Goal: Task Accomplishment & Management: Use online tool/utility

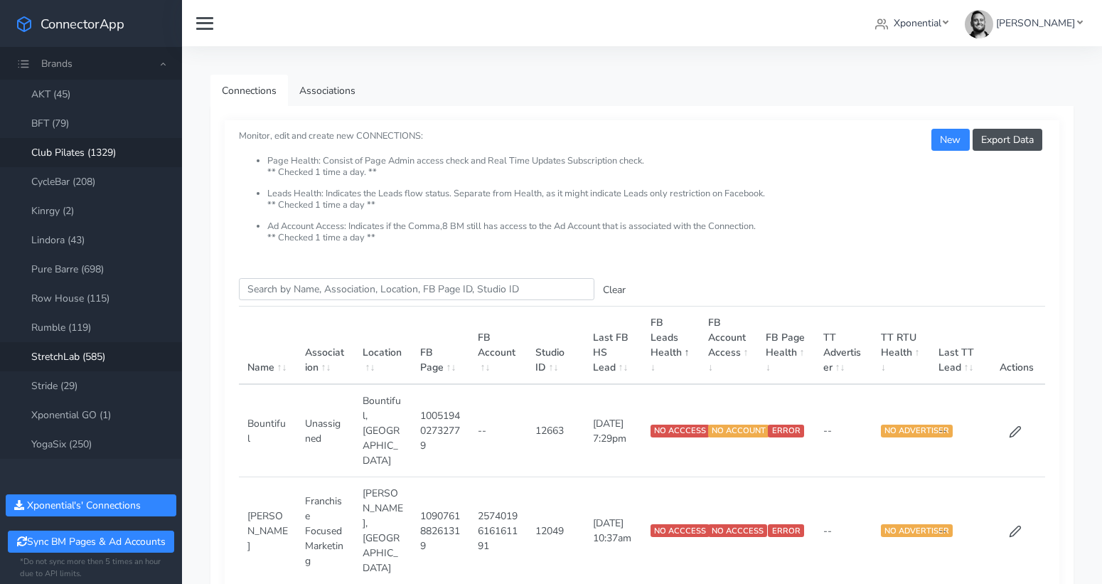
click at [68, 155] on link "Club Pilates (1329)" at bounding box center [91, 152] width 182 height 29
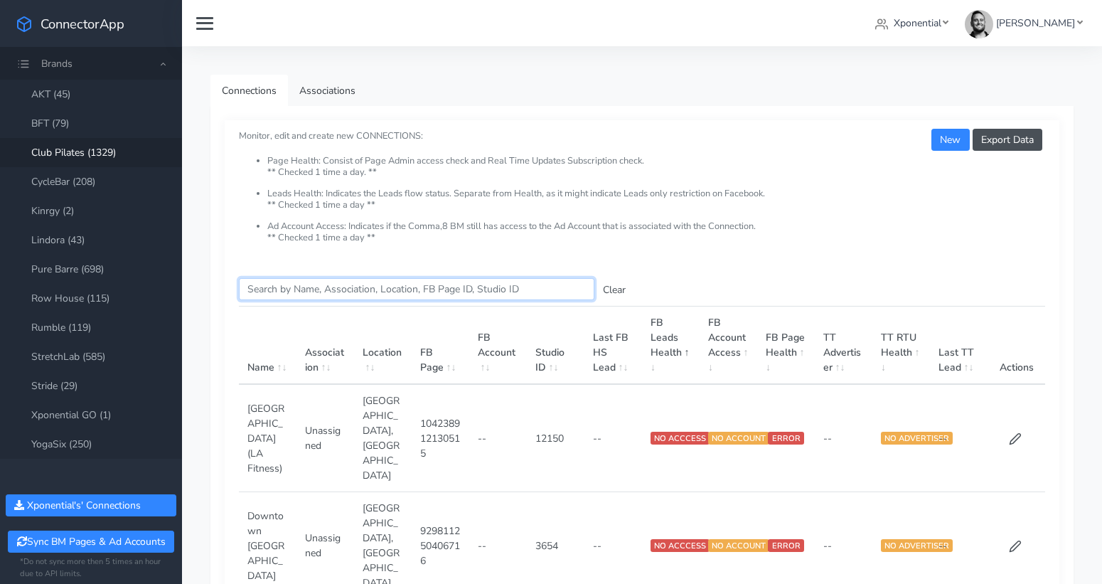
click at [285, 283] on input "Search this table" at bounding box center [417, 289] width 356 height 22
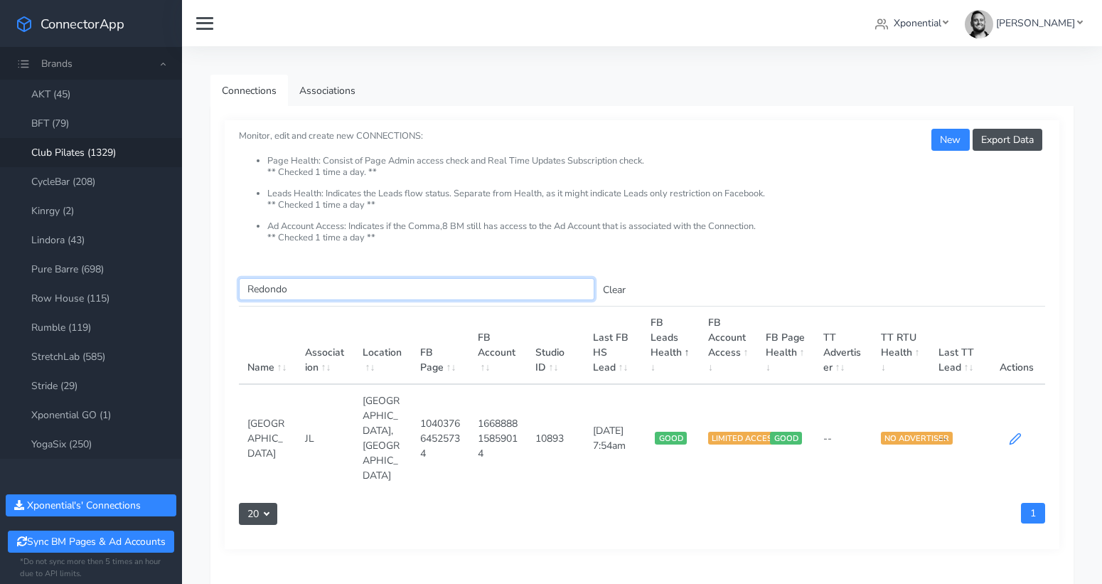
type input "Redondo"
click at [1015, 432] on icon at bounding box center [1015, 438] width 13 height 13
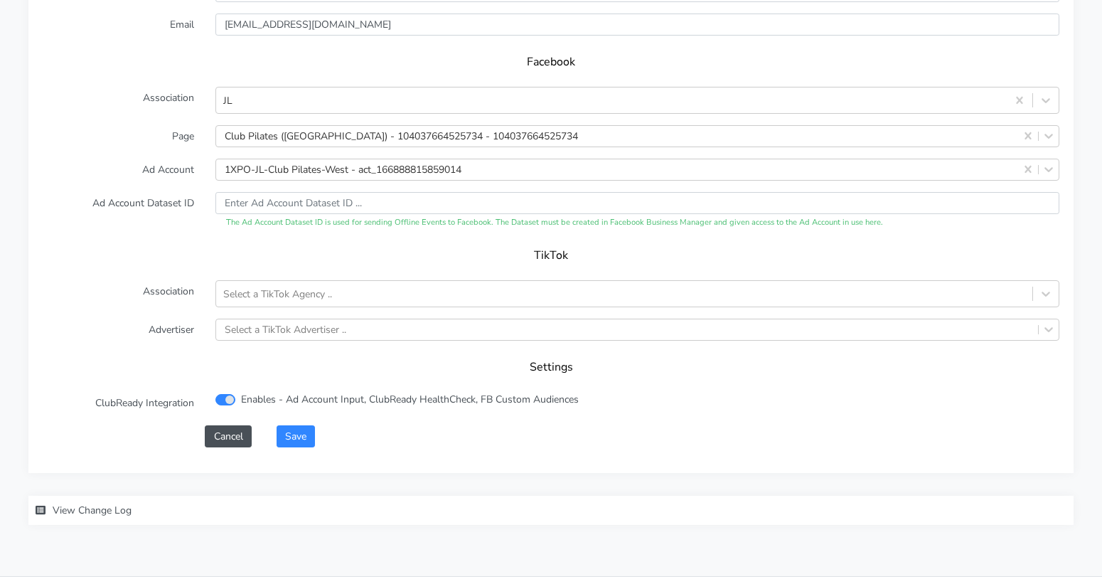
scroll to position [1434, 0]
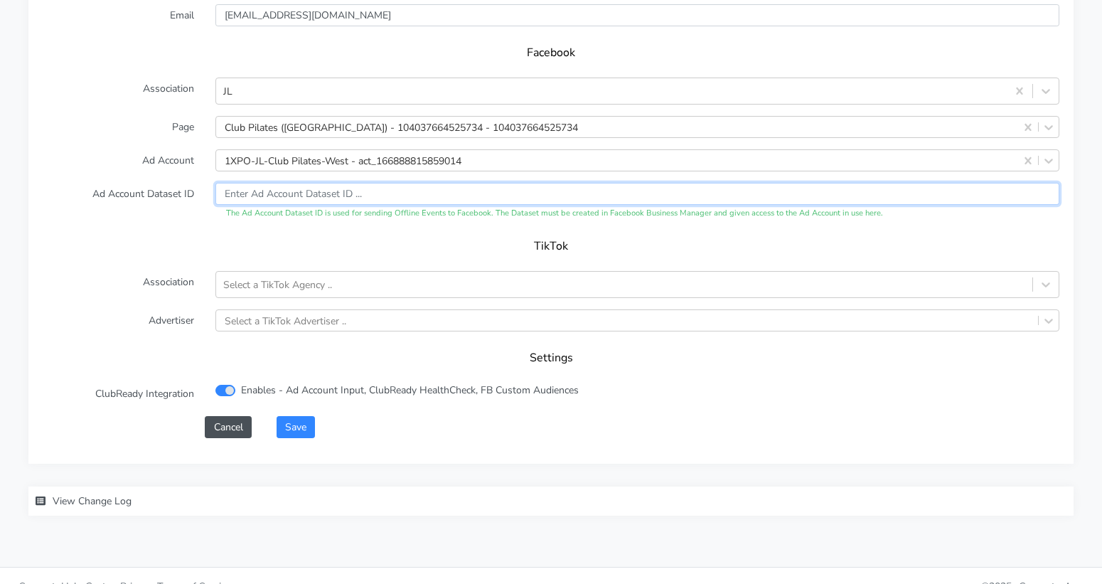
click at [318, 183] on input "text" at bounding box center [638, 194] width 844 height 22
click at [321, 240] on h5 "TikTok" at bounding box center [551, 247] width 989 height 14
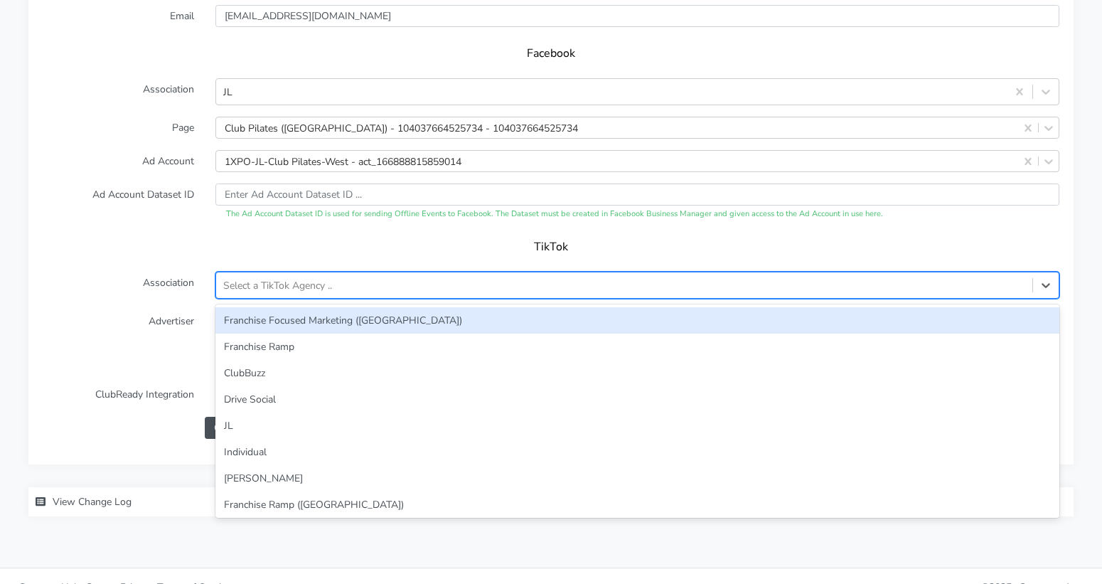
click at [317, 278] on div "Select a TikTok Agency .." at bounding box center [277, 285] width 109 height 15
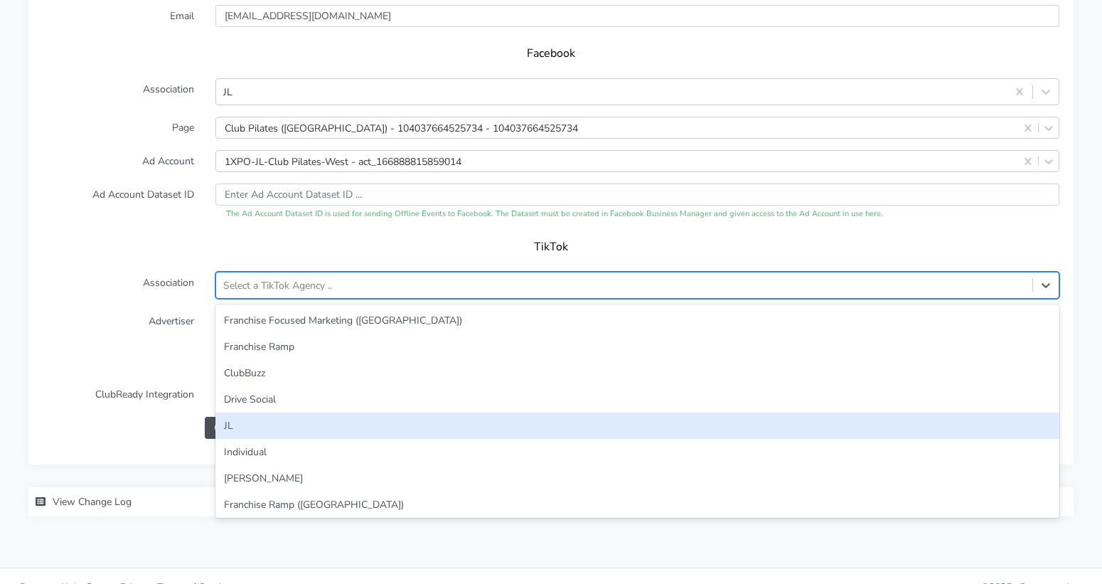
click at [299, 413] on div "JL" at bounding box center [638, 426] width 844 height 26
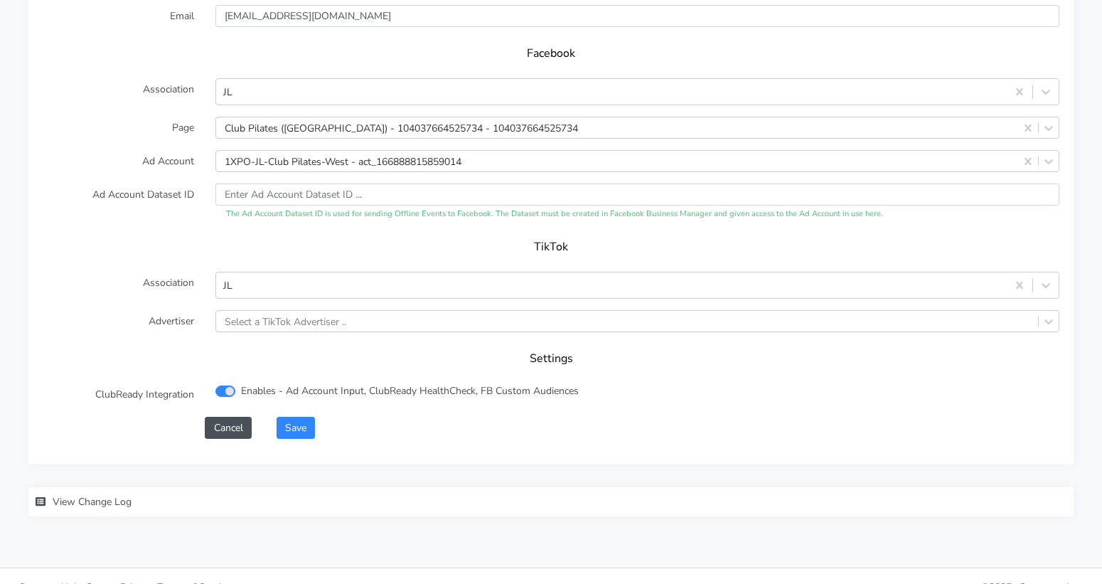
click at [193, 310] on label "Advertiser" at bounding box center [118, 321] width 173 height 22
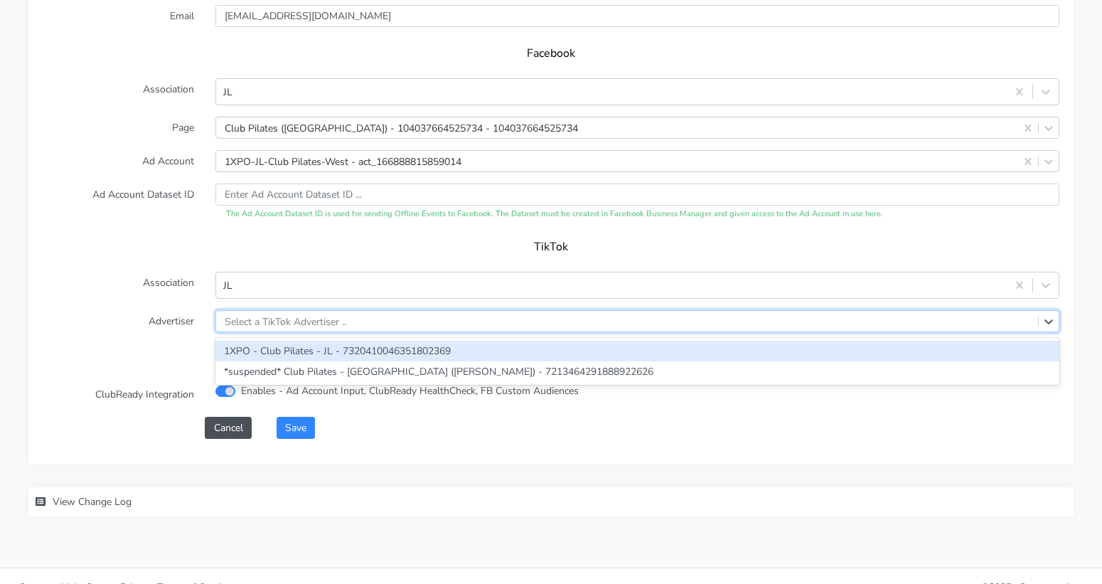
click at [302, 314] on div "Select a TikTok Advertiser .." at bounding box center [286, 321] width 122 height 15
paste input "7320410046351802369"
type input "7320410046351802369"
click at [303, 341] on div "1XPO - Club Pilates - JL - 7320410046351802369" at bounding box center [638, 351] width 844 height 21
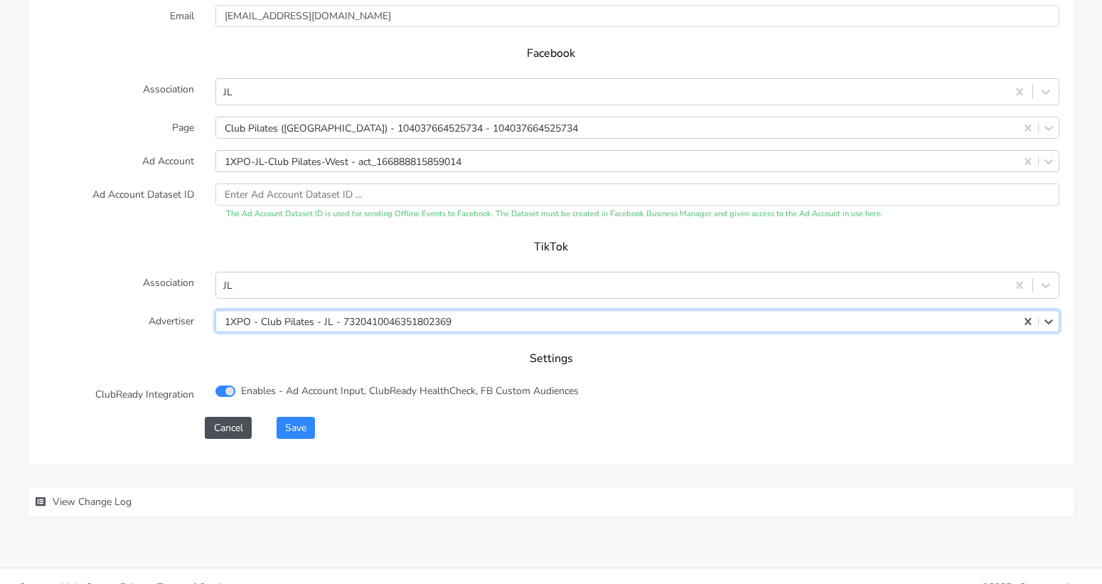
click at [181, 315] on form "XPO Admin Id clubpilates-redondo-beach Name [GEOGRAPHIC_DATA] Connection Extern…" at bounding box center [551, 88] width 1017 height 701
click at [296, 417] on button "Save" at bounding box center [296, 428] width 38 height 22
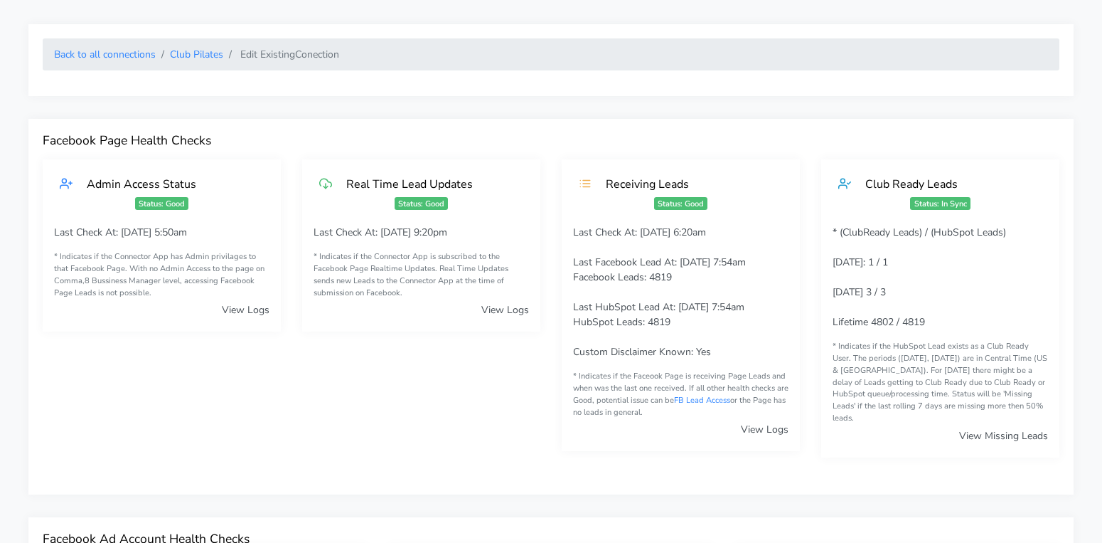
scroll to position [0, 0]
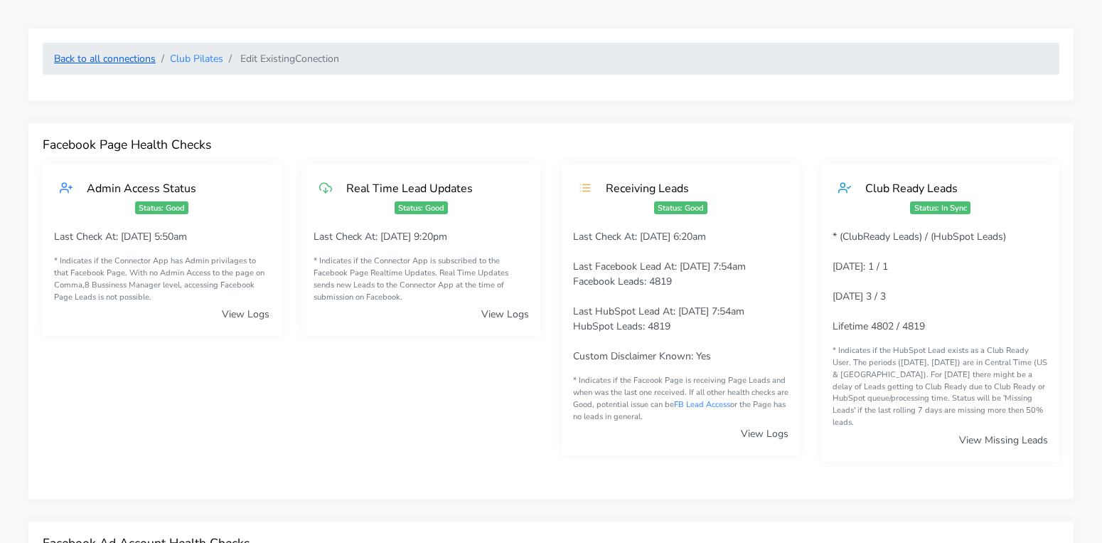
click at [143, 58] on link "Back to all connections" at bounding box center [105, 59] width 102 height 14
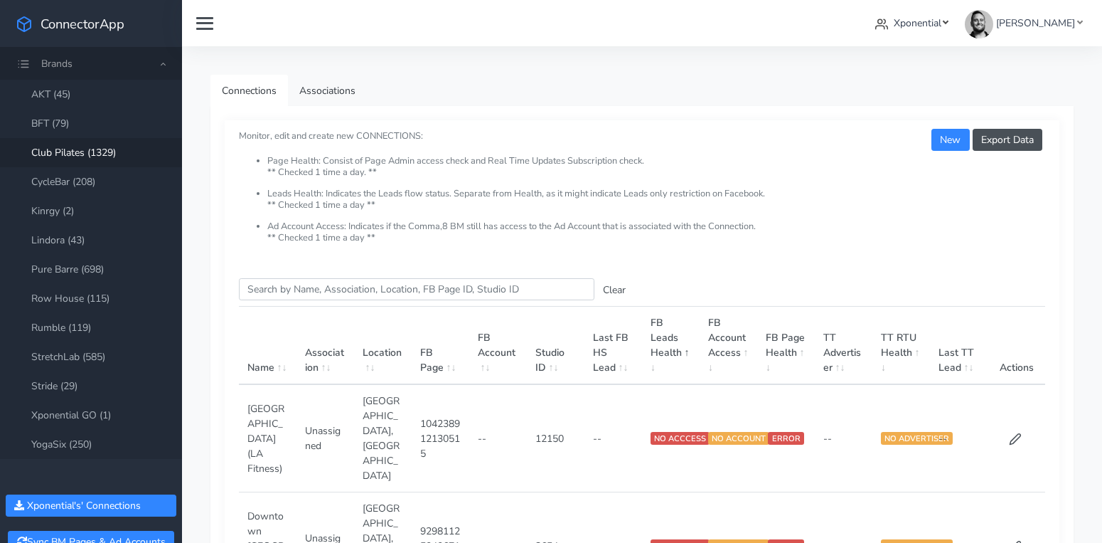
click at [942, 19] on span "Xponential" at bounding box center [918, 23] width 48 height 14
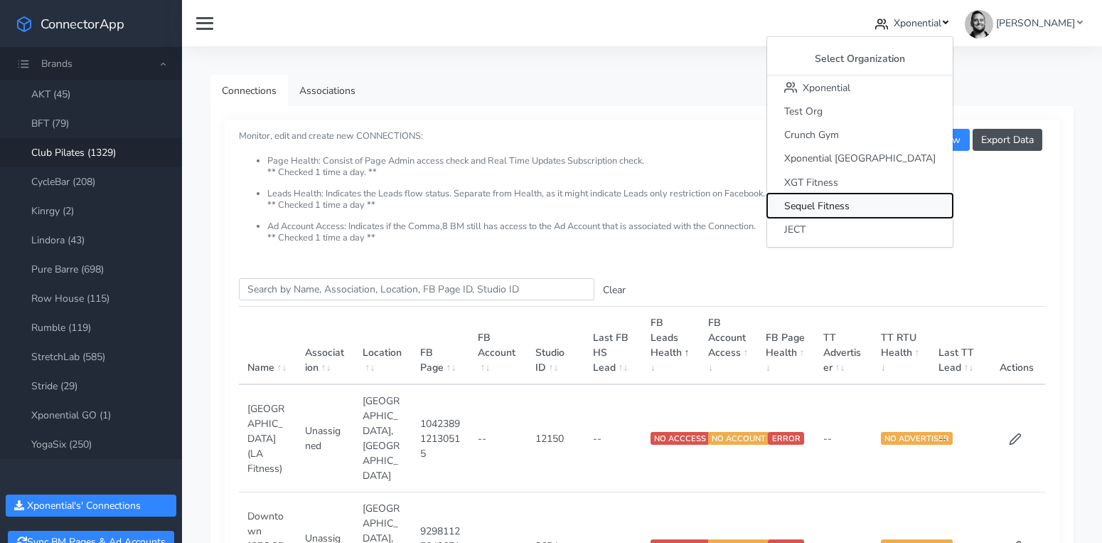
click at [850, 206] on span "Sequel Fitness" at bounding box center [817, 206] width 65 height 14
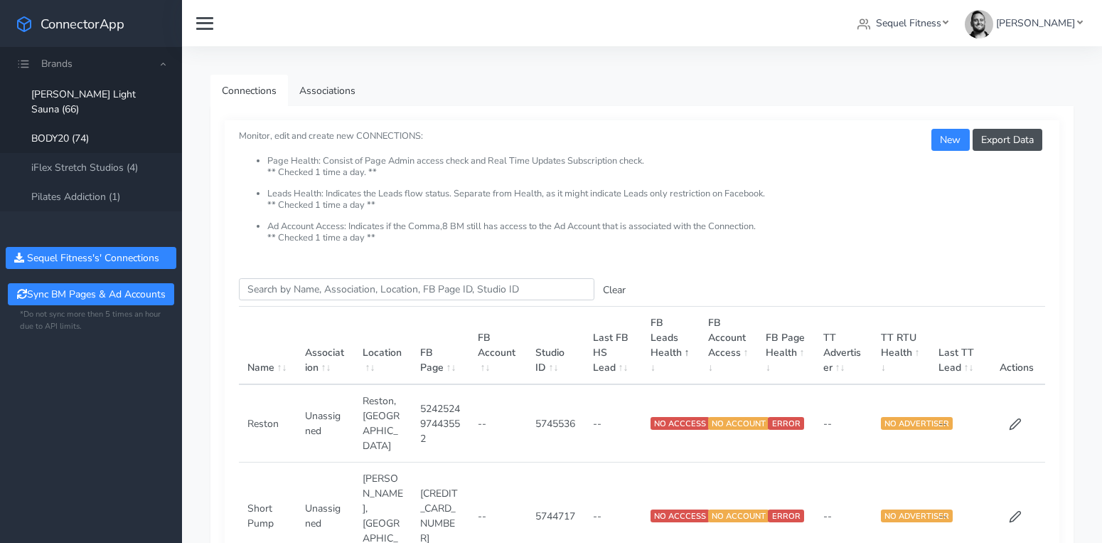
click at [85, 124] on link "BODY20 (74)" at bounding box center [91, 138] width 182 height 29
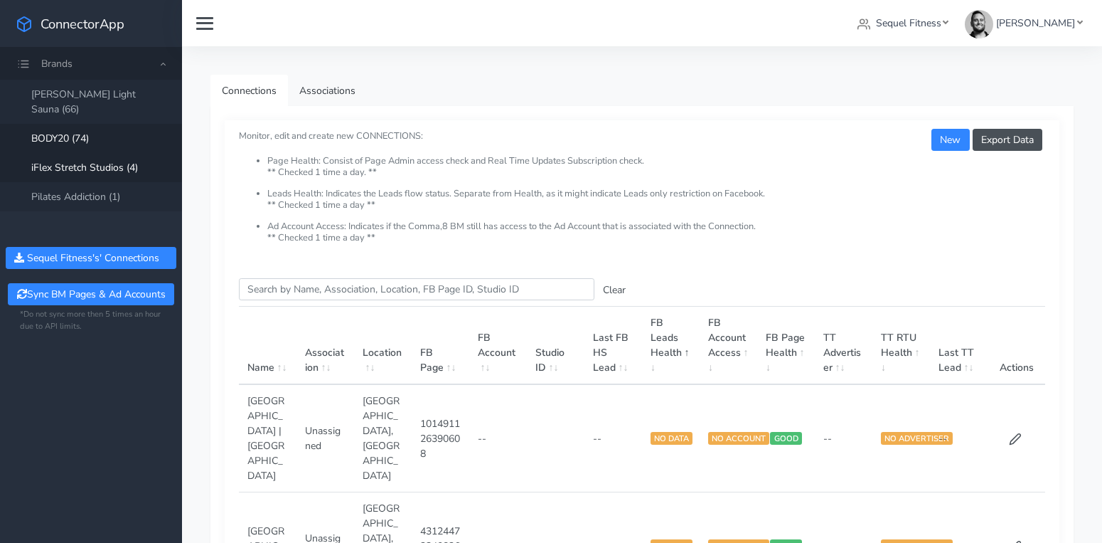
click at [132, 153] on link "iFlex Stretch Studios (4)" at bounding box center [91, 167] width 182 height 29
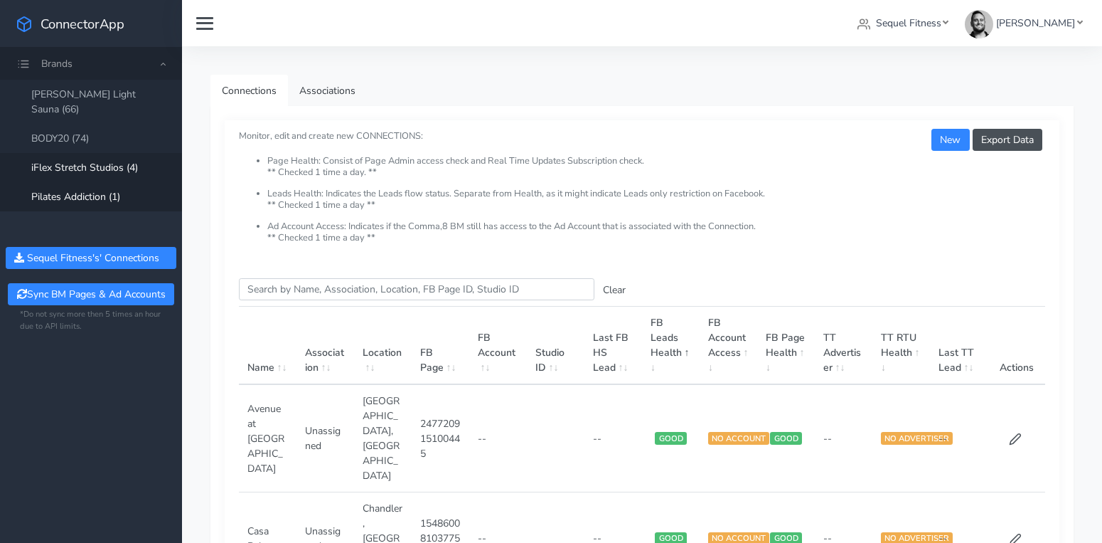
click at [113, 183] on link "Pilates Addiction (1)" at bounding box center [91, 196] width 182 height 29
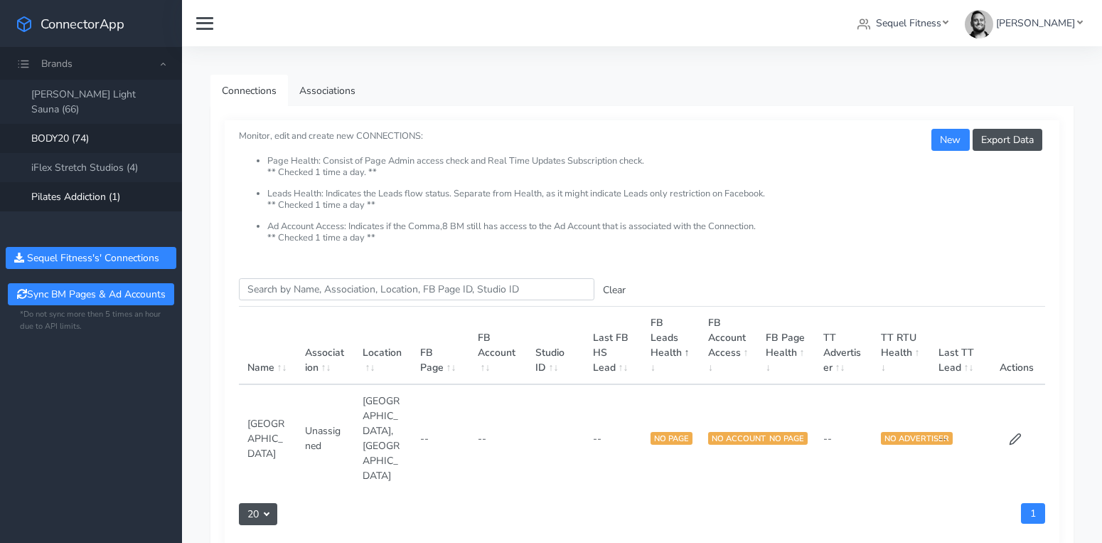
click at [70, 124] on link "BODY20 (74)" at bounding box center [91, 138] width 182 height 29
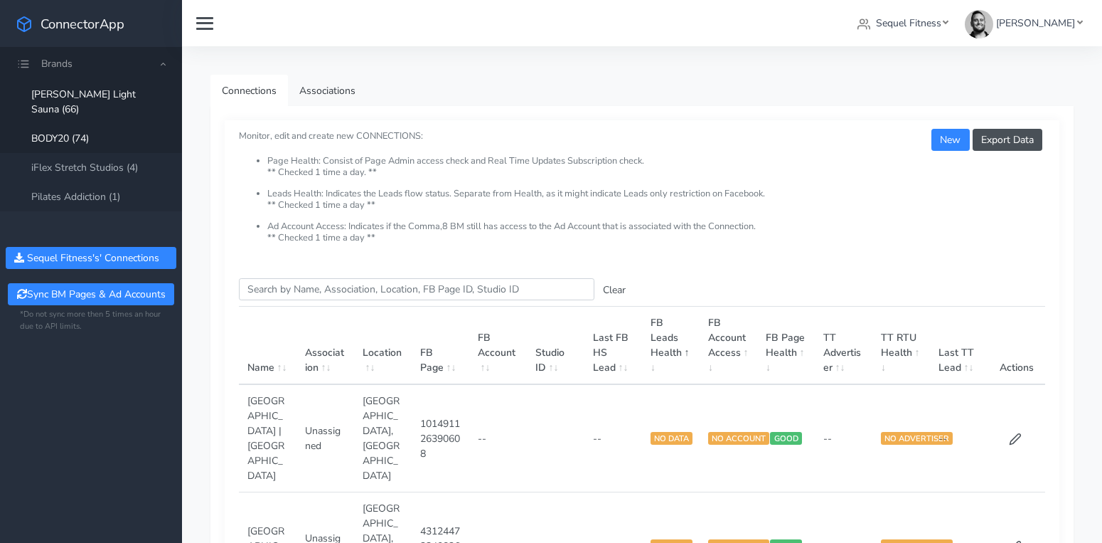
click at [97, 87] on link "[PERSON_NAME] Light Sauna (66)" at bounding box center [91, 102] width 182 height 44
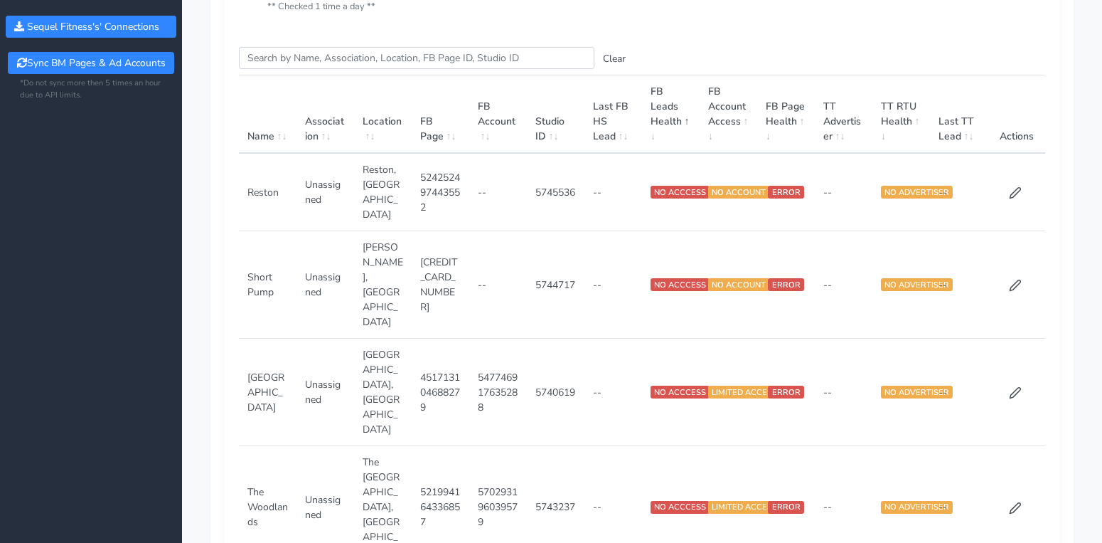
scroll to position [245, 0]
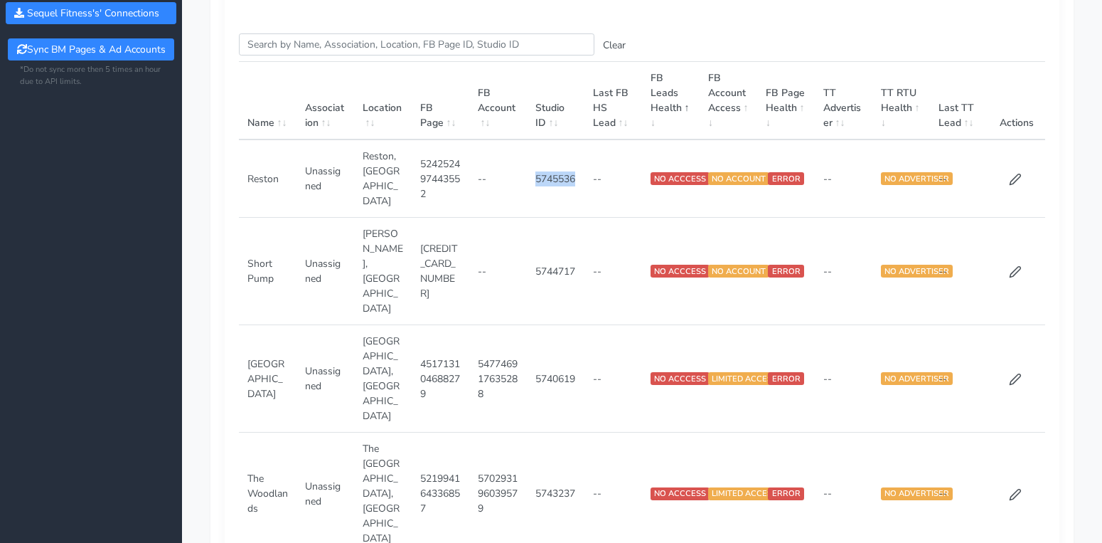
drag, startPoint x: 537, startPoint y: 165, endPoint x: 549, endPoint y: 179, distance: 18.1
click at [549, 179] on td "5745536" at bounding box center [556, 178] width 58 height 78
drag, startPoint x: 548, startPoint y: 228, endPoint x: 543, endPoint y: 244, distance: 16.4
click at [548, 238] on td "5744717" at bounding box center [556, 271] width 58 height 107
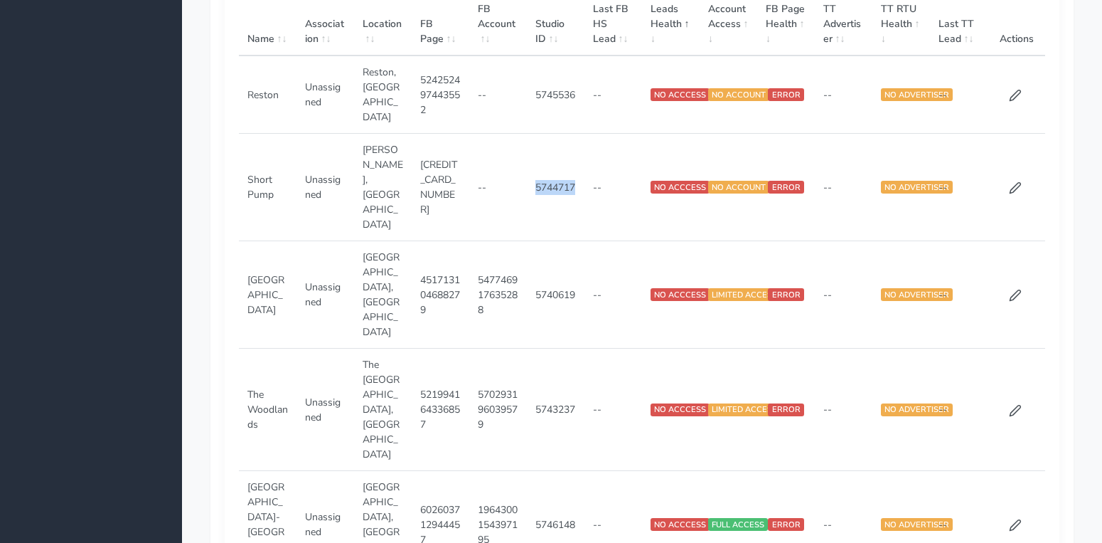
scroll to position [336, 0]
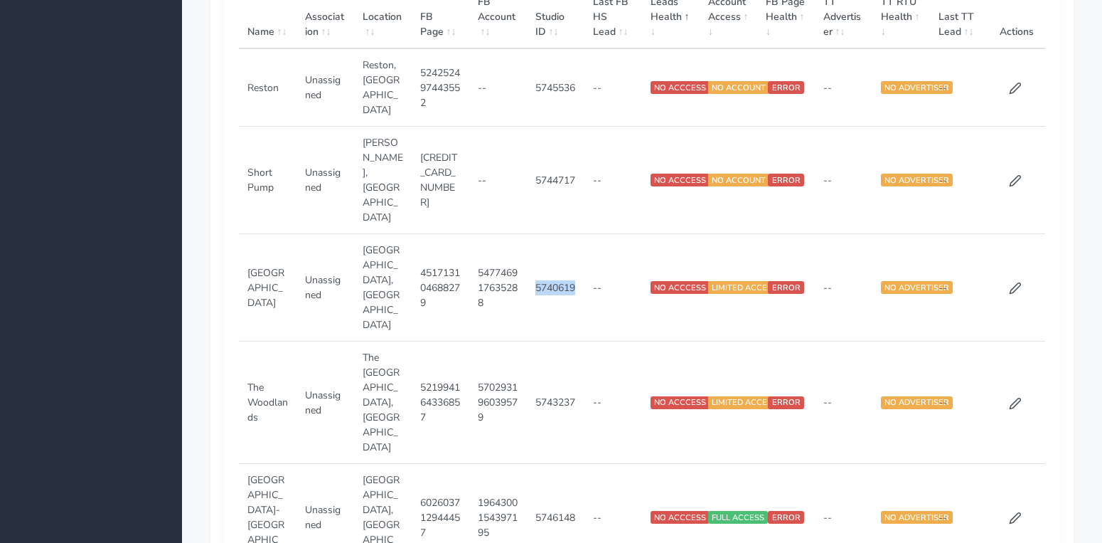
drag, startPoint x: 536, startPoint y: 198, endPoint x: 552, endPoint y: 209, distance: 19.3
click at [552, 234] on td "5740619" at bounding box center [556, 287] width 58 height 107
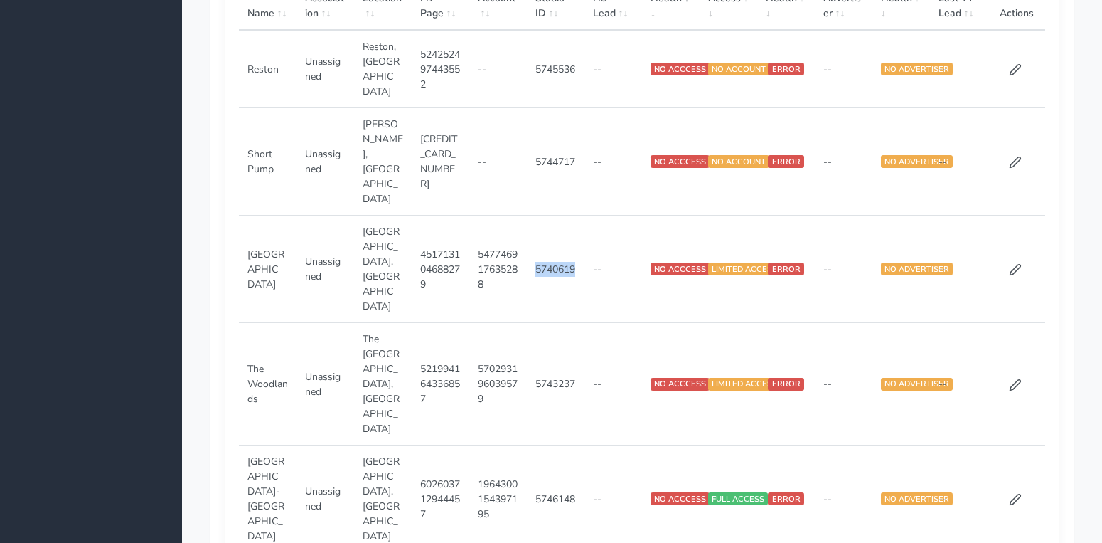
scroll to position [359, 0]
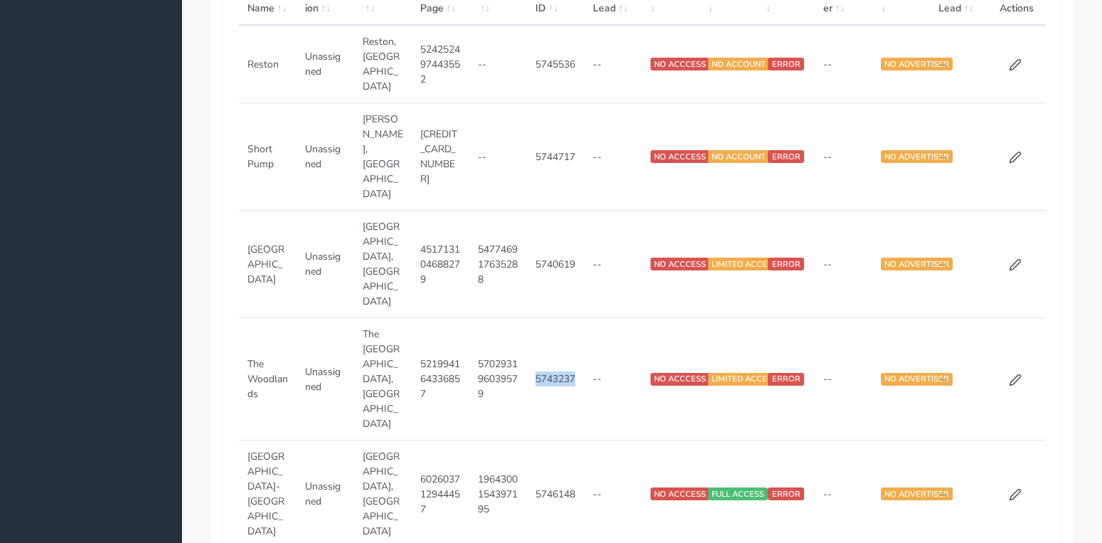
drag, startPoint x: 536, startPoint y: 235, endPoint x: 553, endPoint y: 250, distance: 22.6
click at [553, 318] on td "5743237" at bounding box center [556, 379] width 58 height 122
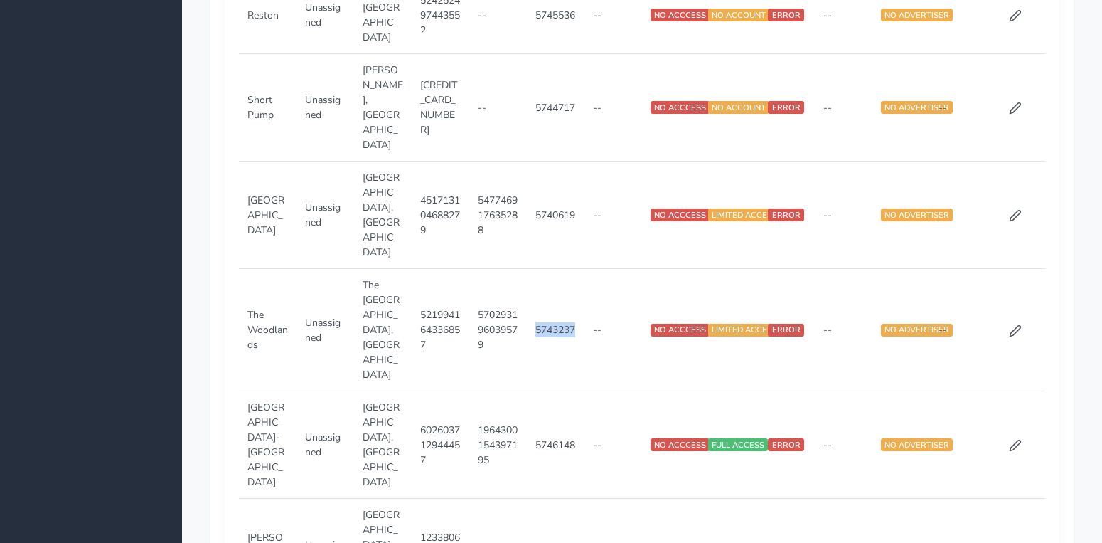
scroll to position [434, 0]
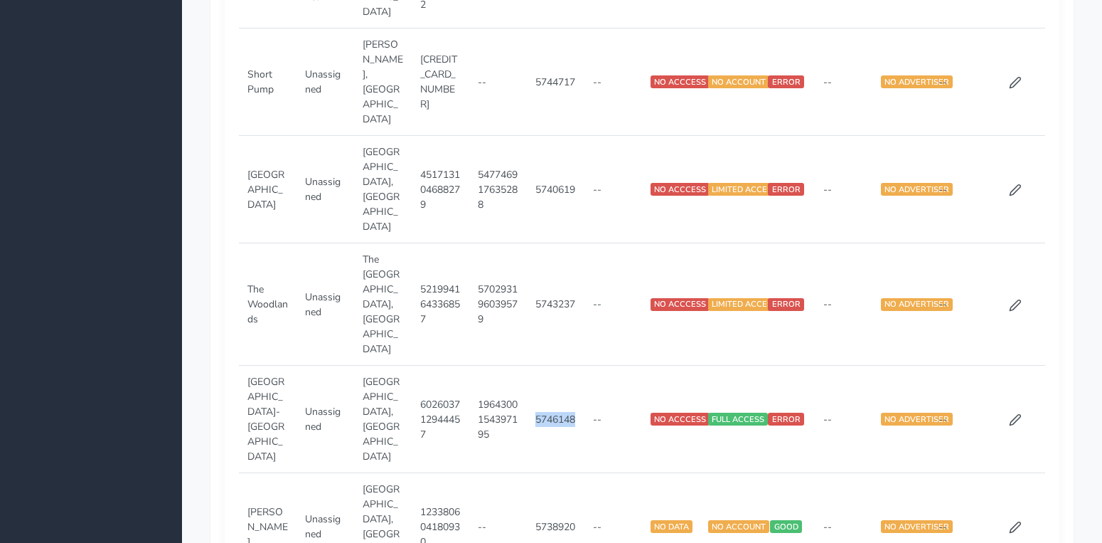
drag, startPoint x: 536, startPoint y: 231, endPoint x: 548, endPoint y: 245, distance: 18.2
click at [548, 366] on td "5746148" at bounding box center [556, 419] width 58 height 107
click at [547, 366] on td "5746148" at bounding box center [556, 419] width 58 height 107
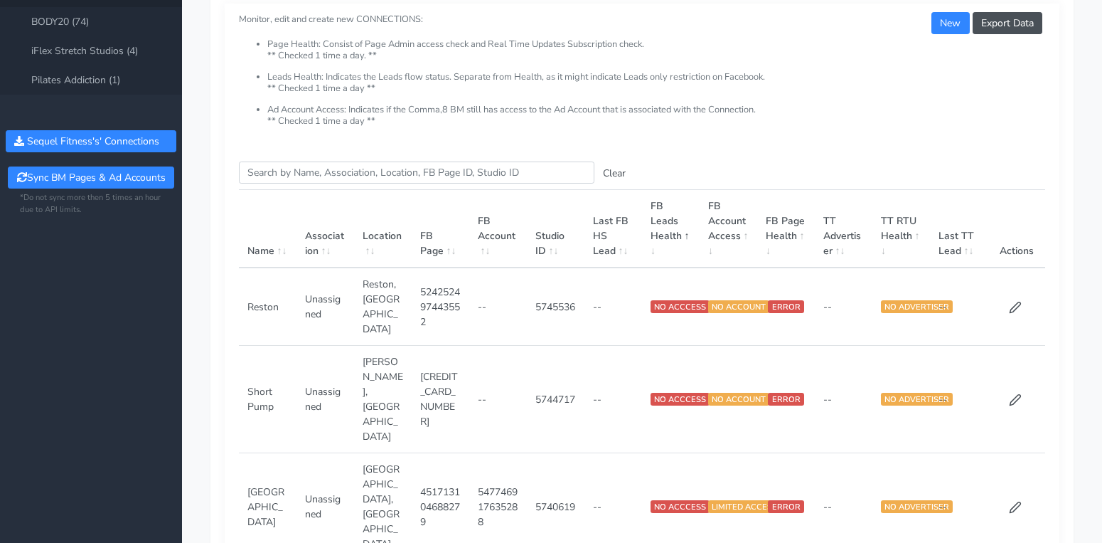
scroll to position [0, 0]
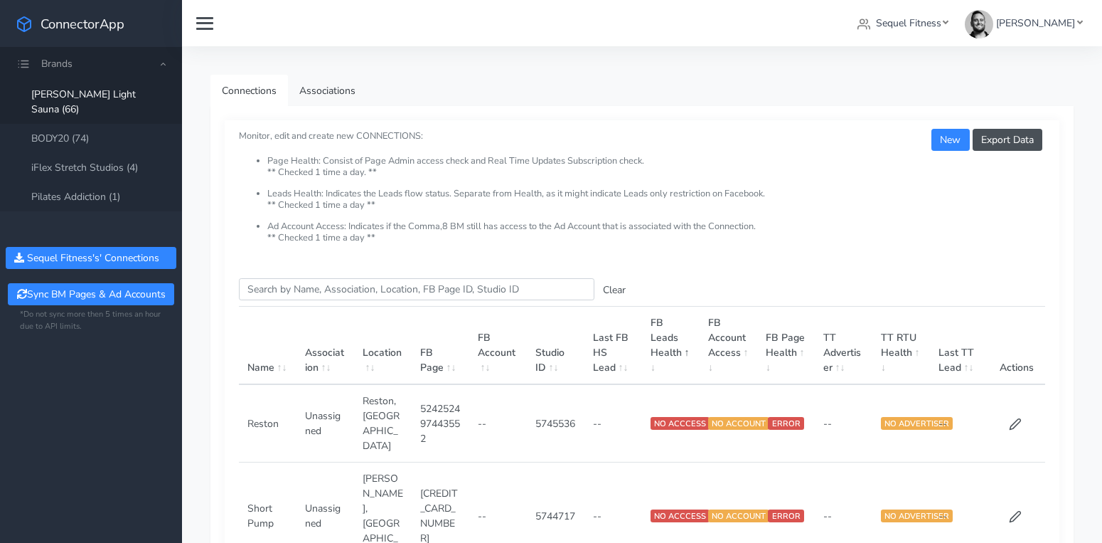
click at [521, 171] on li "Page Health: Consist of Page Admin access check and Real Time Updates Subscript…" at bounding box center [656, 172] width 778 height 33
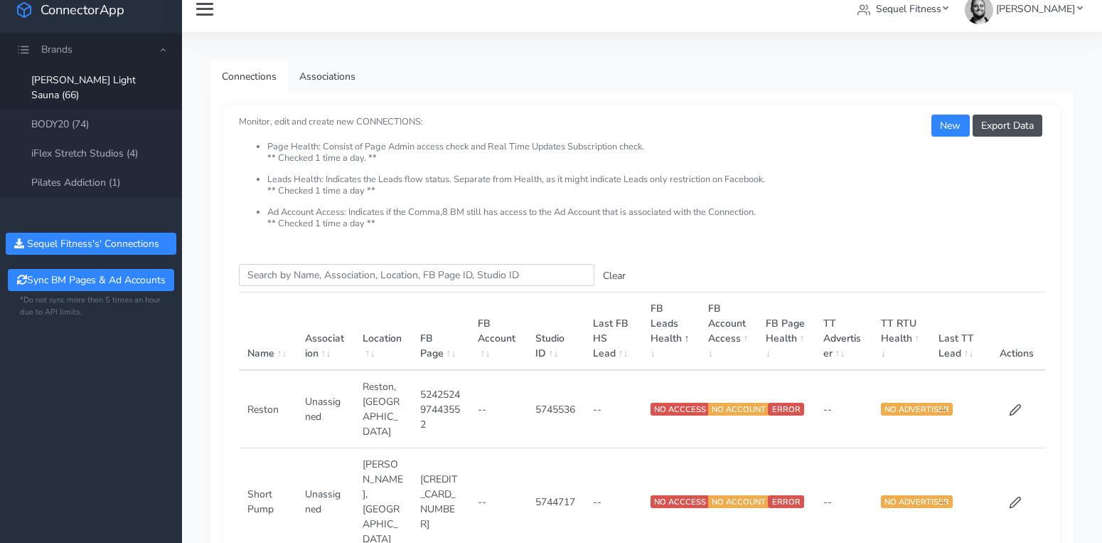
scroll to position [10, 0]
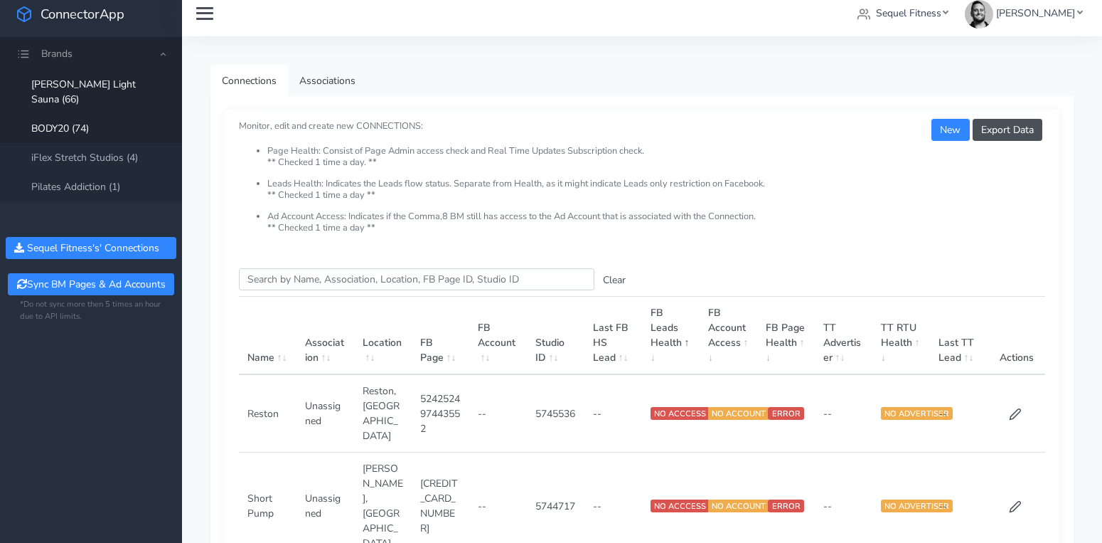
click at [115, 114] on link "BODY20 (74)" at bounding box center [91, 128] width 182 height 29
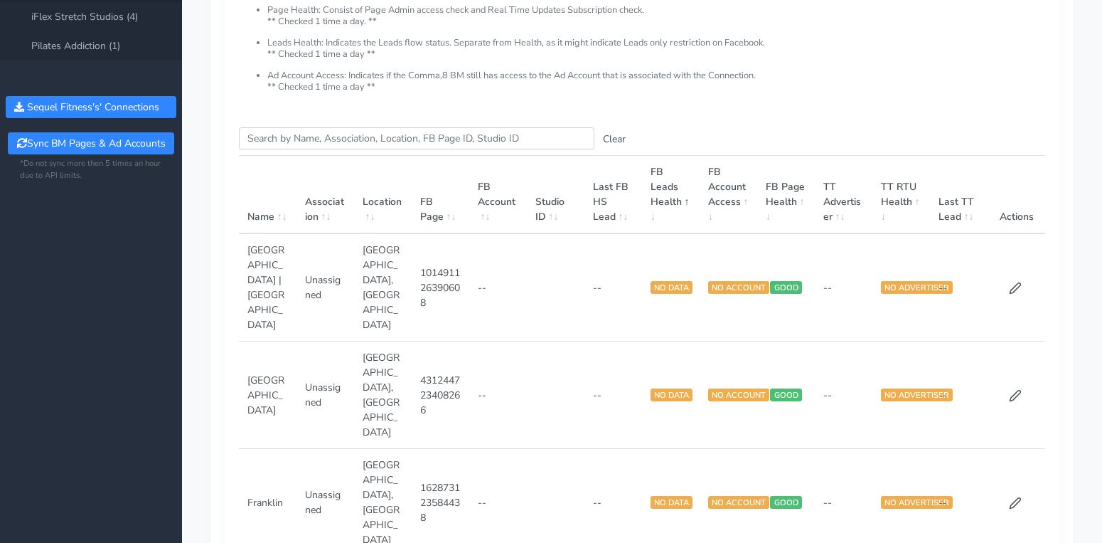
scroll to position [193, 0]
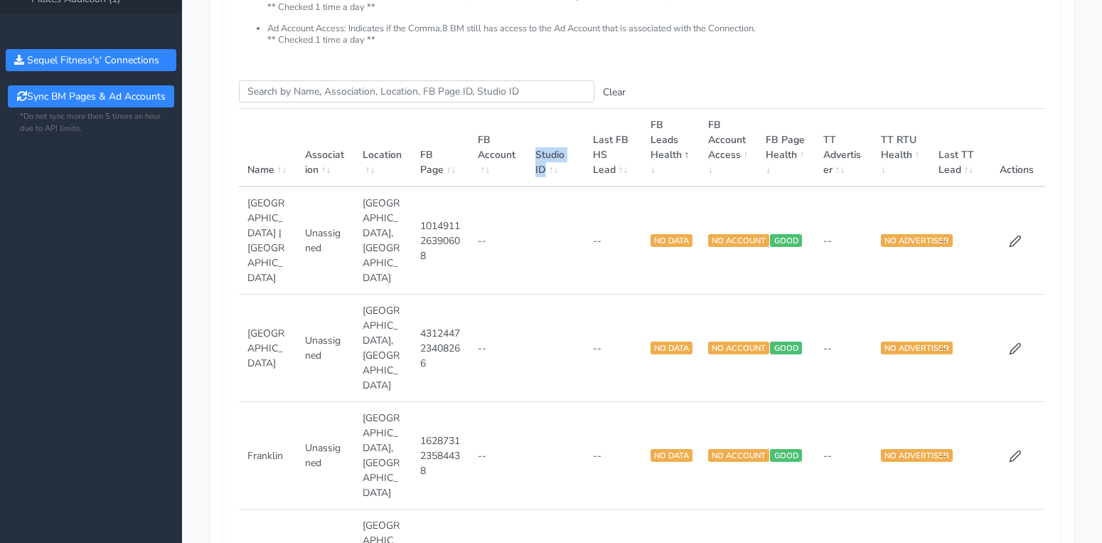
drag, startPoint x: 537, startPoint y: 156, endPoint x: 560, endPoint y: 172, distance: 27.6
click at [560, 172] on th "Studio ID" at bounding box center [556, 148] width 58 height 78
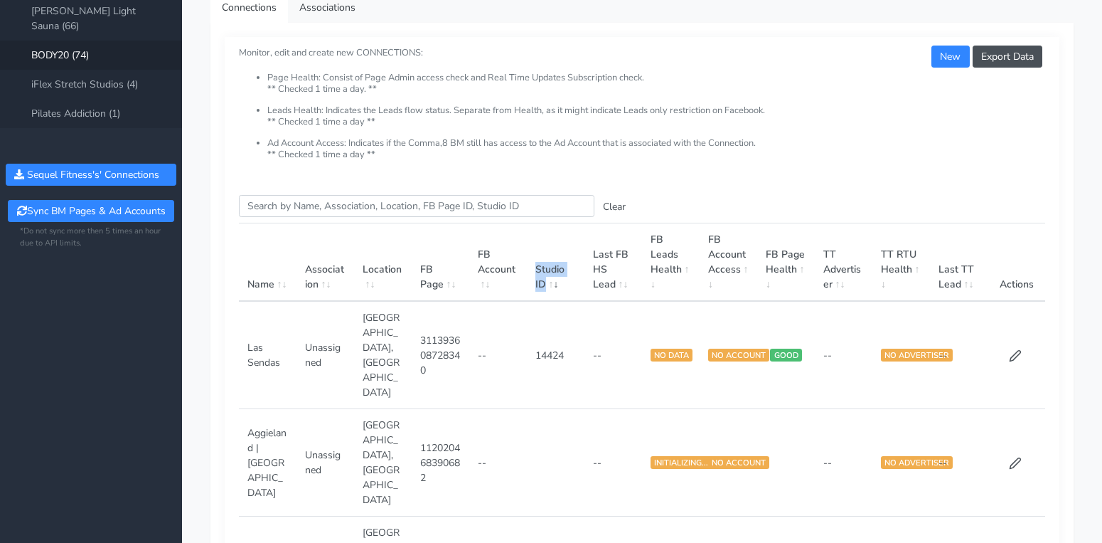
scroll to position [62, 0]
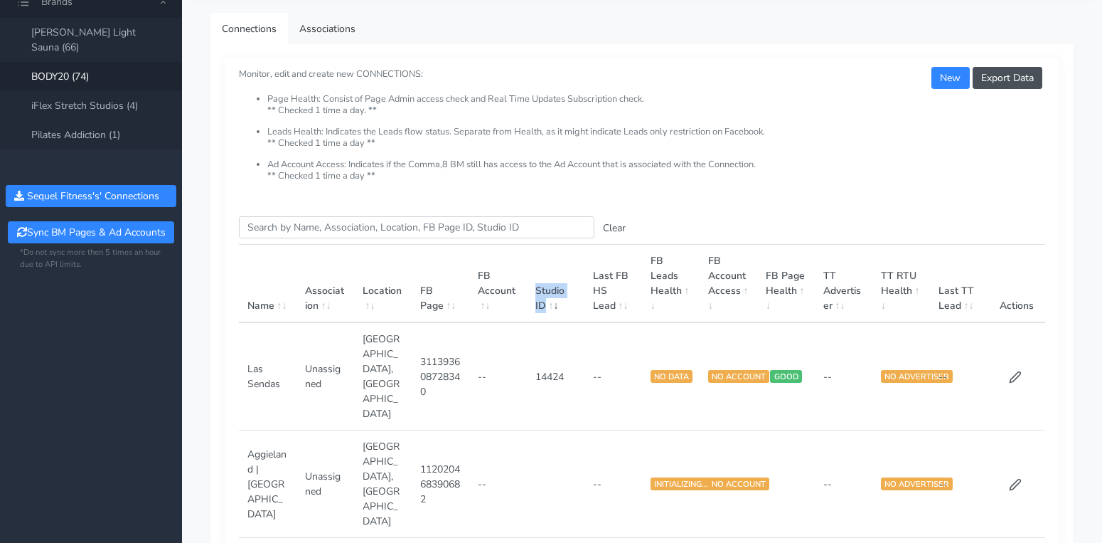
click at [576, 263] on th "Studio ID" at bounding box center [556, 284] width 58 height 78
click at [544, 304] on th "Studio ID" at bounding box center [556, 284] width 58 height 78
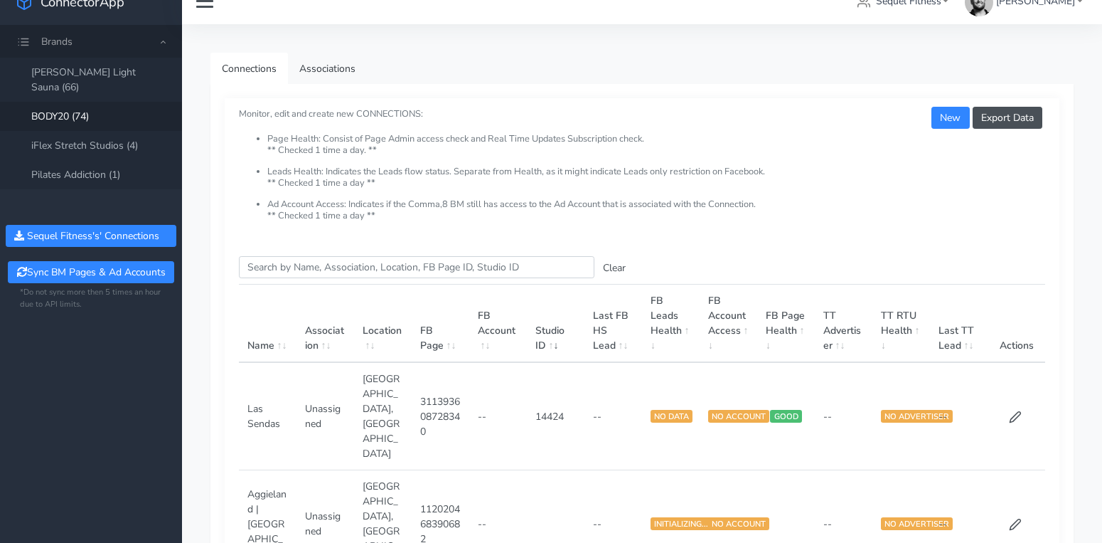
scroll to position [0, 0]
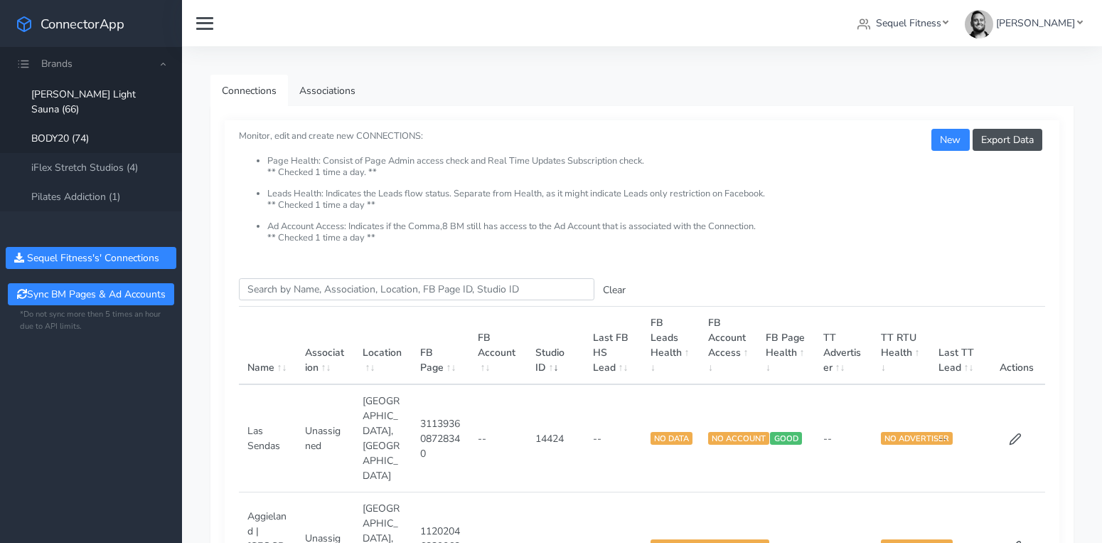
click at [116, 92] on link "[PERSON_NAME] Light Sauna (66)" at bounding box center [91, 102] width 182 height 44
drag, startPoint x: 538, startPoint y: 396, endPoint x: 555, endPoint y: 409, distance: 21.3
click at [555, 409] on td "5746337" at bounding box center [556, 438] width 58 height 108
drag, startPoint x: 541, startPoint y: 401, endPoint x: 548, endPoint y: 410, distance: 11.7
click at [548, 411] on td "5746337" at bounding box center [556, 438] width 58 height 108
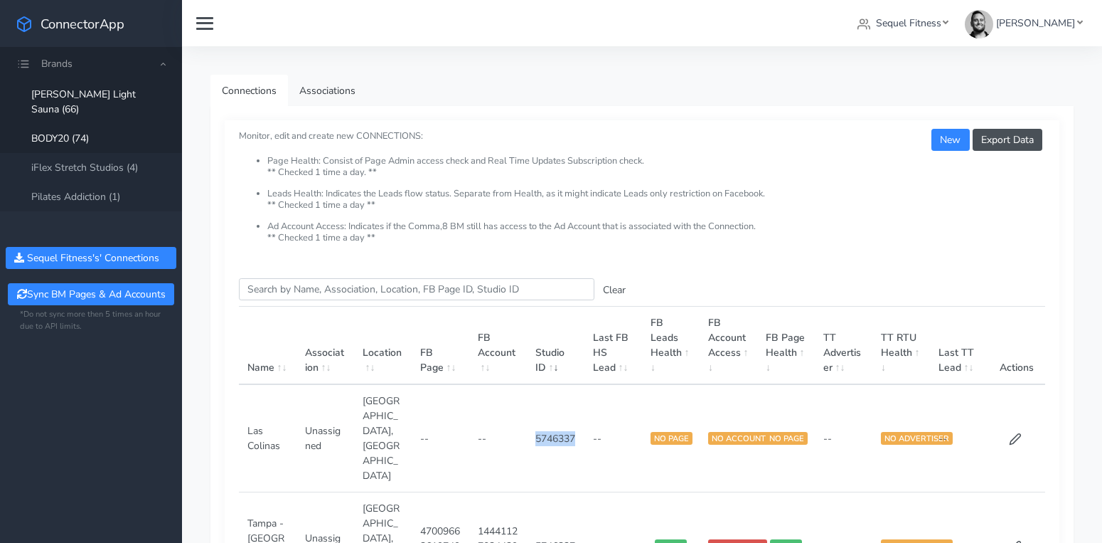
click at [107, 129] on link "BODY20 (74)" at bounding box center [91, 138] width 182 height 29
click at [116, 154] on link "iFlex Stretch Studios (4)" at bounding box center [91, 167] width 182 height 29
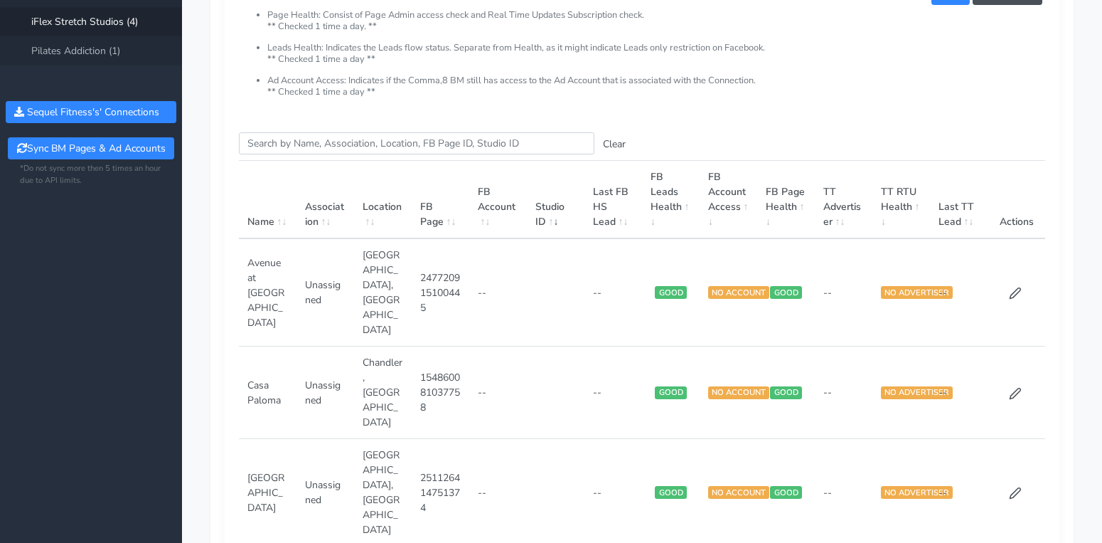
scroll to position [155, 0]
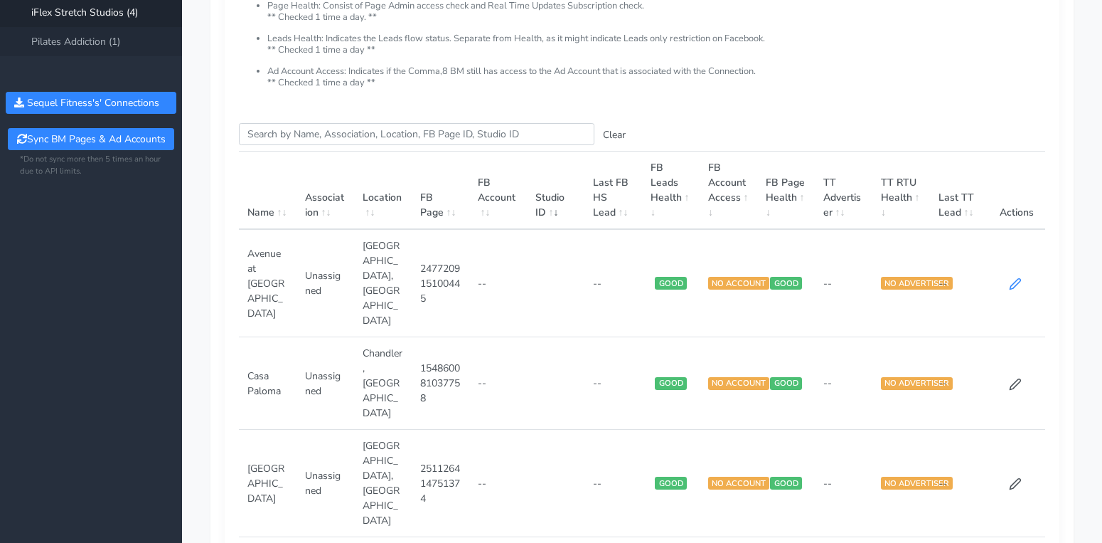
click at [1015, 277] on icon at bounding box center [1015, 283] width 13 height 13
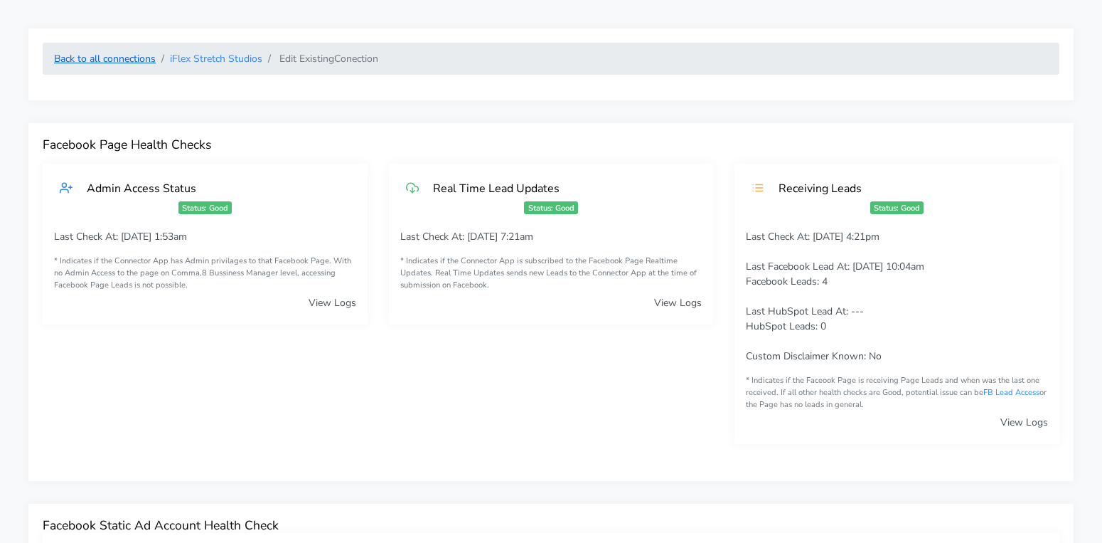
click at [133, 63] on link "Back to all connections" at bounding box center [105, 59] width 102 height 14
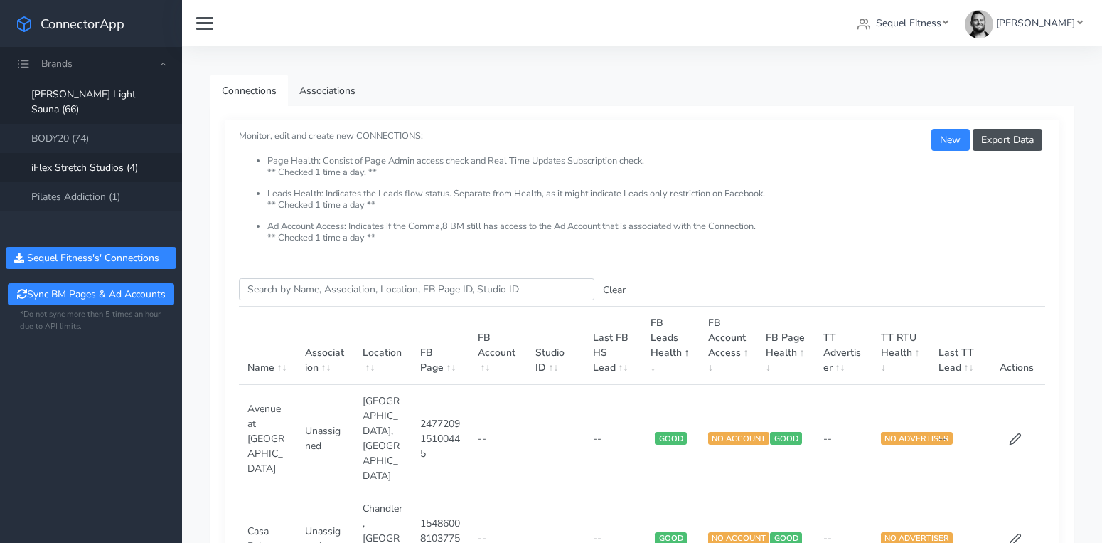
click at [132, 99] on link "[PERSON_NAME] Light Sauna (66)" at bounding box center [91, 102] width 182 height 44
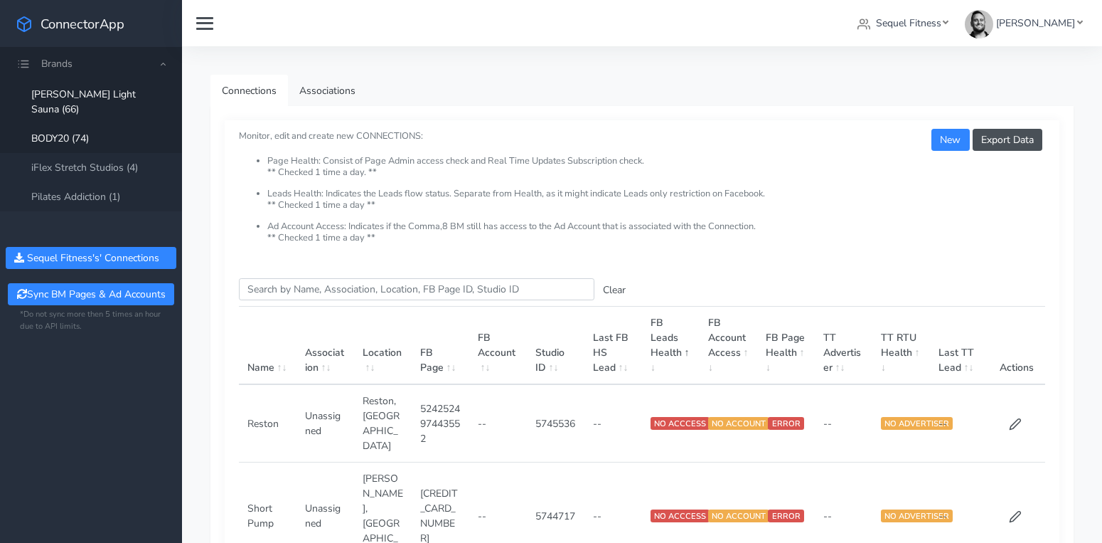
click at [72, 124] on link "BODY20 (74)" at bounding box center [91, 138] width 182 height 29
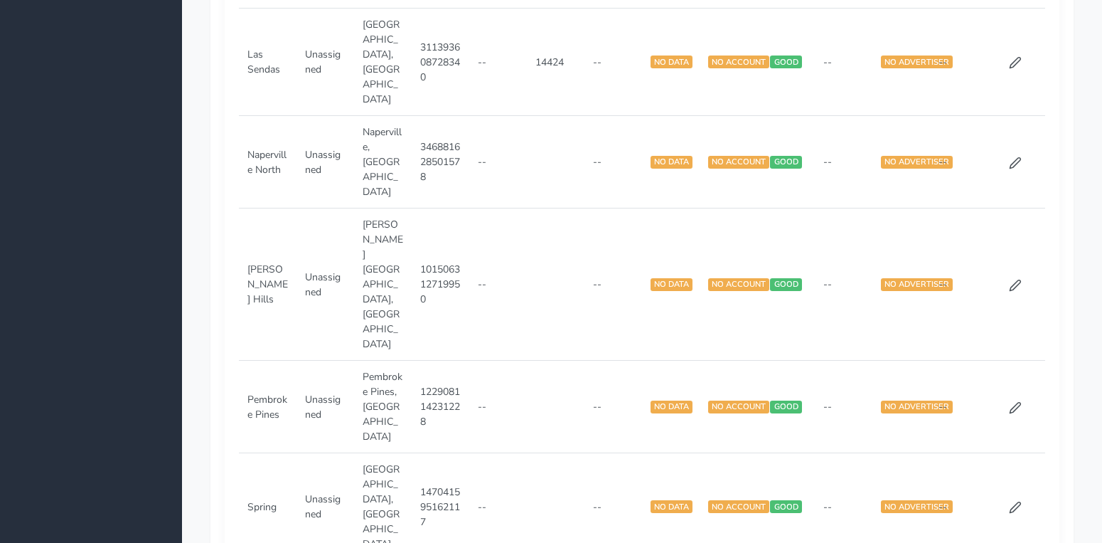
scroll to position [1284, 0]
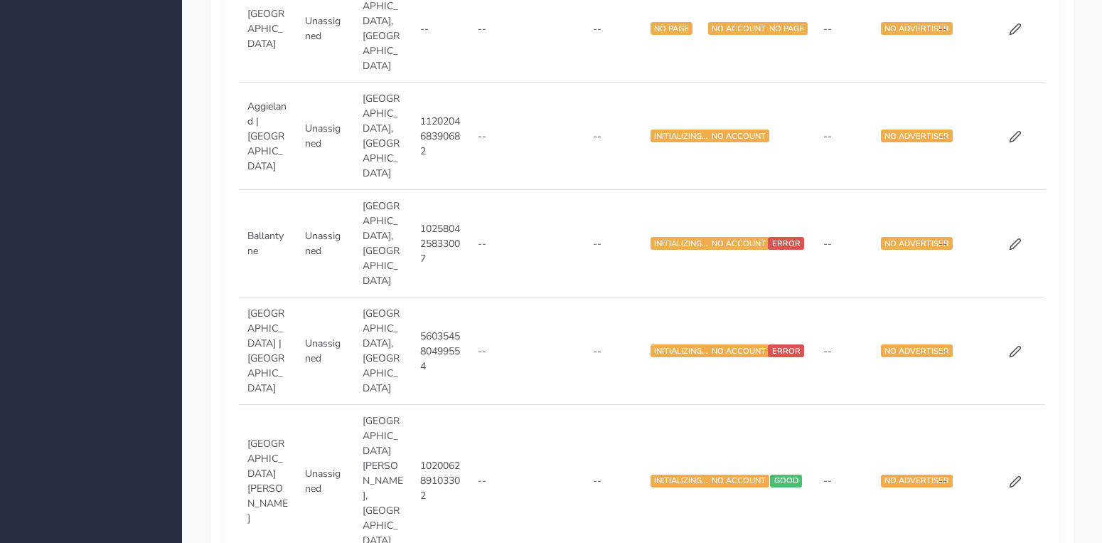
scroll to position [1254, 0]
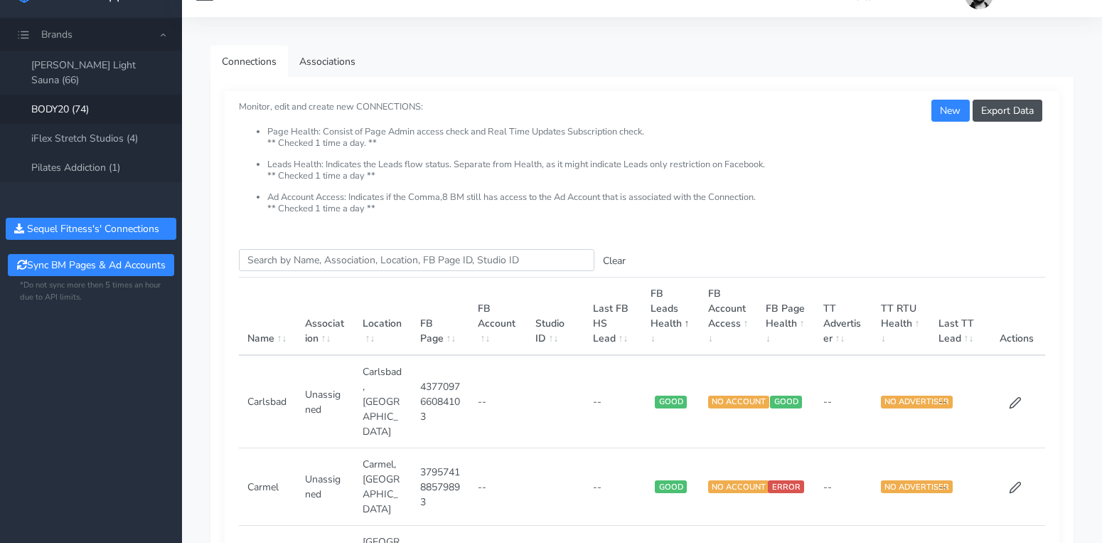
scroll to position [57, 0]
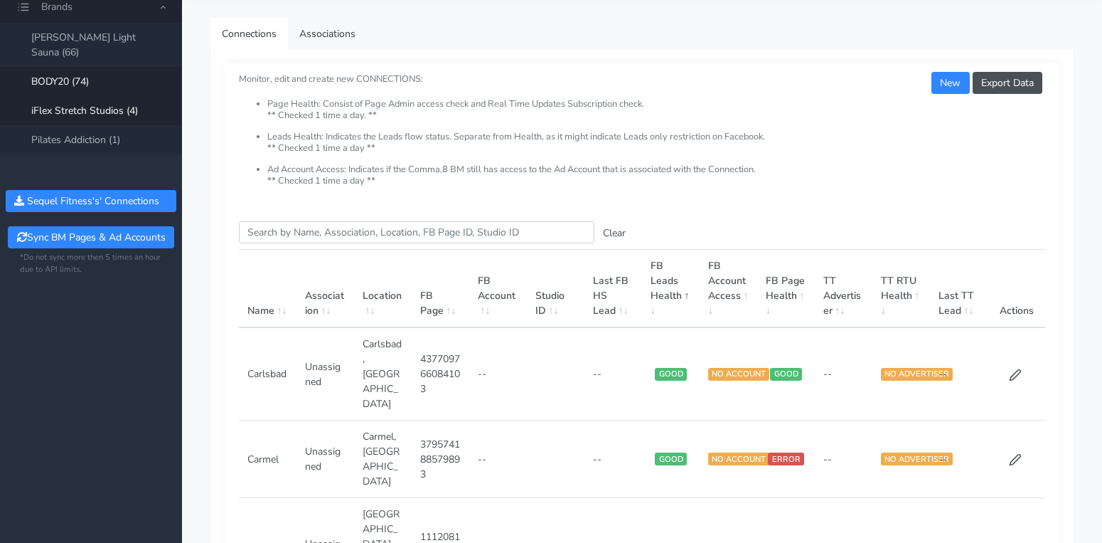
click at [88, 96] on link "iFlex Stretch Studios (4)" at bounding box center [91, 110] width 182 height 29
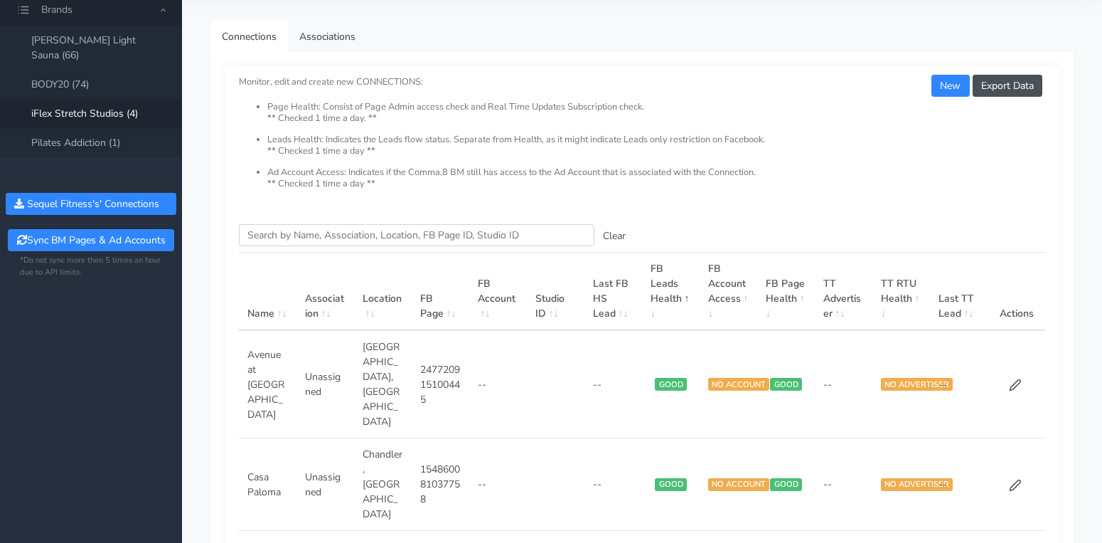
scroll to position [57, 0]
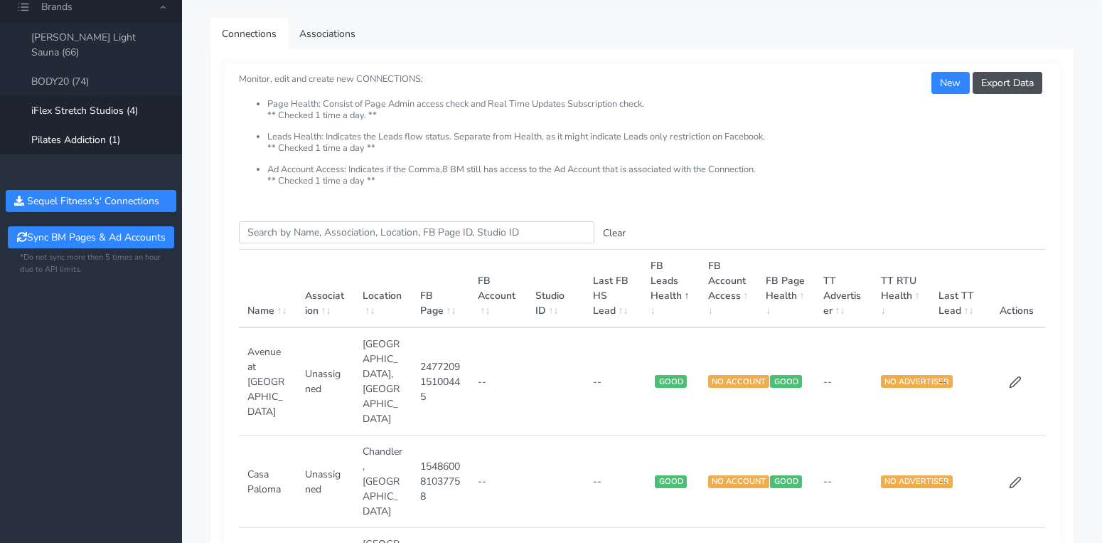
click at [104, 127] on link "Pilates Addiction (1)" at bounding box center [91, 139] width 182 height 29
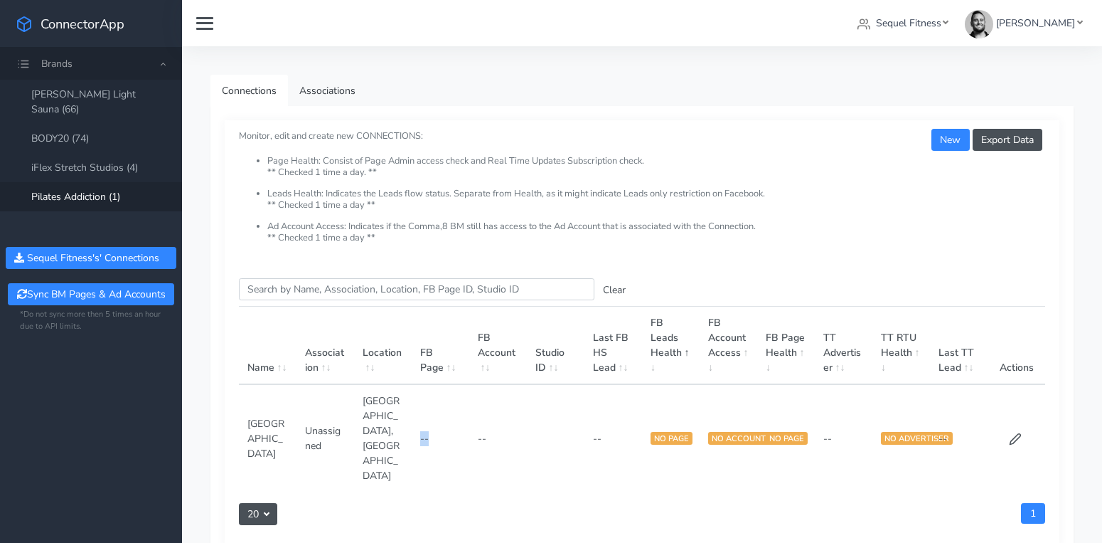
drag, startPoint x: 416, startPoint y: 413, endPoint x: 434, endPoint y: 415, distance: 17.8
click at [434, 415] on td "--" at bounding box center [441, 437] width 58 height 107
click at [426, 413] on td "--" at bounding box center [441, 437] width 58 height 107
click at [108, 98] on link "[PERSON_NAME] Light Sauna (66)" at bounding box center [91, 102] width 182 height 44
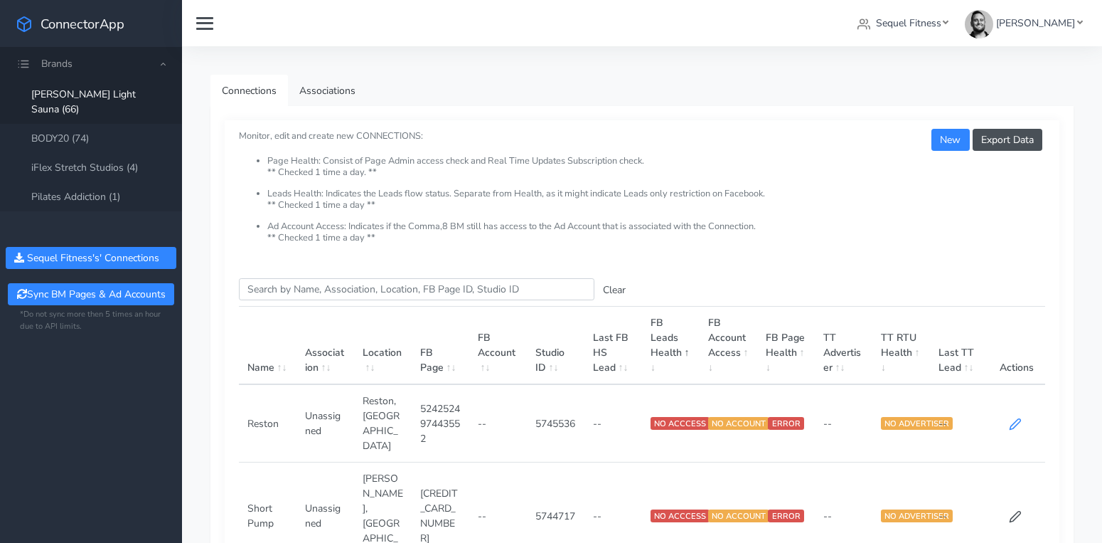
click at [1014, 418] on icon at bounding box center [1015, 424] width 13 height 13
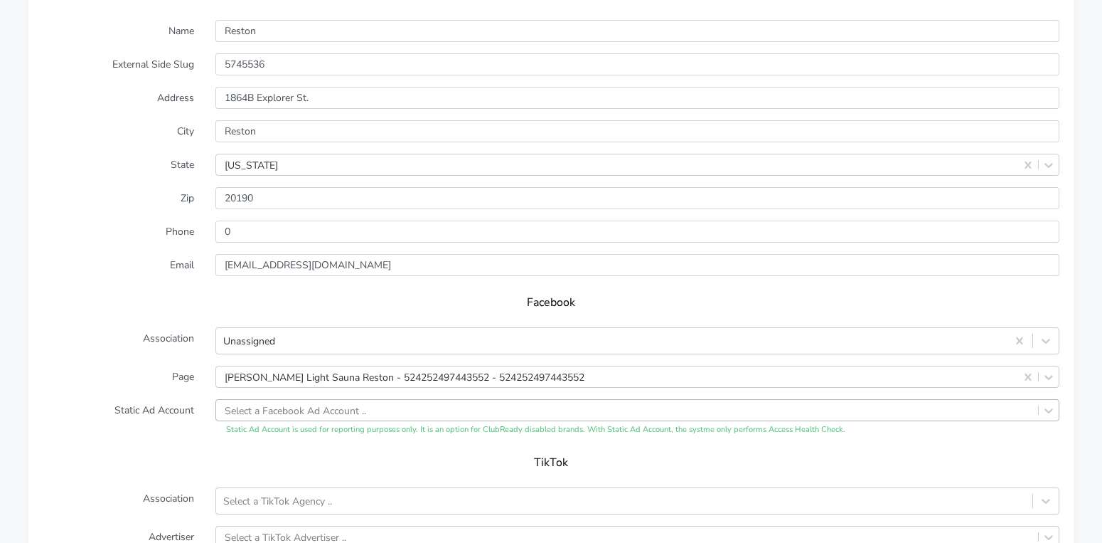
scroll to position [1066, 0]
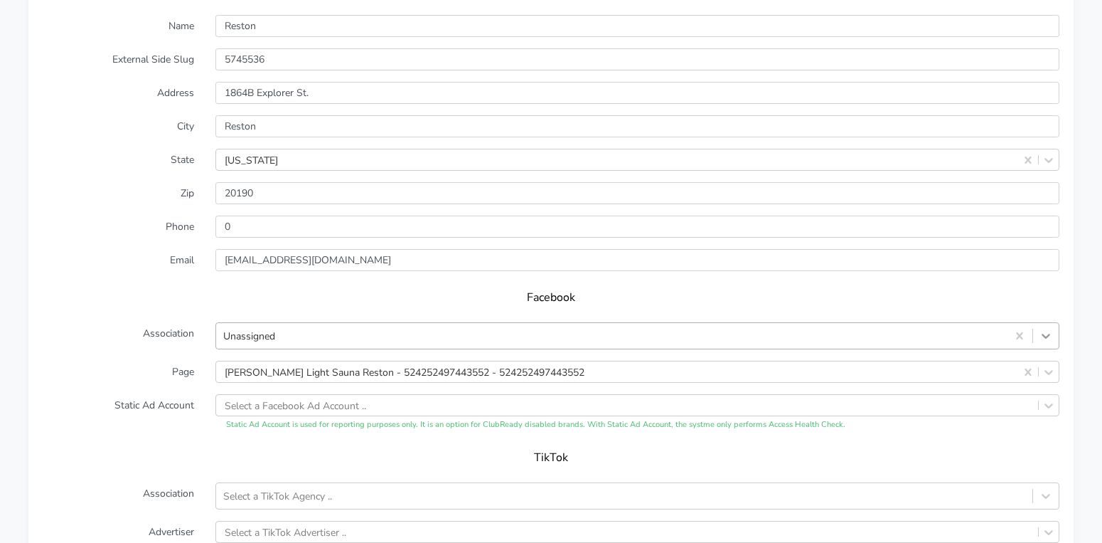
click at [1046, 339] on icon at bounding box center [1046, 336] width 14 height 14
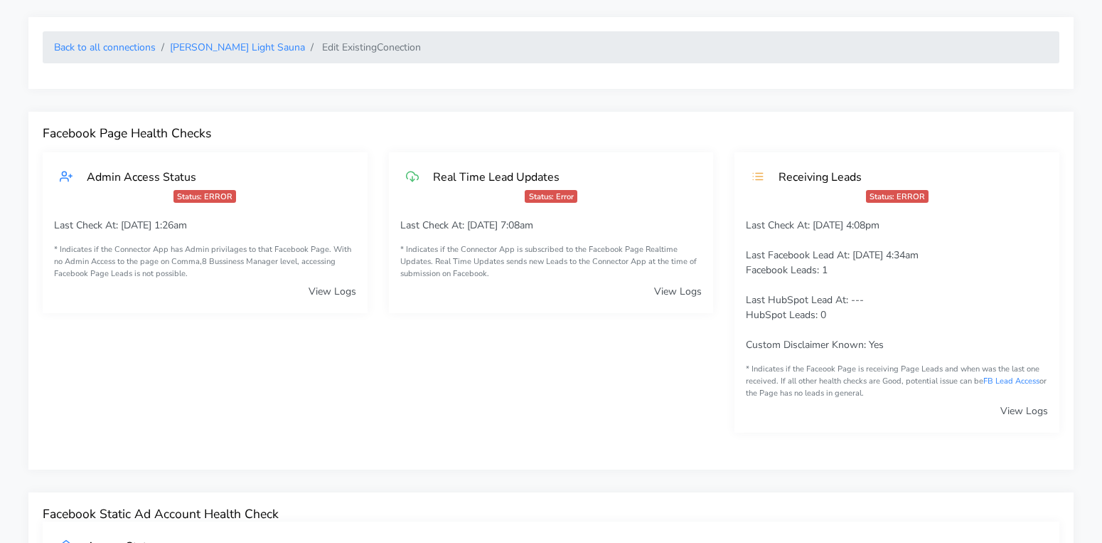
scroll to position [0, 0]
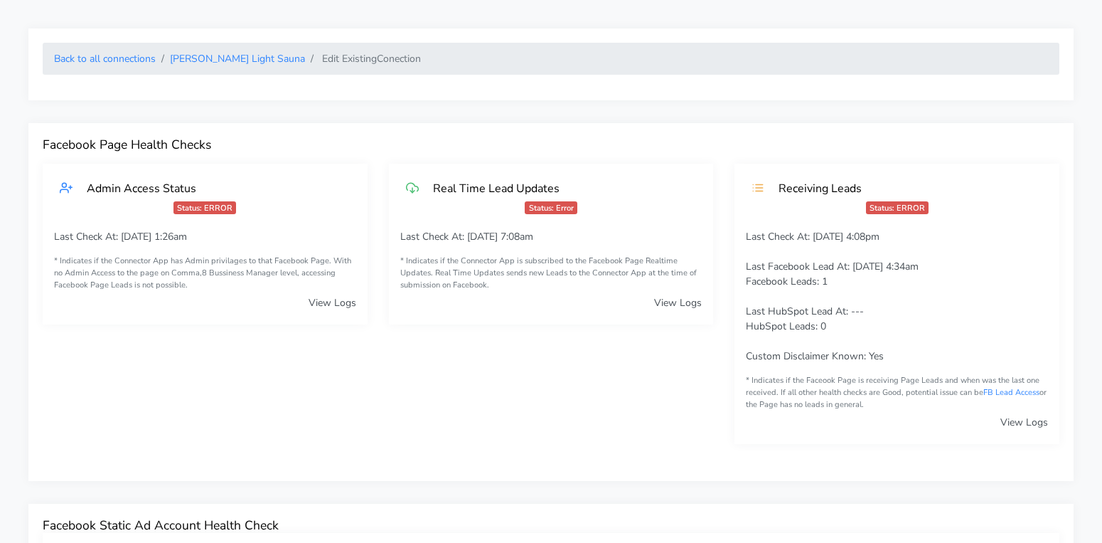
click at [376, 207] on div "Admin Access Status Status: ERROR Last Check At: [DATE] 1:26am * Indicates if t…" at bounding box center [205, 315] width 346 height 303
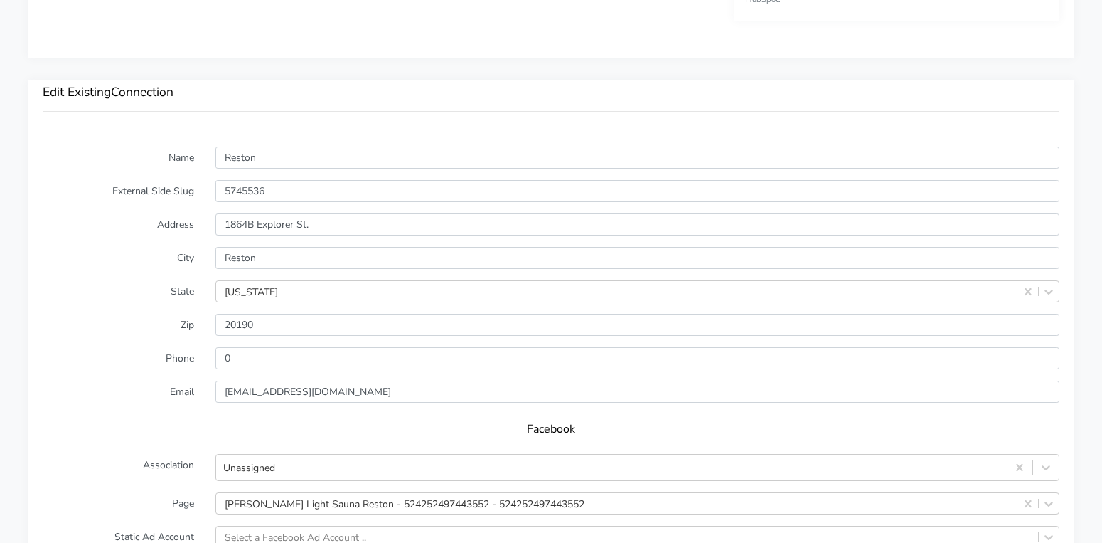
scroll to position [915, 0]
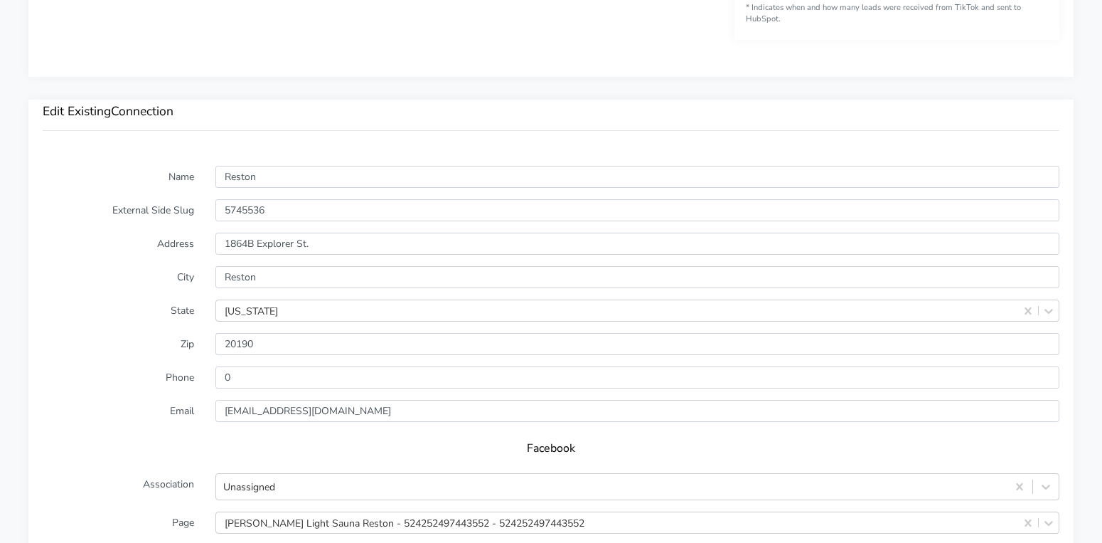
click at [151, 209] on label "External Side Slug" at bounding box center [118, 210] width 173 height 22
click at [171, 216] on label "External Side Slug" at bounding box center [118, 210] width 173 height 22
click at [160, 207] on label "External Side Slug" at bounding box center [118, 210] width 173 height 22
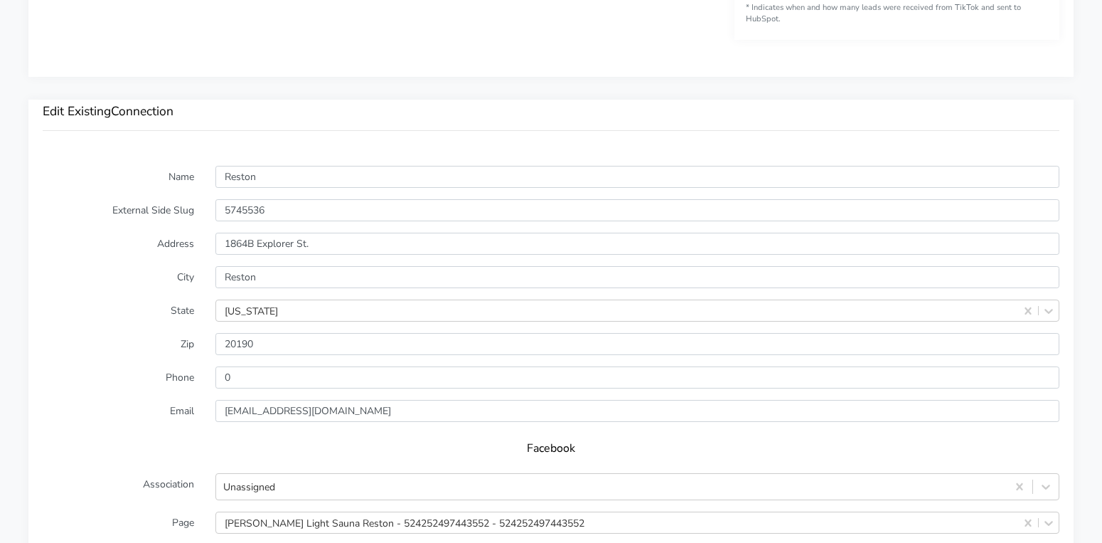
click at [171, 208] on label "External Side Slug" at bounding box center [118, 210] width 173 height 22
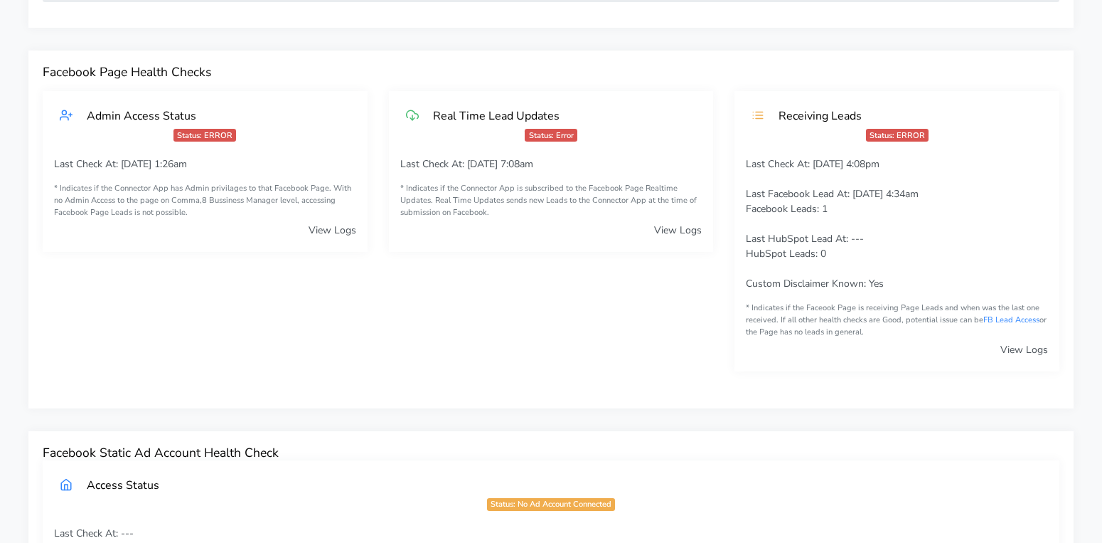
scroll to position [0, 0]
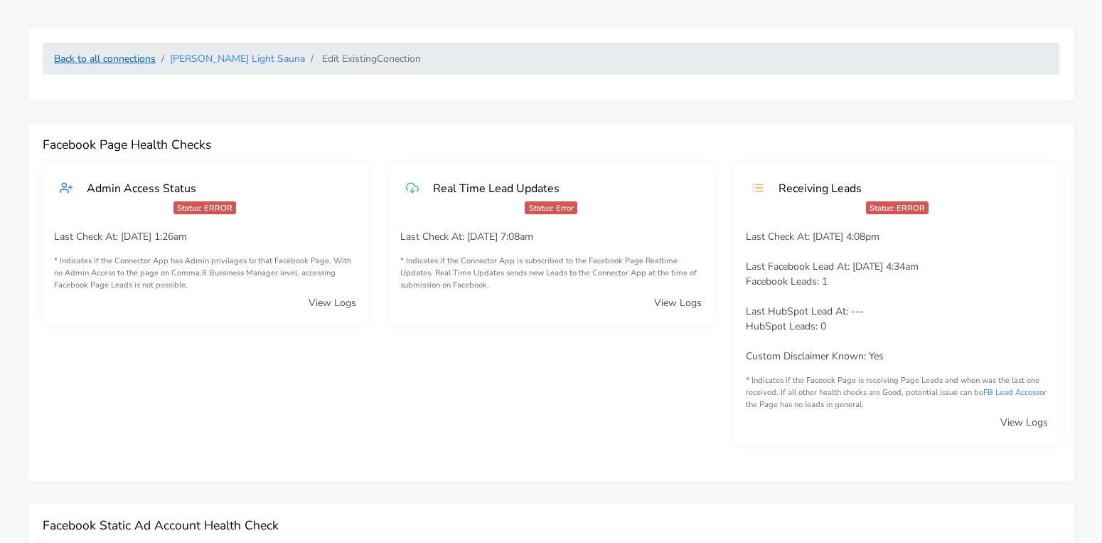
click at [129, 62] on link "Back to all connections" at bounding box center [105, 59] width 102 height 14
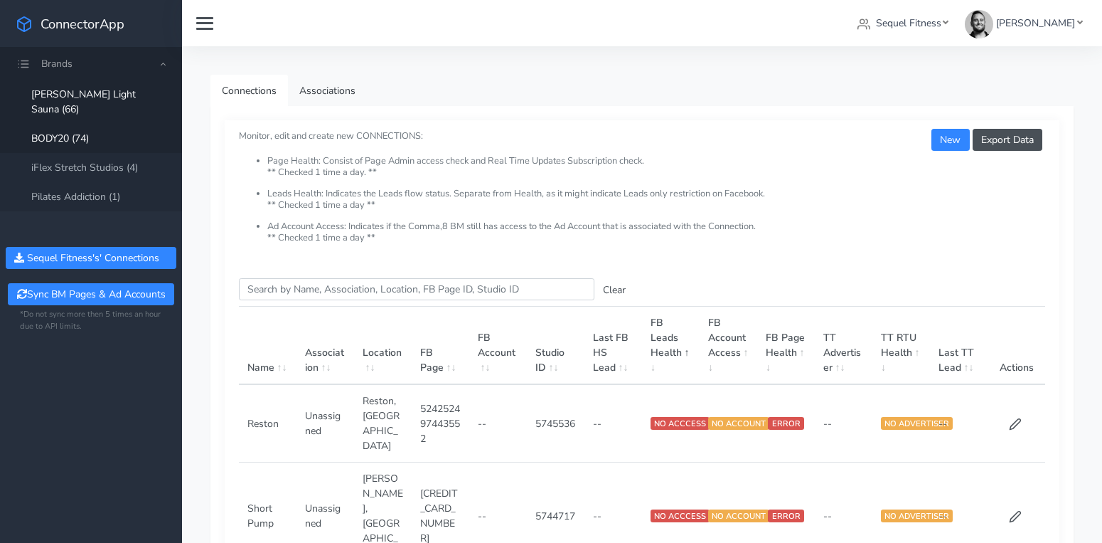
click at [78, 124] on link "BODY20 (74)" at bounding box center [91, 138] width 182 height 29
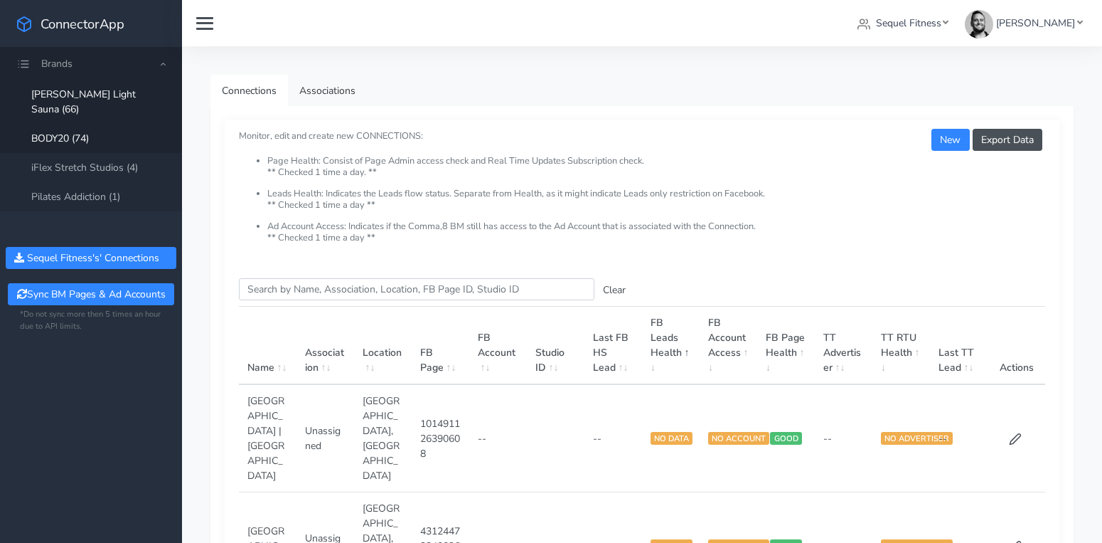
click at [78, 85] on link "[PERSON_NAME] Light Sauna (66)" at bounding box center [91, 102] width 182 height 44
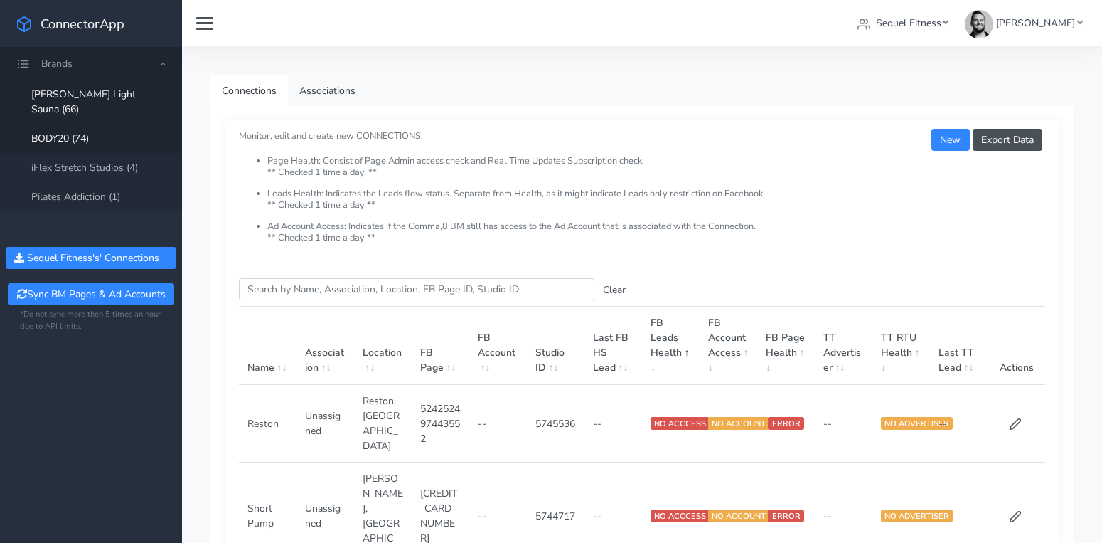
click at [76, 124] on link "BODY20 (74)" at bounding box center [91, 138] width 182 height 29
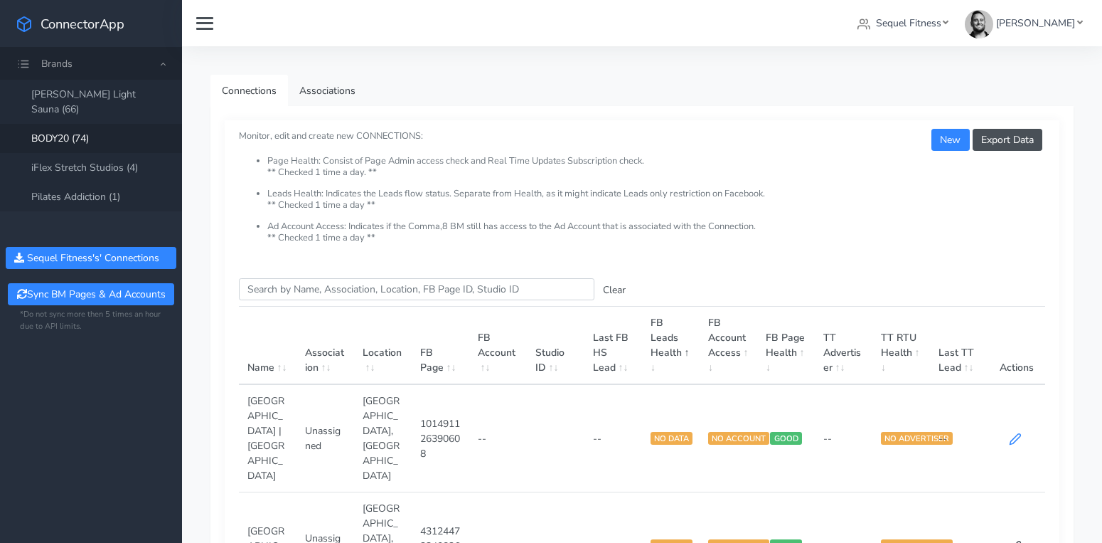
click at [1019, 432] on icon at bounding box center [1015, 438] width 13 height 13
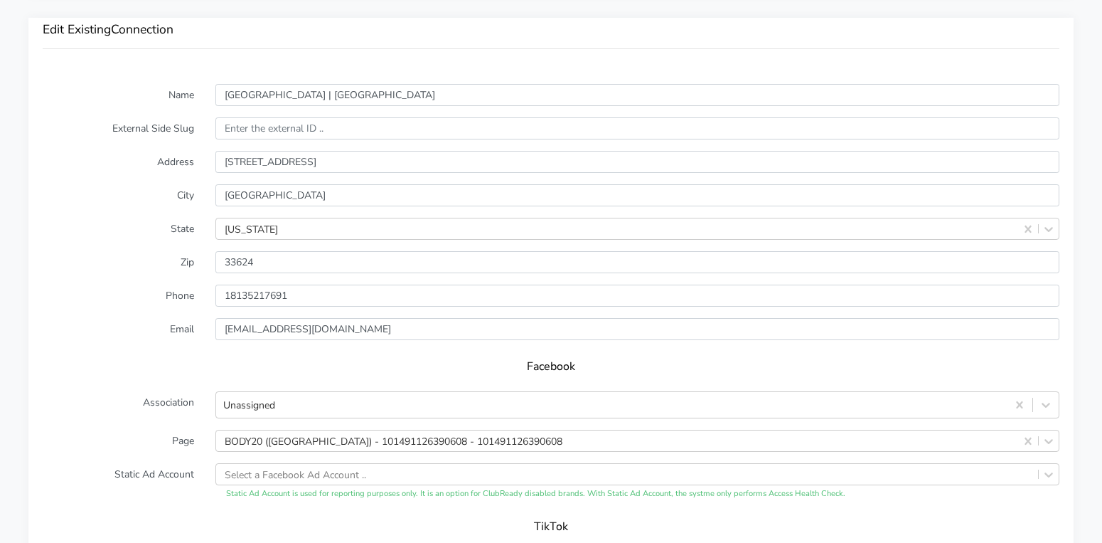
scroll to position [980, 0]
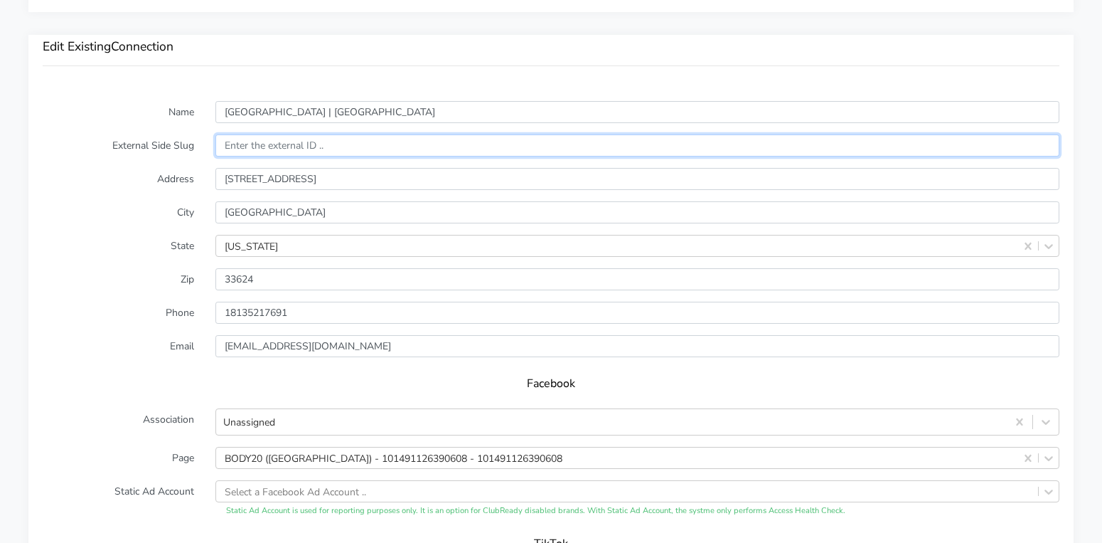
click at [262, 143] on input "text" at bounding box center [638, 145] width 844 height 22
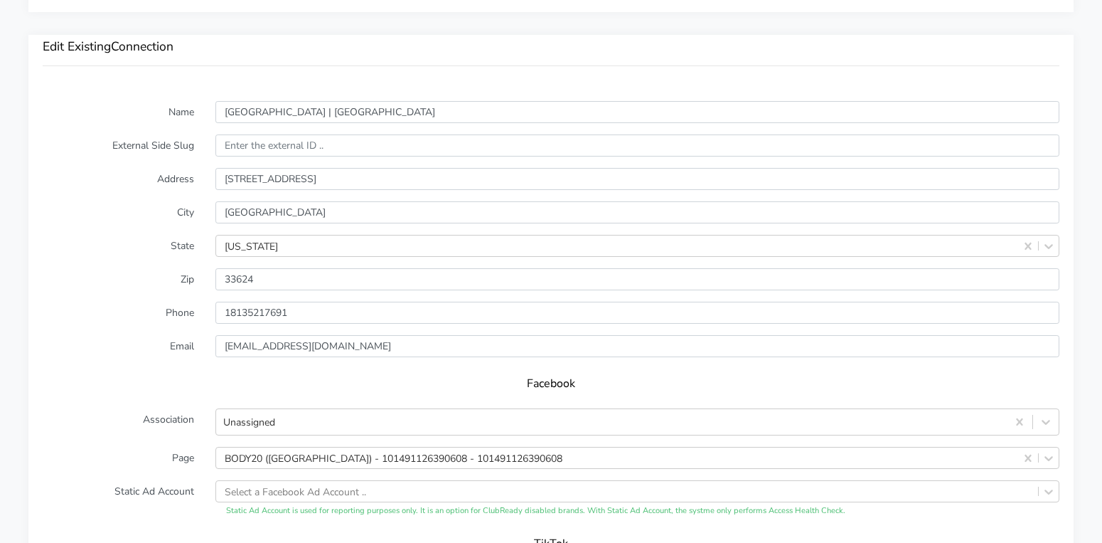
click at [160, 154] on label "External Side Slug" at bounding box center [118, 145] width 173 height 22
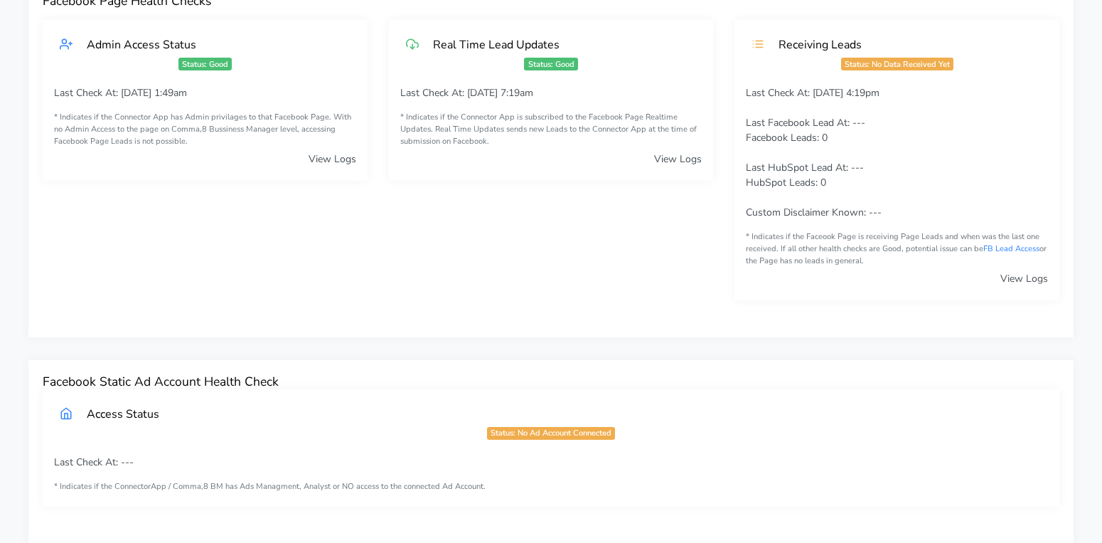
scroll to position [0, 0]
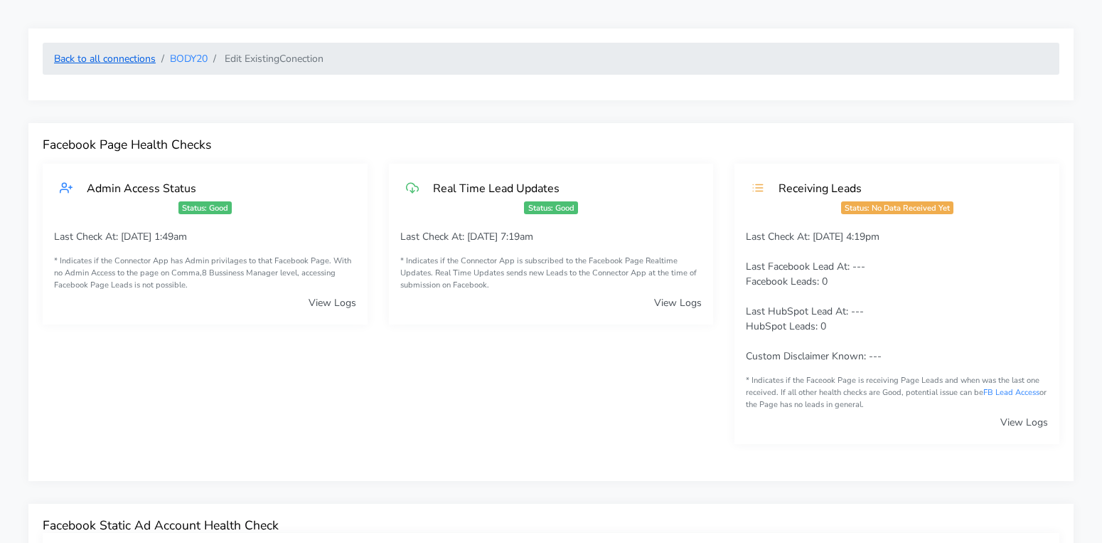
click at [130, 58] on link "Back to all connections" at bounding box center [105, 59] width 102 height 14
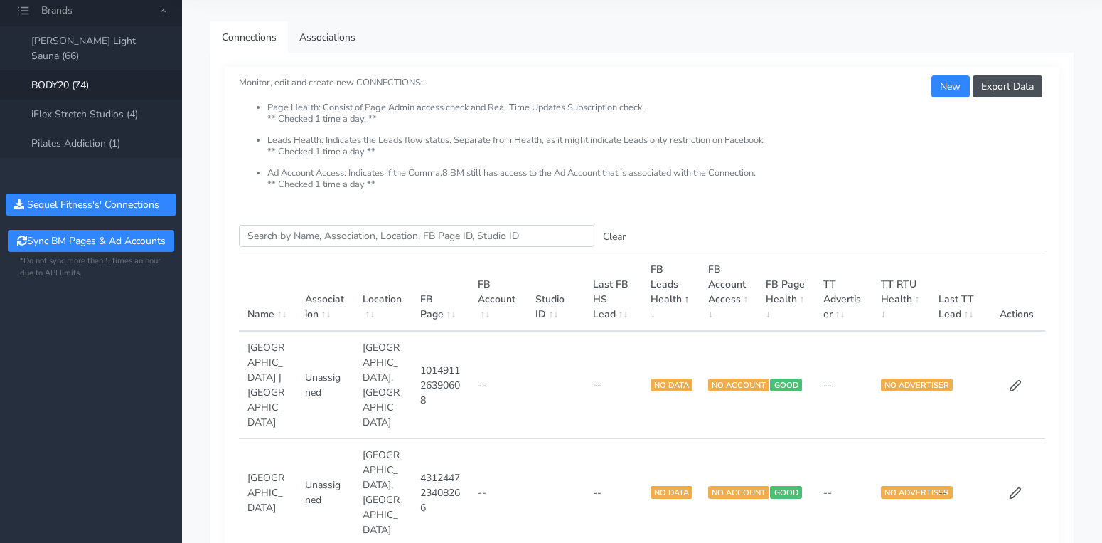
scroll to position [58, 0]
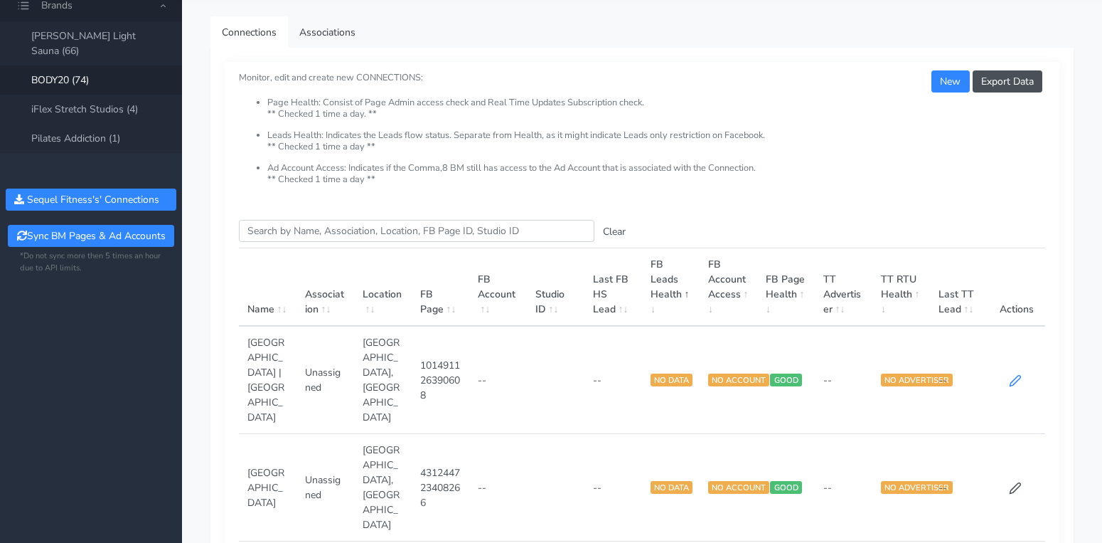
click at [1015, 374] on icon at bounding box center [1015, 380] width 13 height 13
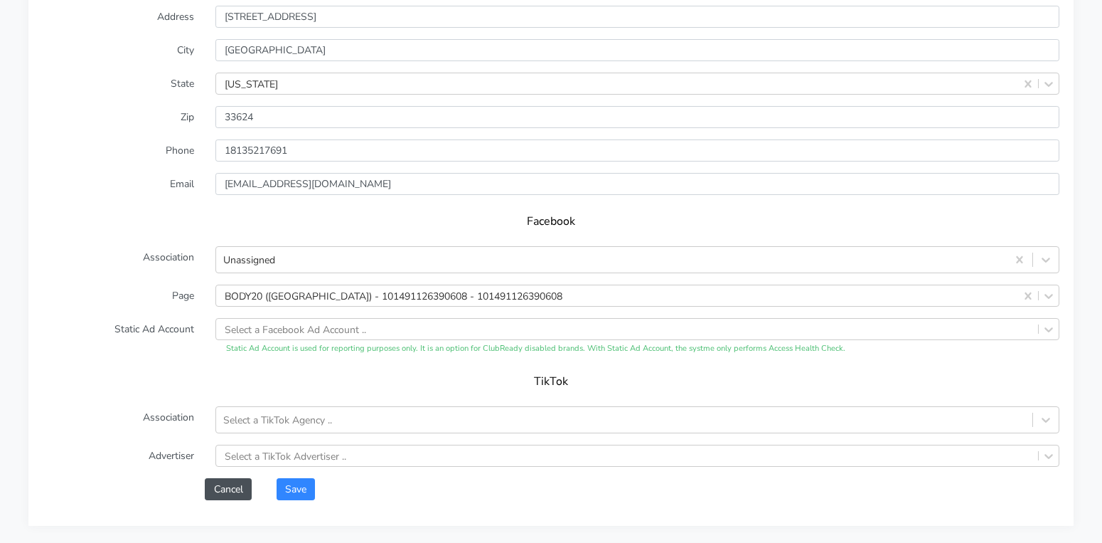
scroll to position [1144, 0]
click at [434, 260] on div "Unassigned" at bounding box center [611, 258] width 791 height 23
drag, startPoint x: 137, startPoint y: 250, endPoint x: 194, endPoint y: 250, distance: 57.6
click at [194, 250] on label "Association" at bounding box center [118, 258] width 173 height 27
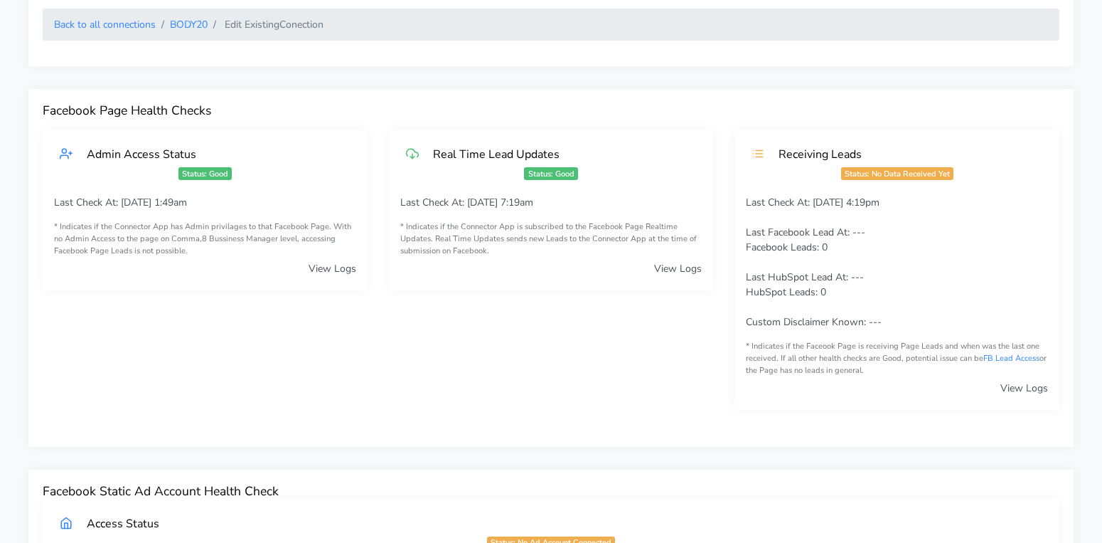
scroll to position [0, 0]
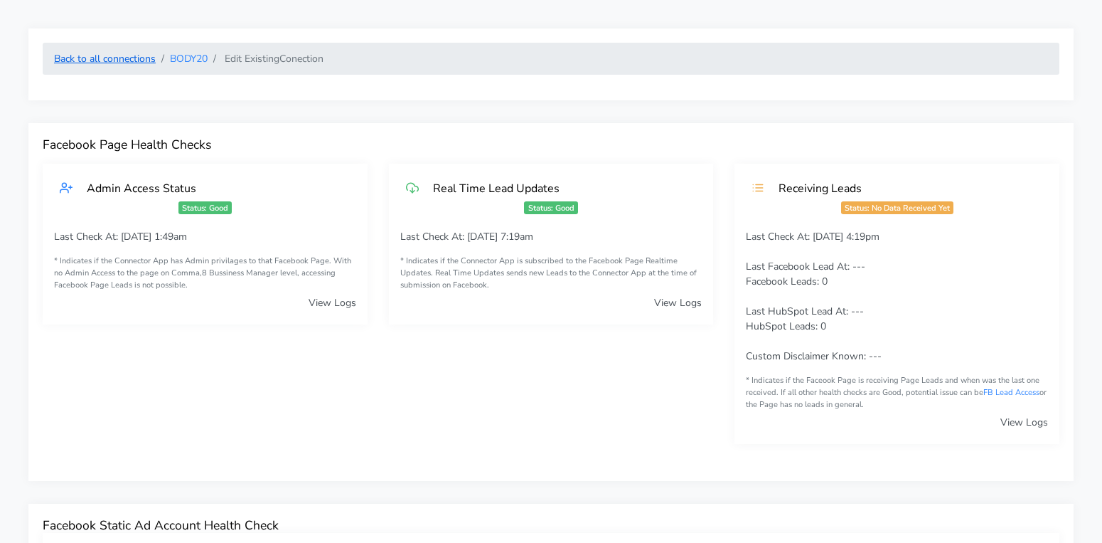
click at [117, 57] on link "Back to all connections" at bounding box center [105, 59] width 102 height 14
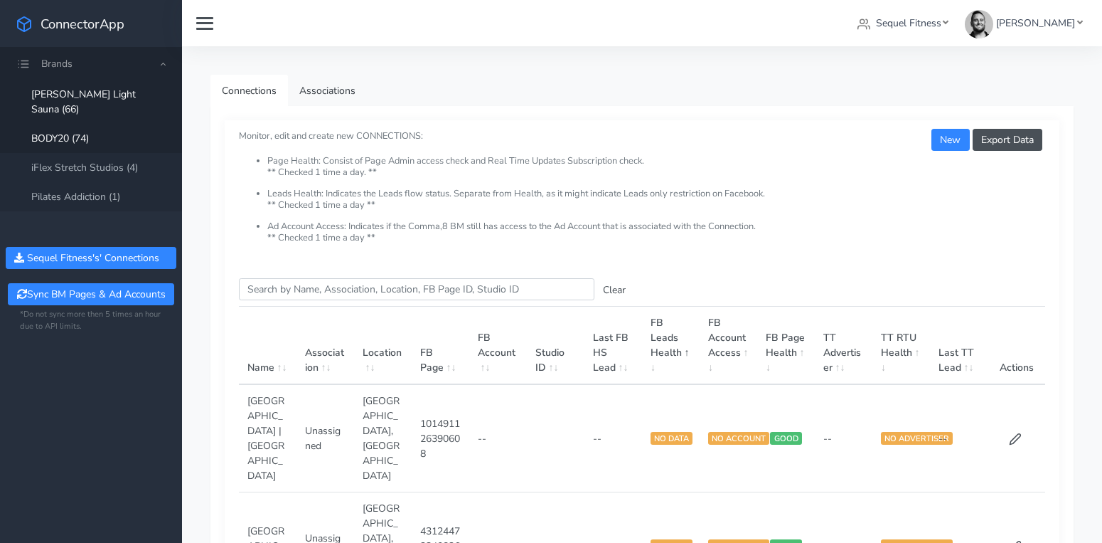
click at [92, 100] on link "[PERSON_NAME] Light Sauna (66)" at bounding box center [91, 102] width 182 height 44
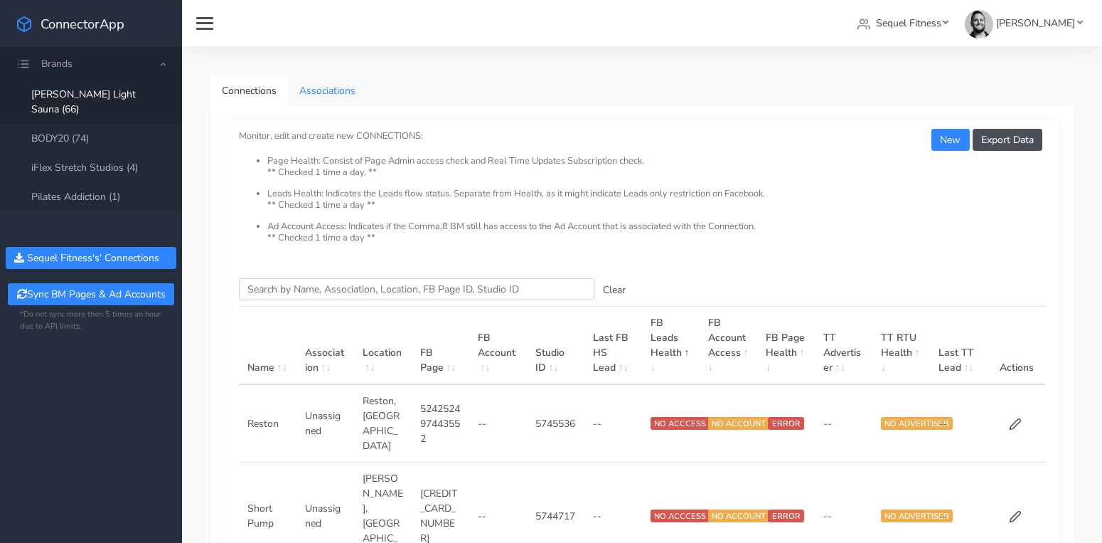
click at [309, 94] on link "Associations" at bounding box center [327, 91] width 79 height 32
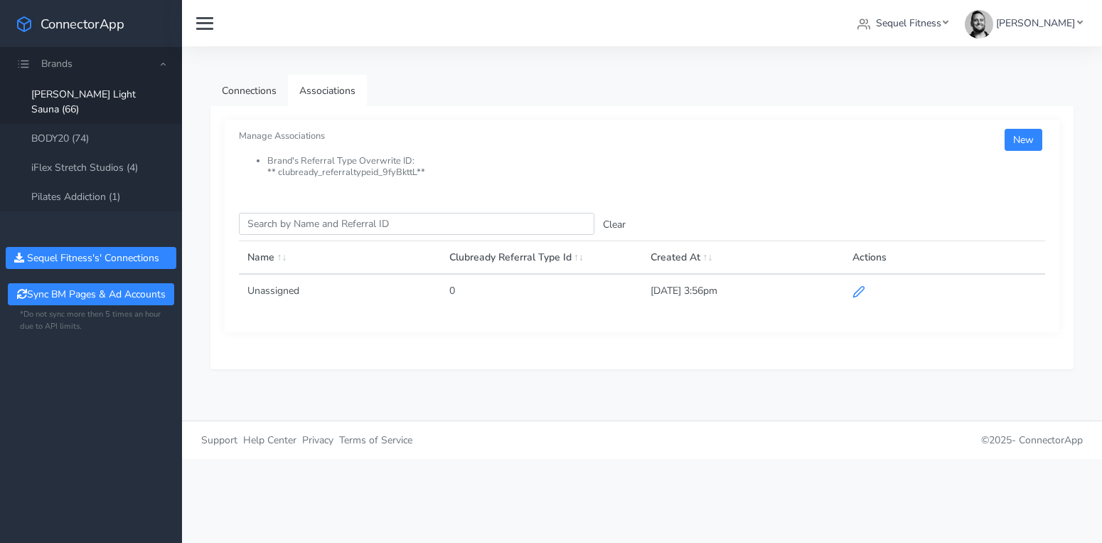
click at [858, 291] on icon at bounding box center [859, 291] width 13 height 13
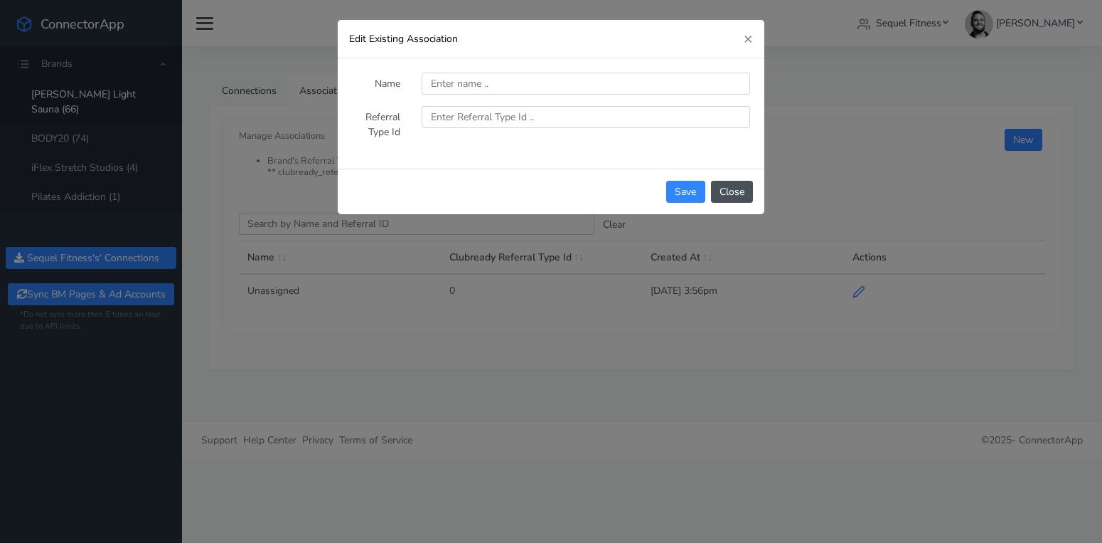
type input "Unassigned"
type input "0"
click at [476, 88] on input "Unassigned" at bounding box center [586, 84] width 329 height 22
drag, startPoint x: 494, startPoint y: 85, endPoint x: 415, endPoint y: 83, distance: 78.3
click at [415, 83] on div "Unassigned" at bounding box center [586, 84] width 350 height 22
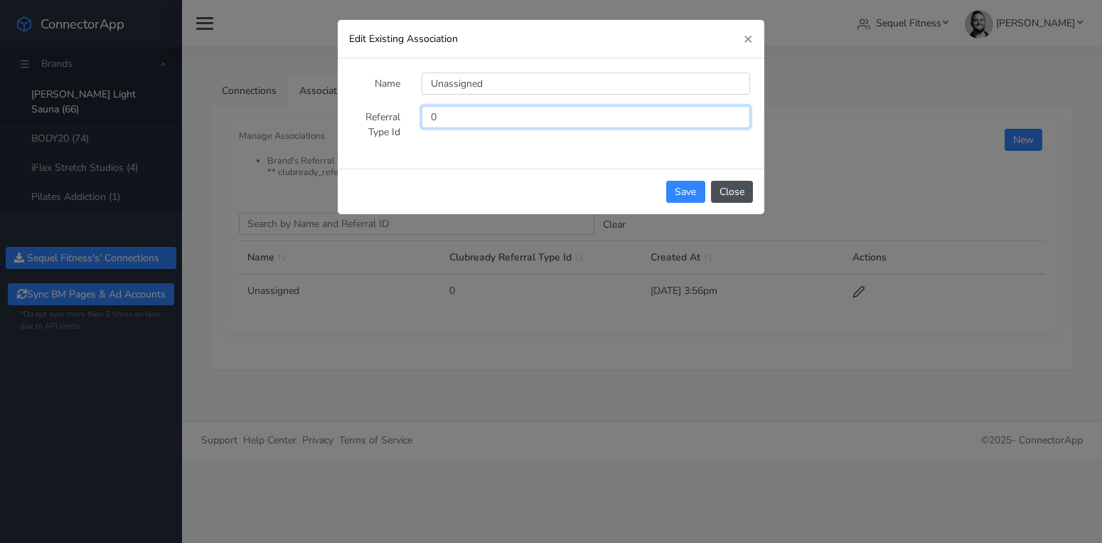
drag, startPoint x: 447, startPoint y: 115, endPoint x: 429, endPoint y: 115, distance: 17.8
click at [429, 115] on input "0" at bounding box center [586, 117] width 329 height 22
click at [437, 115] on input "0" at bounding box center [586, 117] width 329 height 22
drag, startPoint x: 440, startPoint y: 117, endPoint x: 419, endPoint y: 119, distance: 20.7
click at [420, 119] on div "0" at bounding box center [586, 124] width 350 height 37
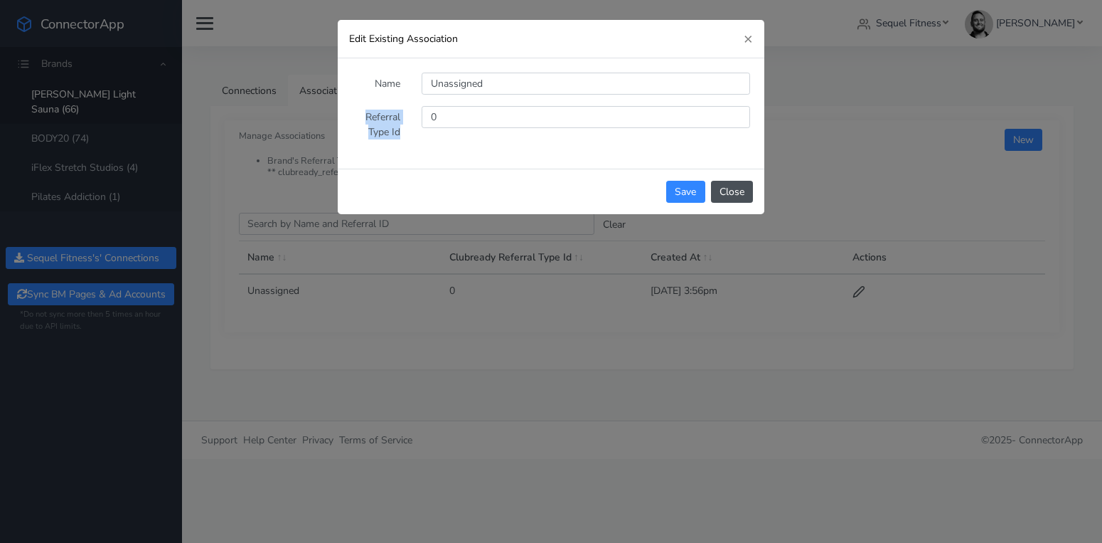
drag, startPoint x: 366, startPoint y: 117, endPoint x: 403, endPoint y: 129, distance: 38.9
click at [403, 129] on label "Referral Type Id" at bounding box center [376, 124] width 70 height 37
click at [445, 117] on input "0" at bounding box center [586, 117] width 329 height 22
drag, startPoint x: 495, startPoint y: 84, endPoint x: 430, endPoint y: 85, distance: 65.4
click at [430, 85] on input "Unassigned" at bounding box center [586, 84] width 329 height 22
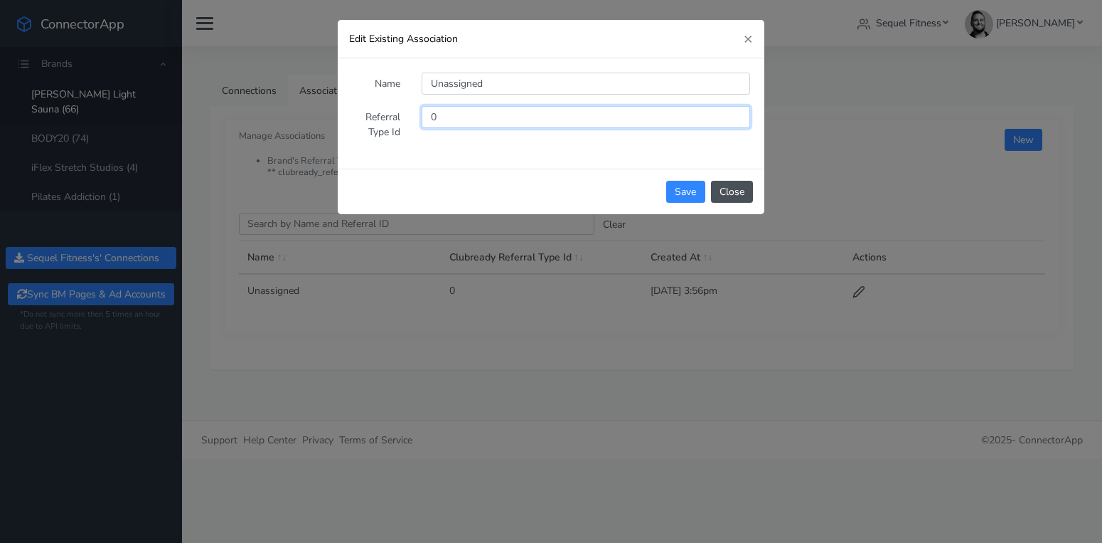
drag, startPoint x: 440, startPoint y: 117, endPoint x: 425, endPoint y: 117, distance: 14.9
click at [425, 117] on input "0" at bounding box center [586, 117] width 329 height 22
click at [437, 117] on input "0" at bounding box center [586, 117] width 329 height 22
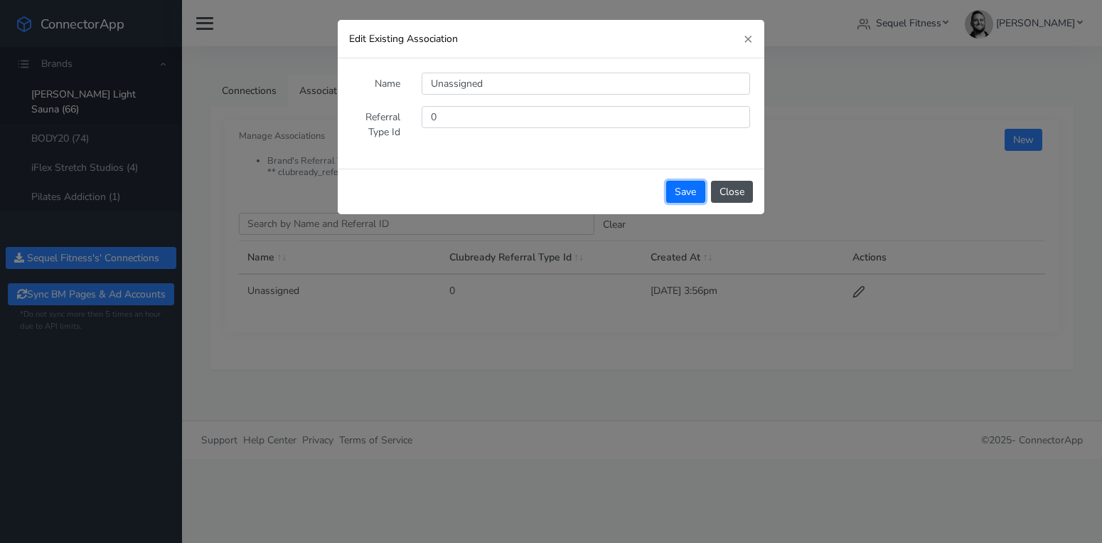
click at [682, 193] on button "Save" at bounding box center [685, 192] width 38 height 22
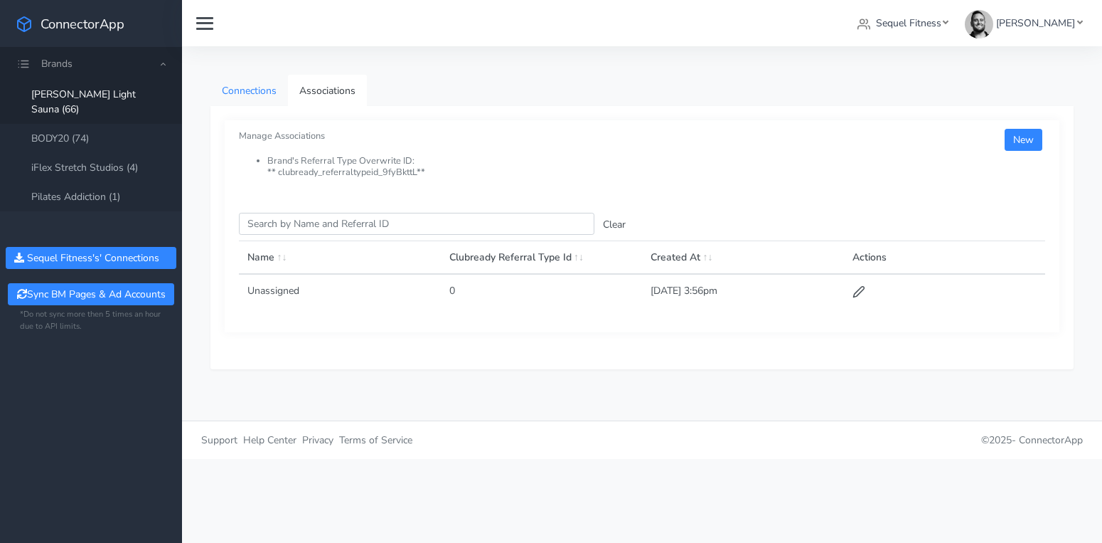
click at [255, 96] on link "Connections" at bounding box center [250, 91] width 78 height 32
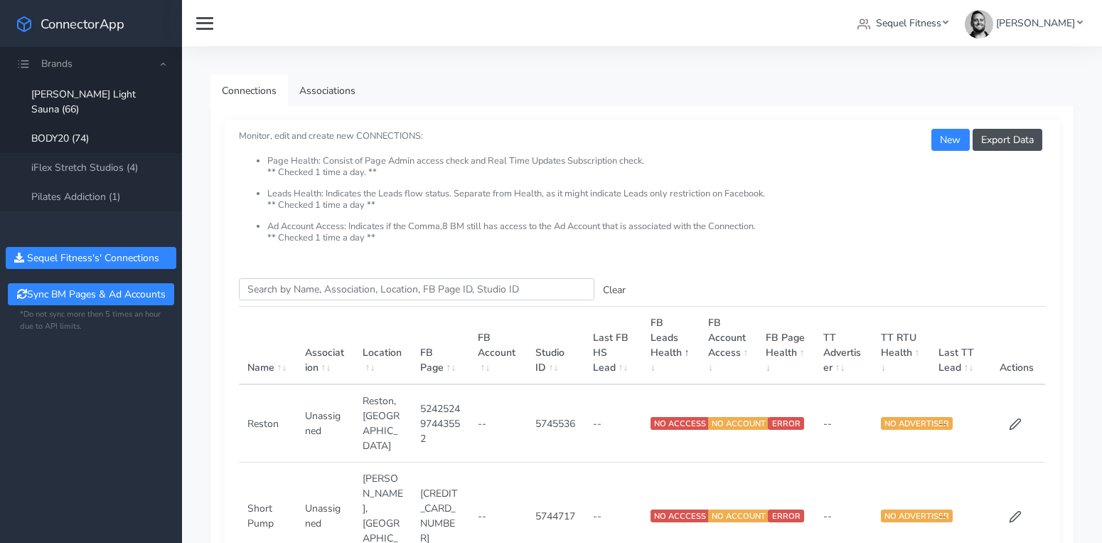
click at [105, 124] on link "BODY20 (74)" at bounding box center [91, 138] width 182 height 29
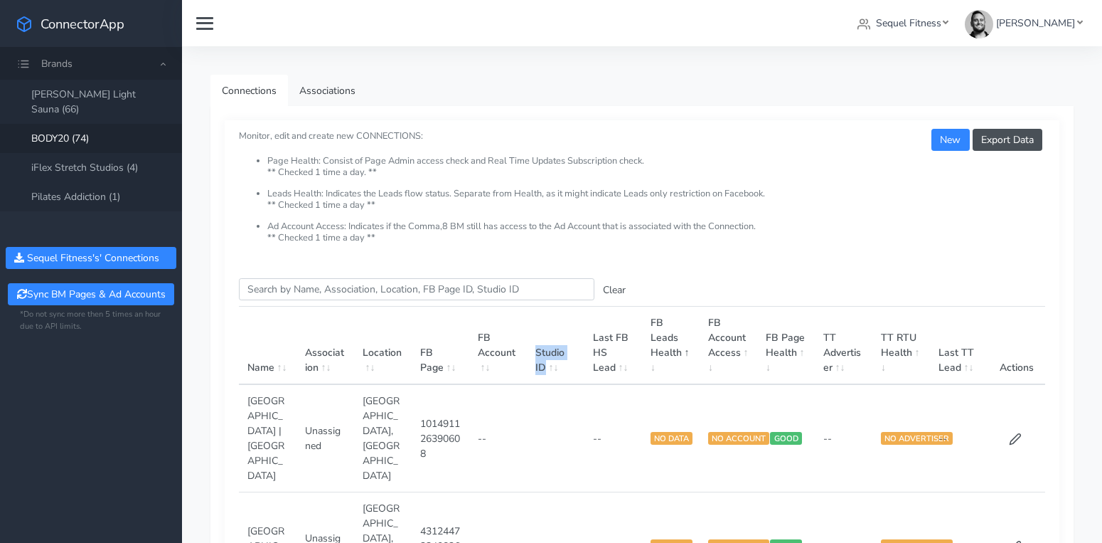
drag, startPoint x: 534, startPoint y: 351, endPoint x: 553, endPoint y: 368, distance: 25.7
click at [553, 368] on th "Studio ID" at bounding box center [556, 346] width 58 height 78
click at [559, 363] on span at bounding box center [552, 368] width 13 height 14
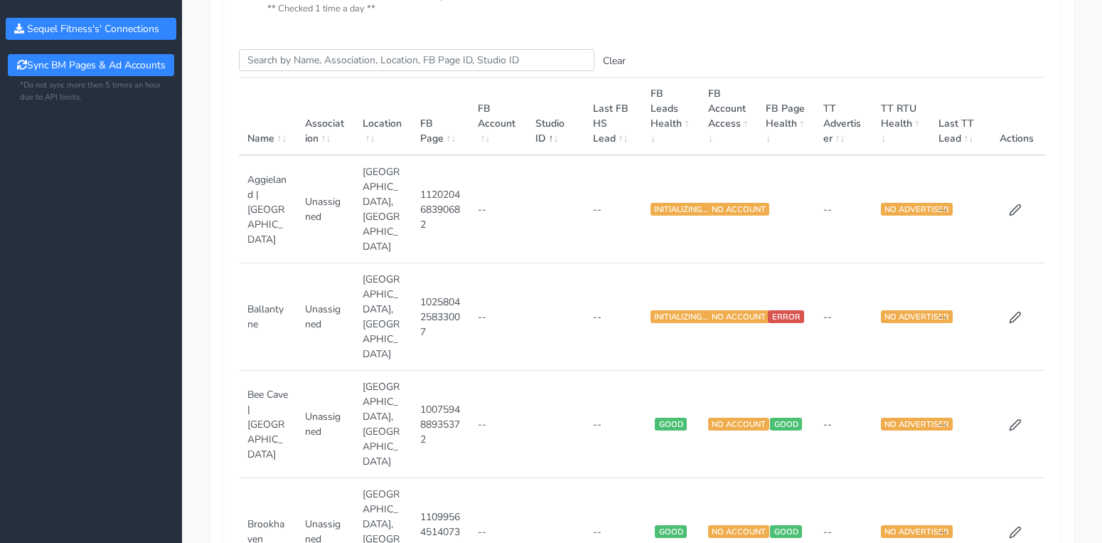
scroll to position [226, 0]
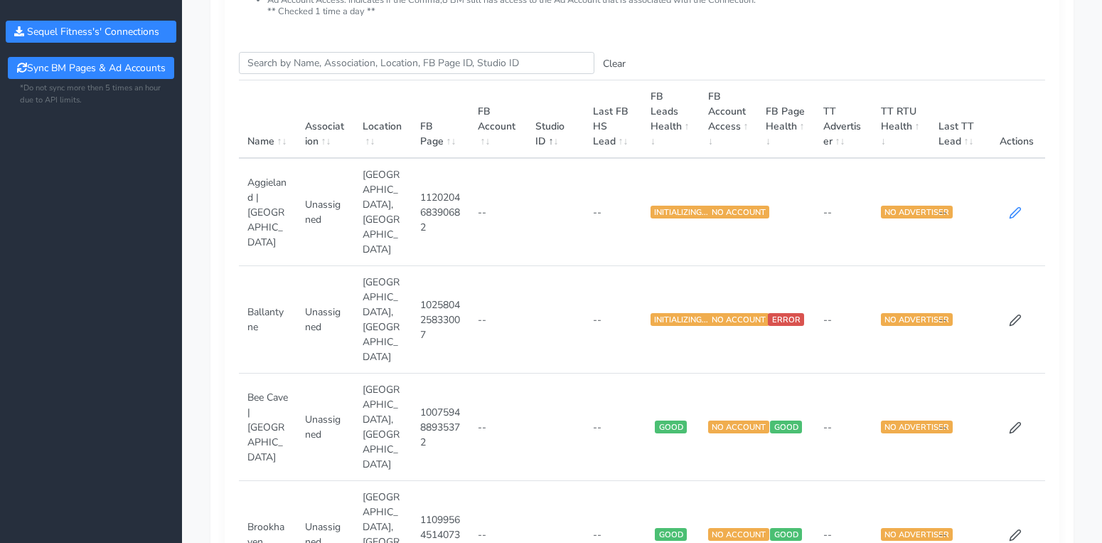
click at [1009, 206] on icon at bounding box center [1015, 212] width 13 height 13
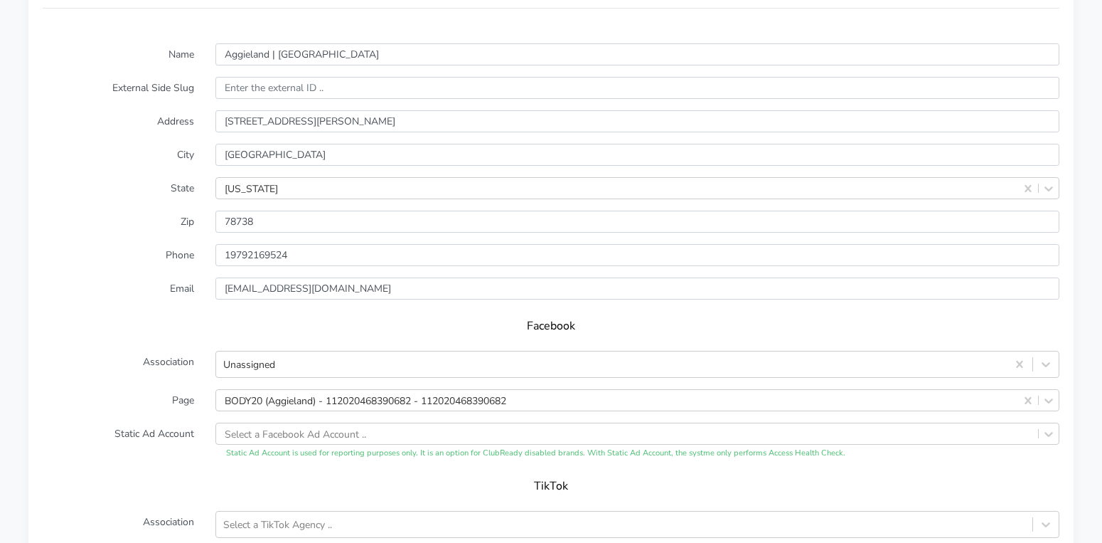
scroll to position [1009, 0]
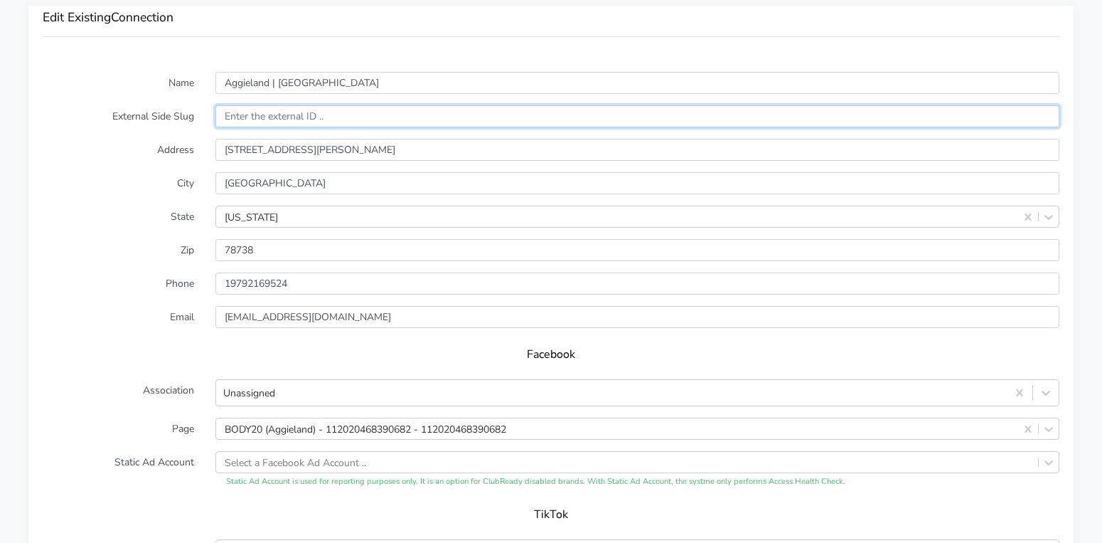
click at [247, 115] on input "text" at bounding box center [638, 116] width 844 height 22
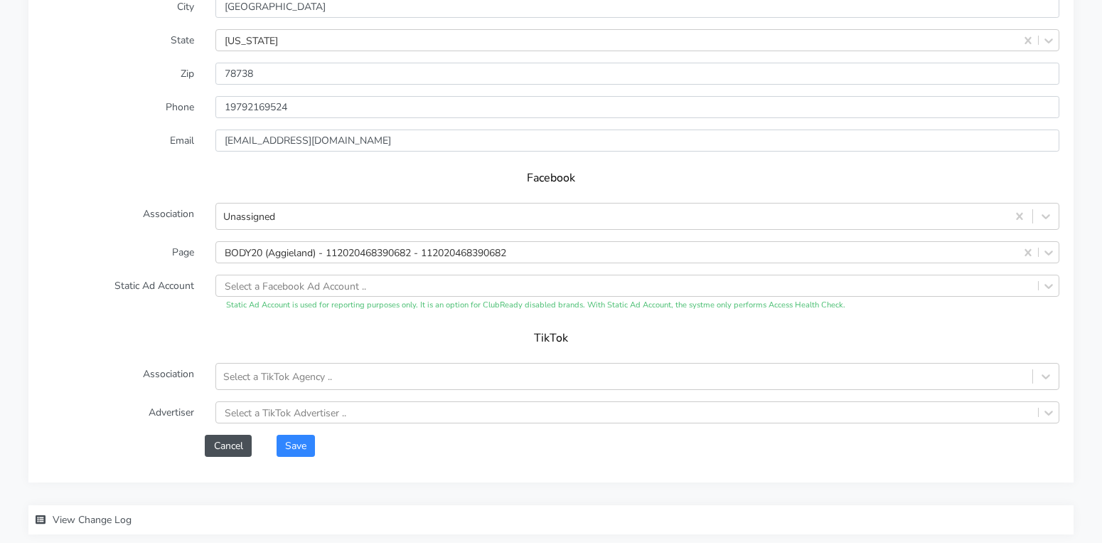
scroll to position [1262, 0]
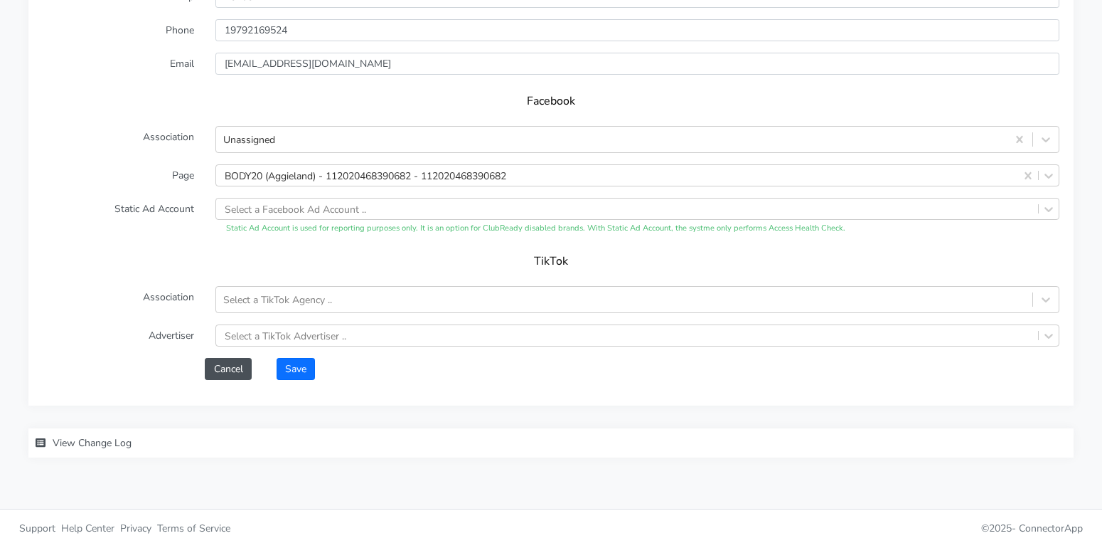
type input "1234"
click at [300, 363] on button "Save" at bounding box center [296, 369] width 38 height 22
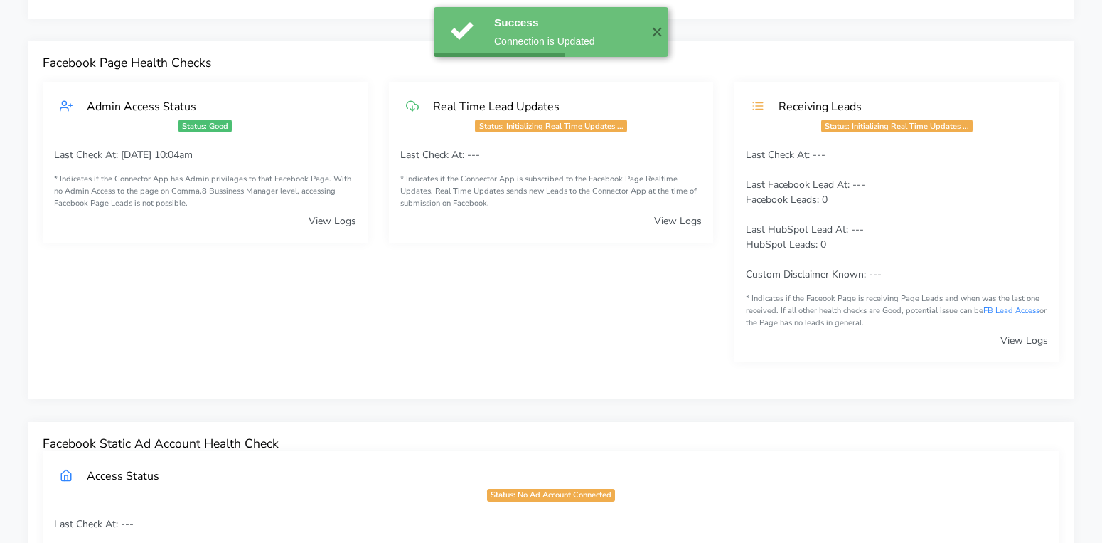
scroll to position [0, 0]
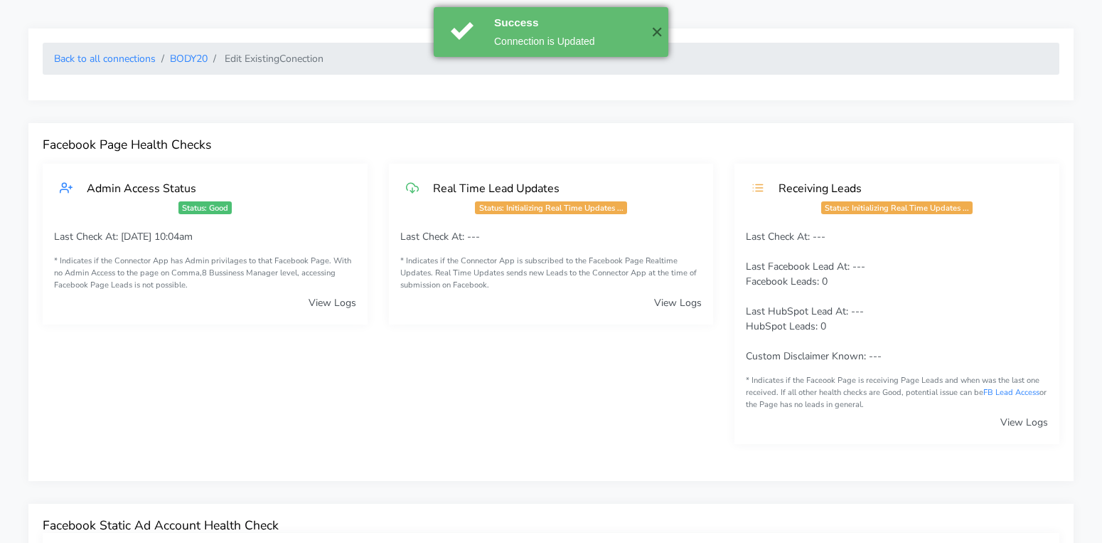
drag, startPoint x: 661, startPoint y: 31, endPoint x: 472, endPoint y: 44, distance: 189.6
click at [649, 32] on button "✕" at bounding box center [656, 32] width 23 height 50
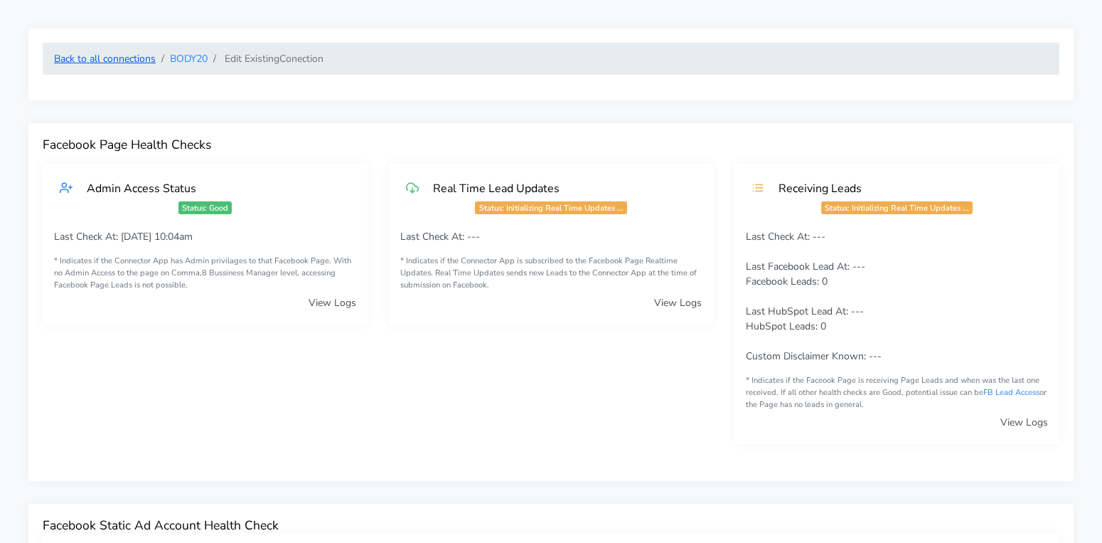
click at [135, 58] on link "Back to all connections" at bounding box center [105, 59] width 102 height 14
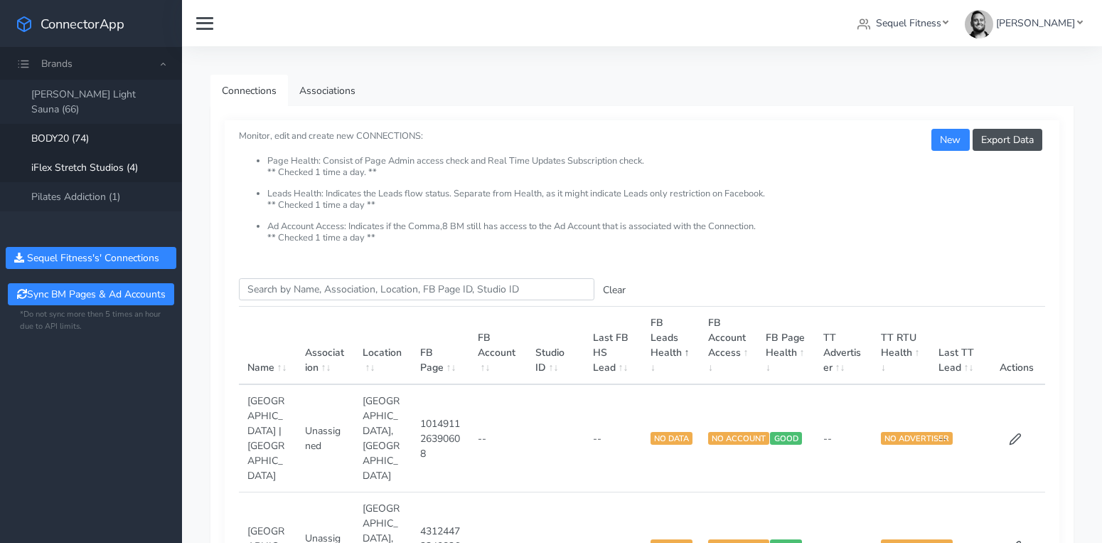
click at [122, 153] on link "iFlex Stretch Studios (4)" at bounding box center [91, 167] width 182 height 29
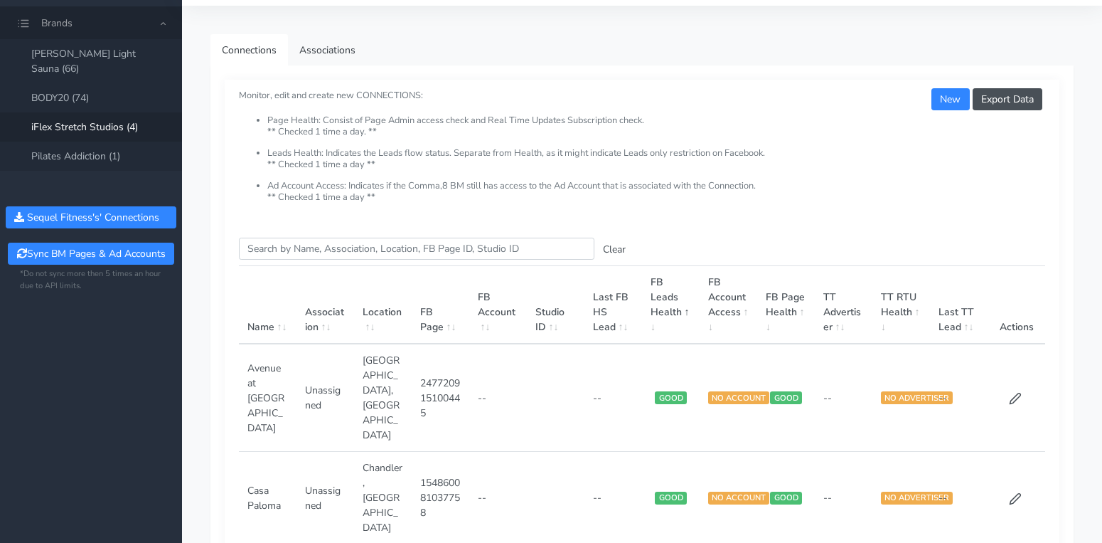
scroll to position [48, 0]
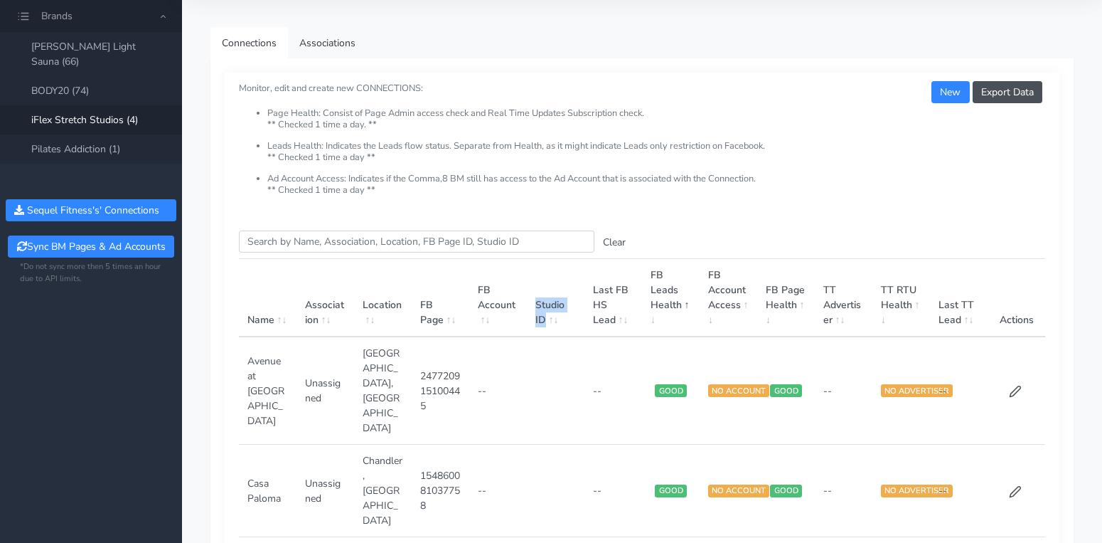
drag, startPoint x: 533, startPoint y: 303, endPoint x: 549, endPoint y: 319, distance: 22.6
click at [549, 319] on th "Studio ID" at bounding box center [556, 298] width 58 height 78
click at [103, 137] on link "Pilates Addiction (1)" at bounding box center [91, 148] width 182 height 29
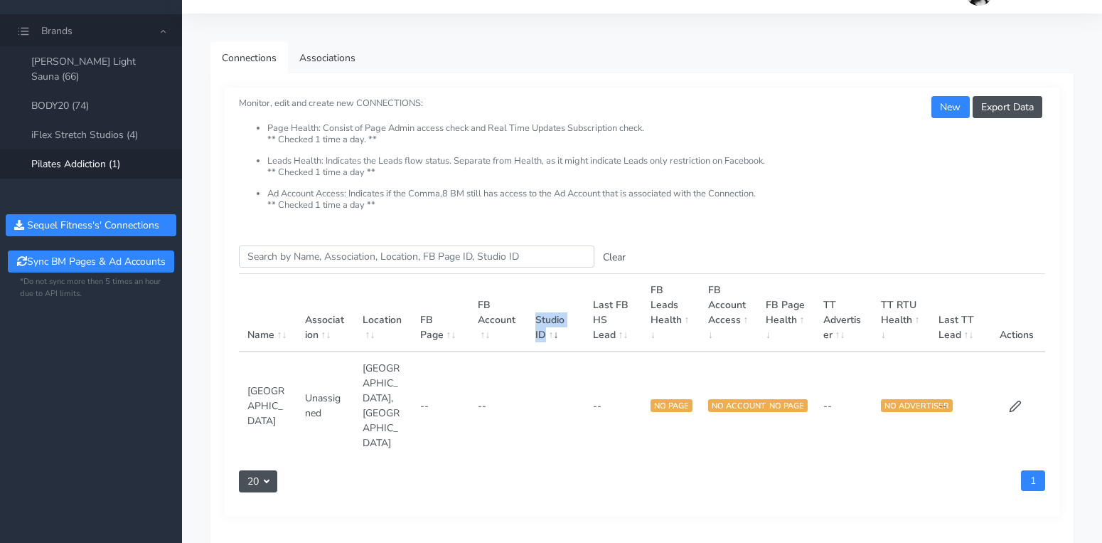
scroll to position [34, 0]
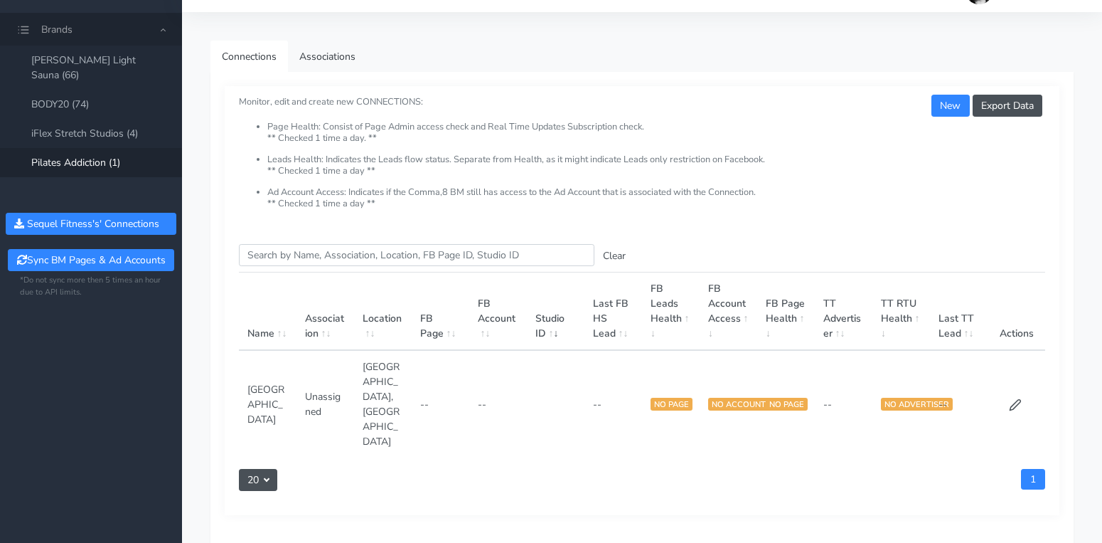
drag, startPoint x: 528, startPoint y: 289, endPoint x: 532, endPoint y: 300, distance: 11.9
click at [530, 291] on th "Studio ID" at bounding box center [556, 311] width 58 height 78
click at [105, 61] on link "[PERSON_NAME] Light Sauna (66)" at bounding box center [91, 68] width 182 height 44
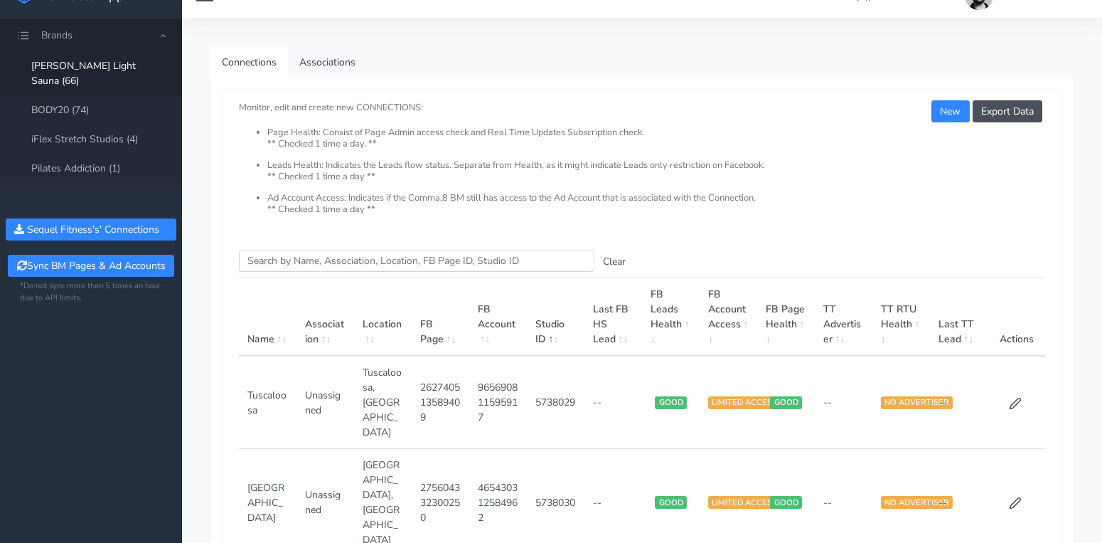
scroll to position [36, 0]
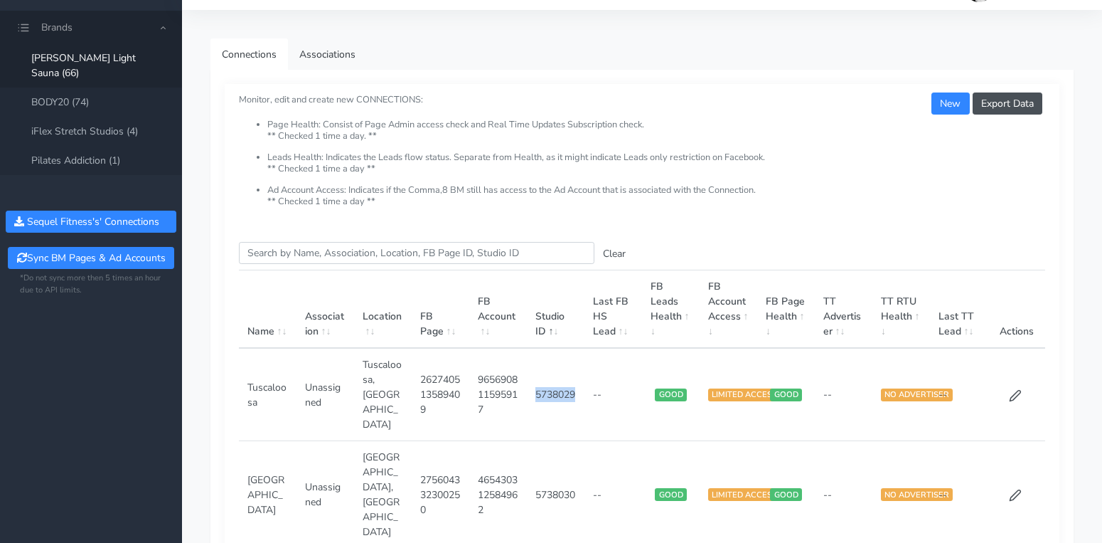
drag, startPoint x: 534, startPoint y: 368, endPoint x: 563, endPoint y: 381, distance: 31.2
click at [563, 381] on td "5738029" at bounding box center [556, 394] width 58 height 93
click at [531, 225] on div "Export Data New Monitor, edit and create new CONNECTIONS: Page Health: Consist …" at bounding box center [642, 156] width 835 height 144
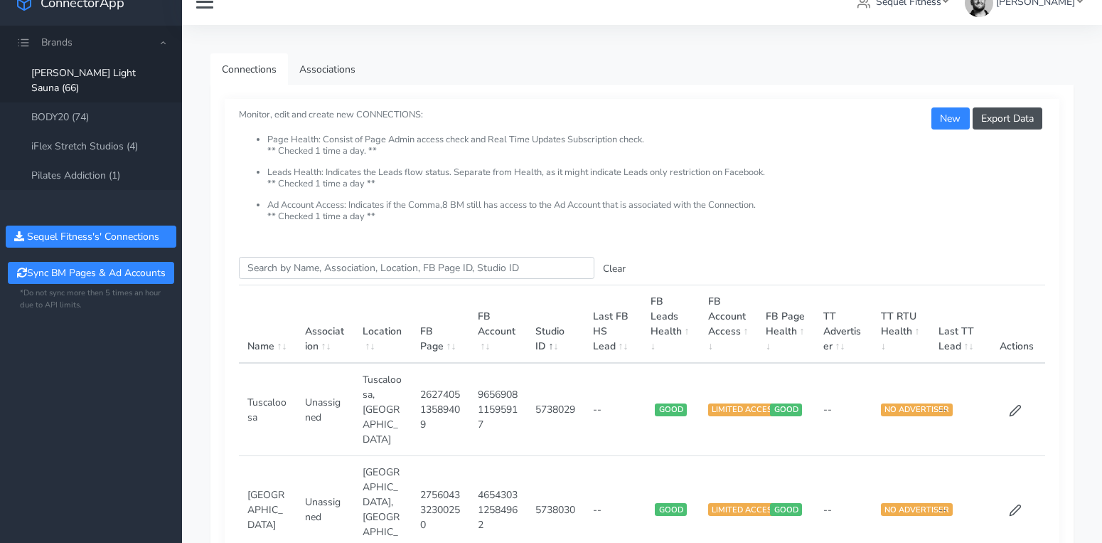
scroll to position [10, 0]
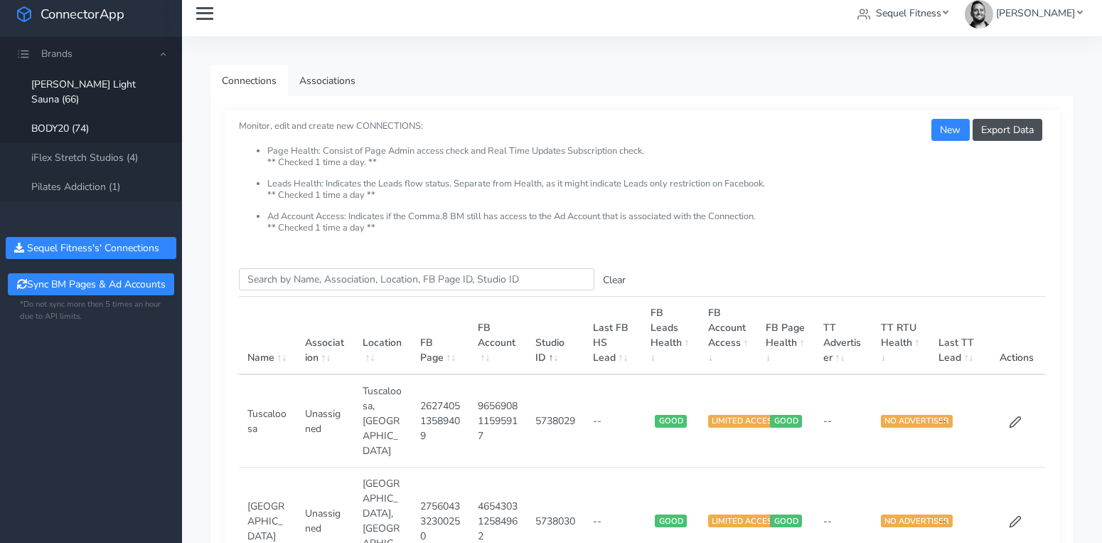
click at [101, 116] on link "BODY20 (74)" at bounding box center [91, 128] width 182 height 29
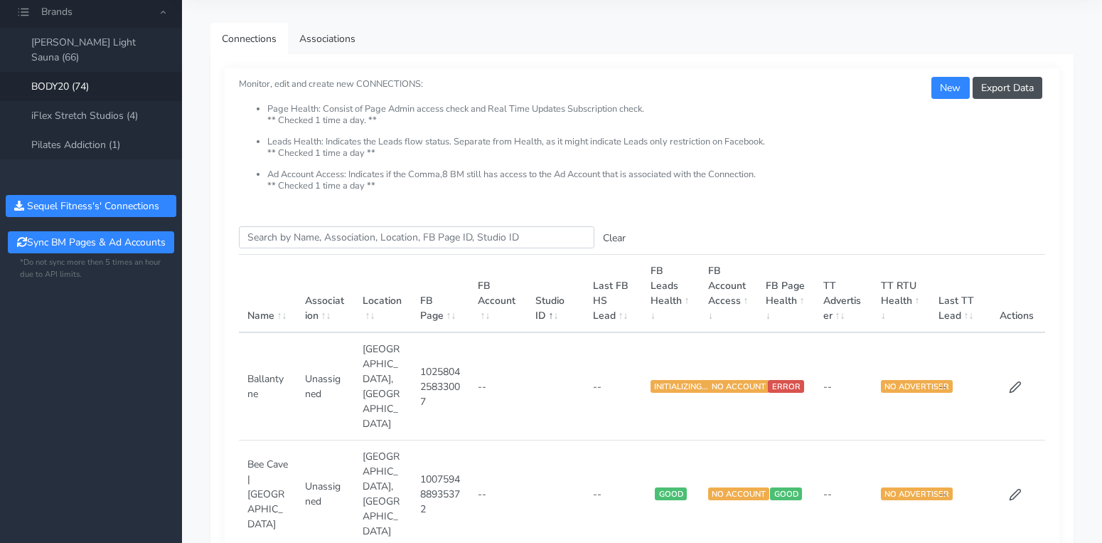
scroll to position [33, 0]
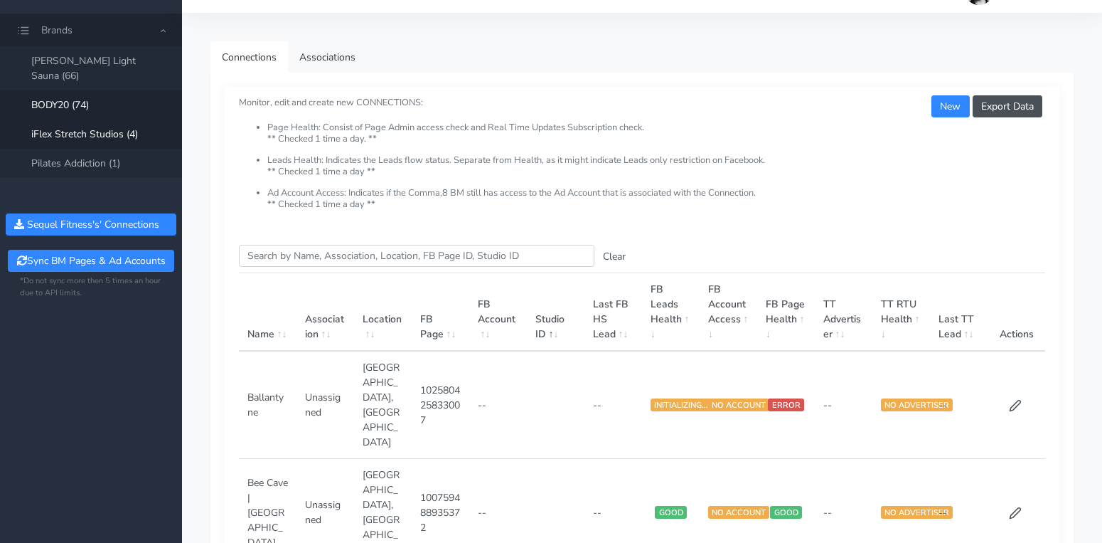
click at [74, 119] on link "iFlex Stretch Studios (4)" at bounding box center [91, 133] width 182 height 29
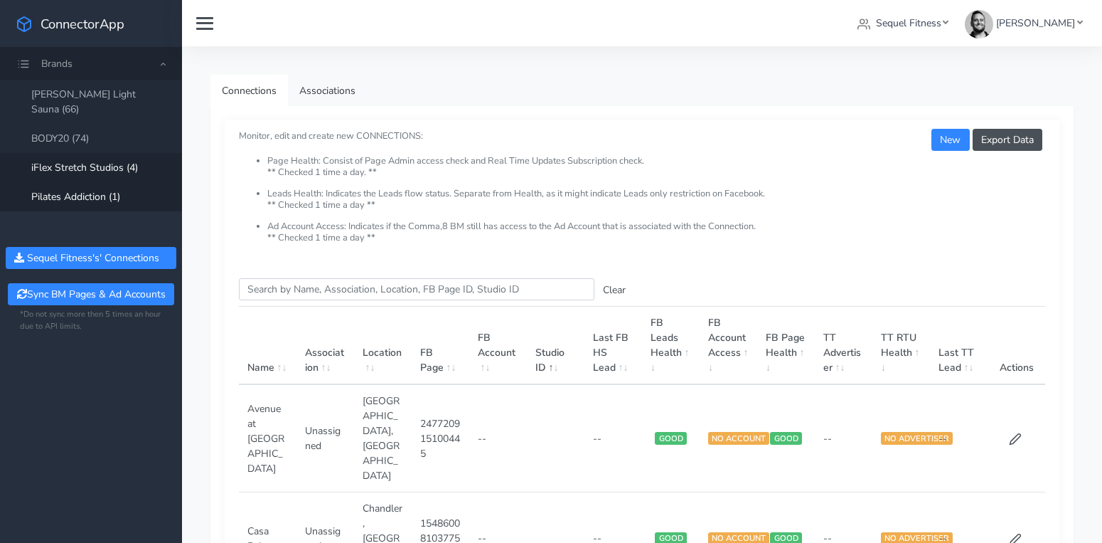
click at [101, 188] on link "Pilates Addiction (1)" at bounding box center [91, 196] width 182 height 29
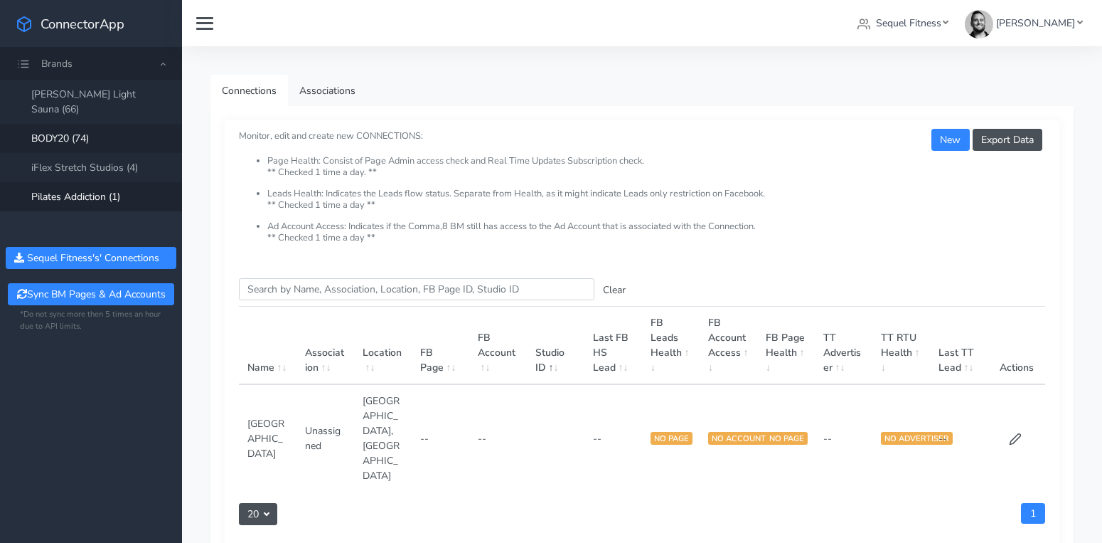
click at [111, 124] on link "BODY20 (74)" at bounding box center [91, 138] width 182 height 29
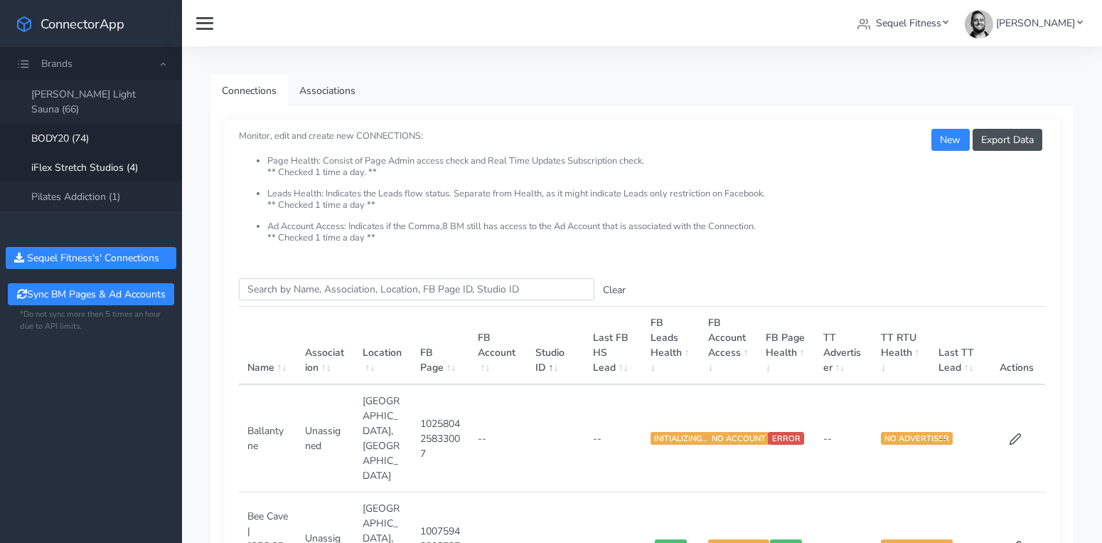
click at [119, 154] on link "iFlex Stretch Studios (4)" at bounding box center [91, 167] width 182 height 29
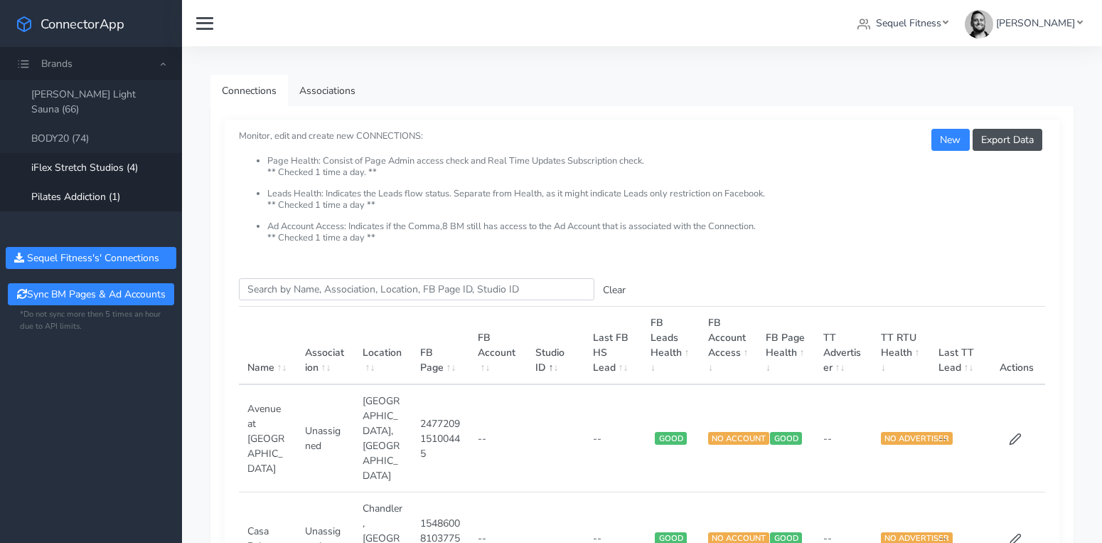
click at [118, 187] on link "Pilates Addiction (1)" at bounding box center [91, 196] width 182 height 29
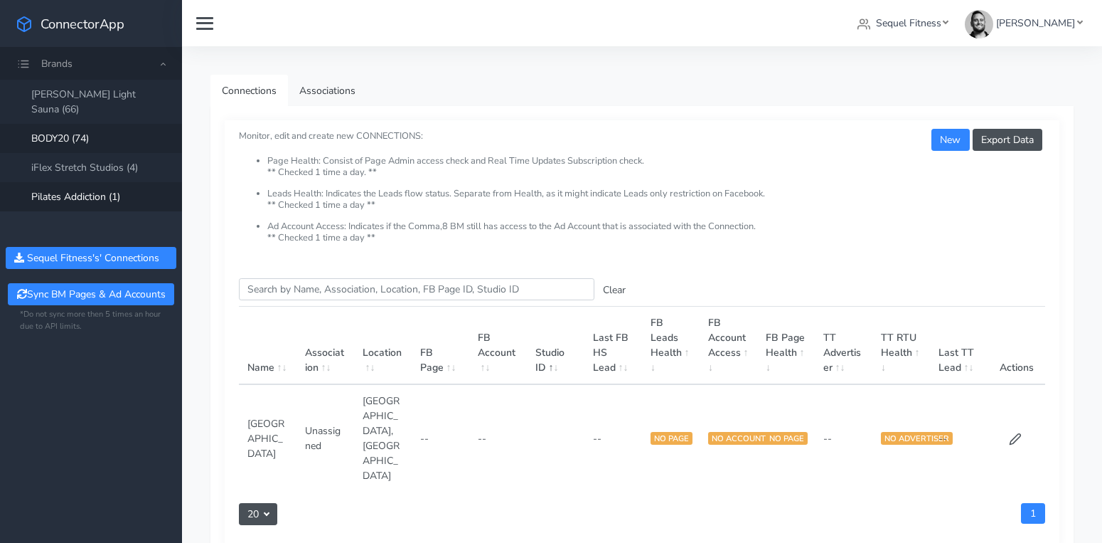
click at [96, 124] on link "BODY20 (74)" at bounding box center [91, 138] width 182 height 29
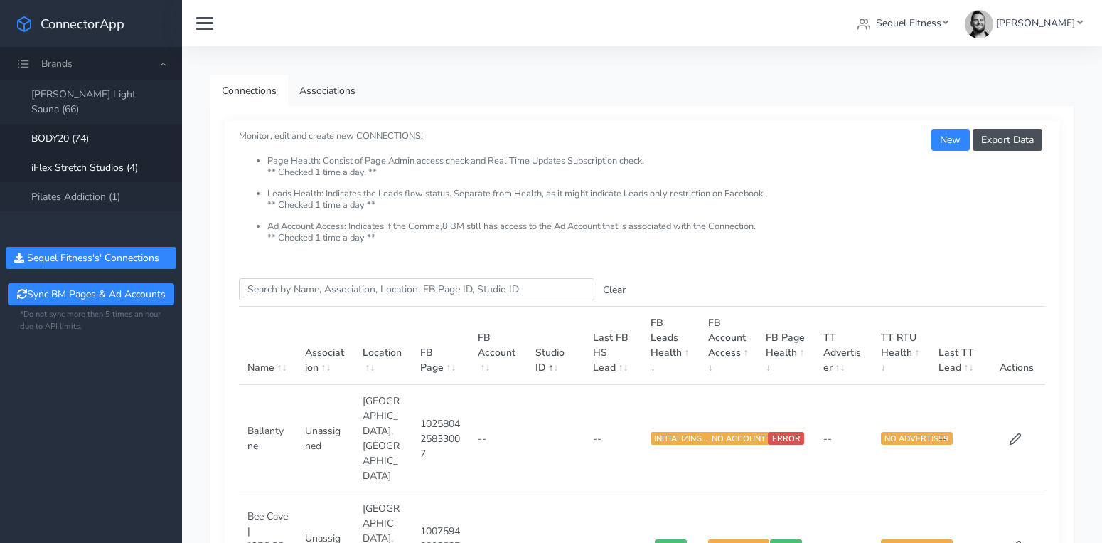
click at [82, 153] on link "iFlex Stretch Studios (4)" at bounding box center [91, 167] width 182 height 29
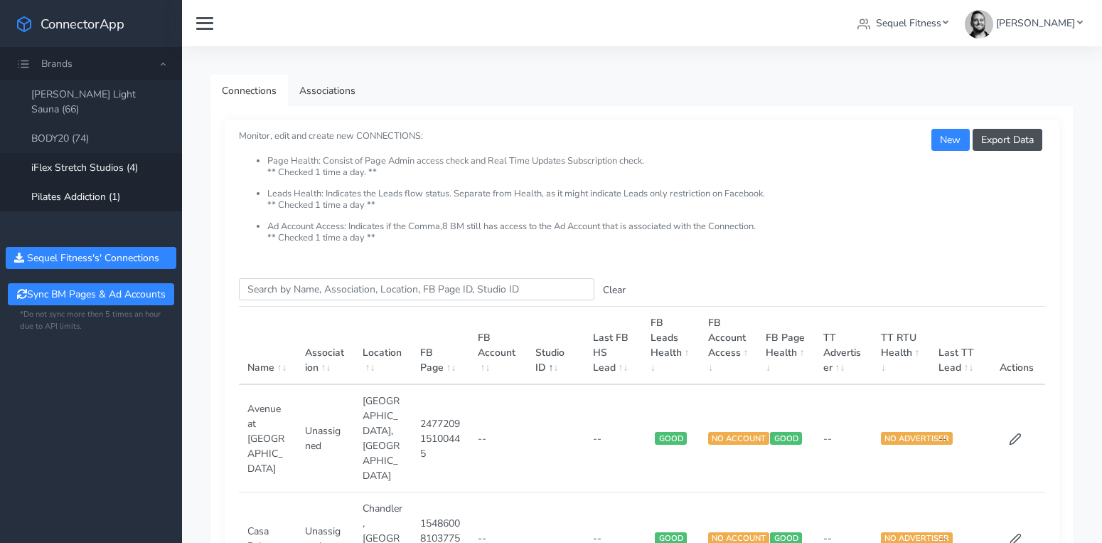
click at [120, 182] on link "Pilates Addiction (1)" at bounding box center [91, 196] width 182 height 29
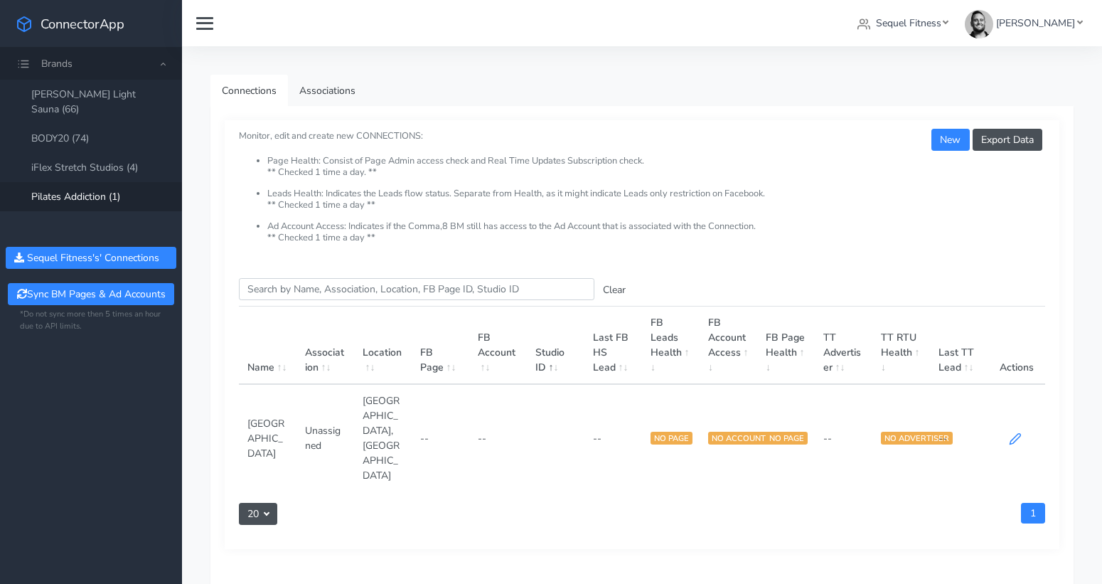
click at [1019, 432] on icon at bounding box center [1015, 438] width 13 height 13
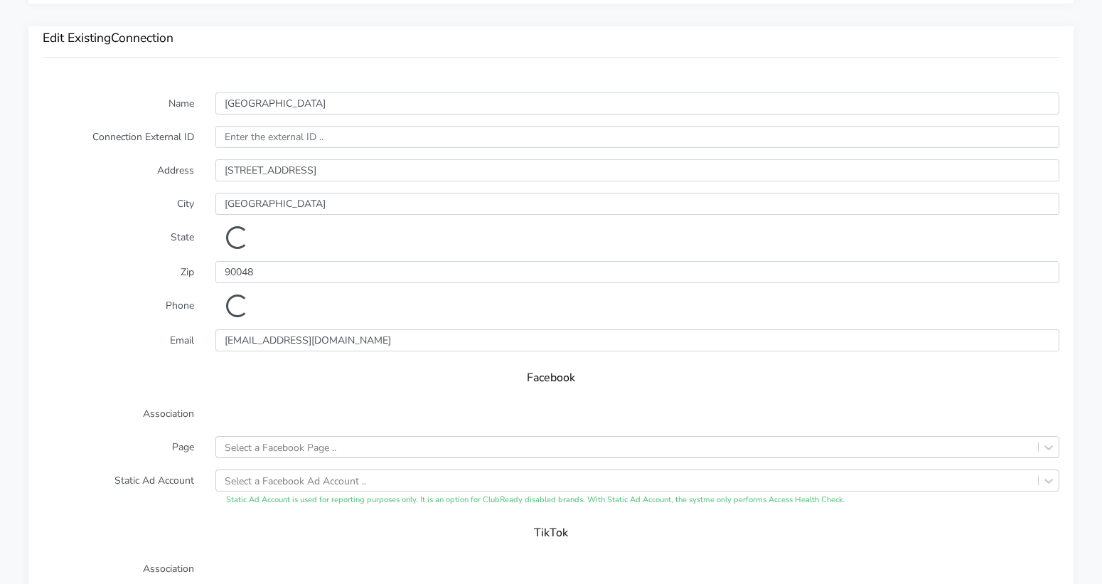
scroll to position [1007, 0]
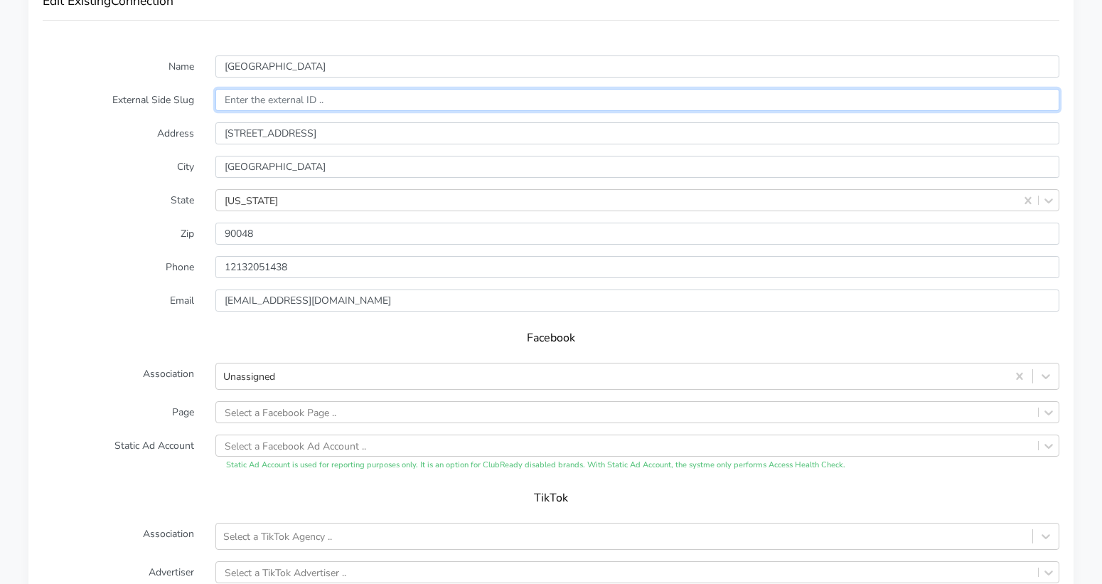
click at [277, 98] on input "text" at bounding box center [638, 100] width 844 height 22
paste input "5728758"
type input "5728758"
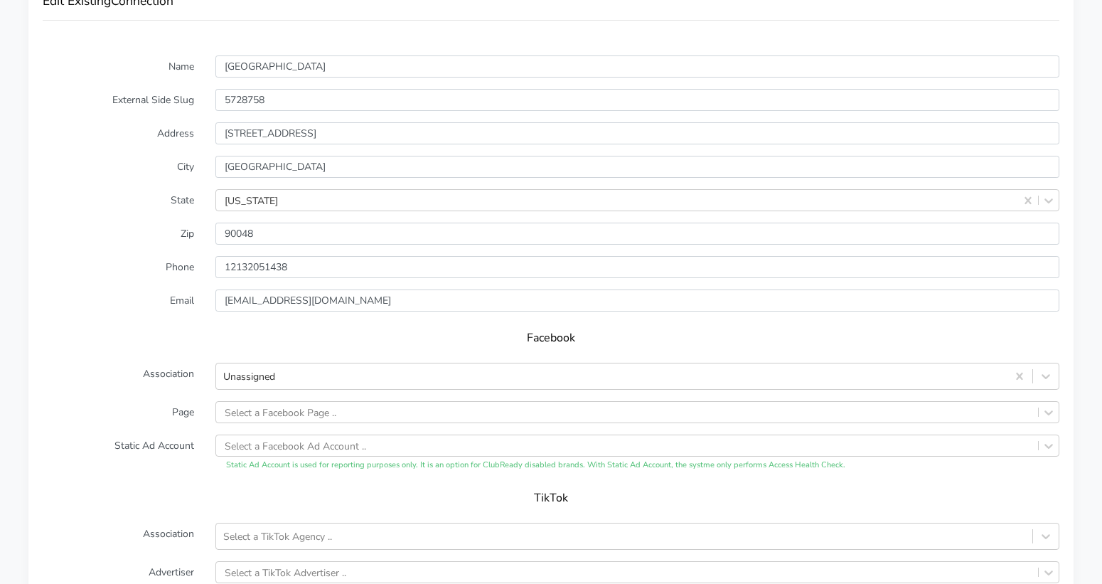
click at [167, 156] on label "City" at bounding box center [118, 167] width 173 height 22
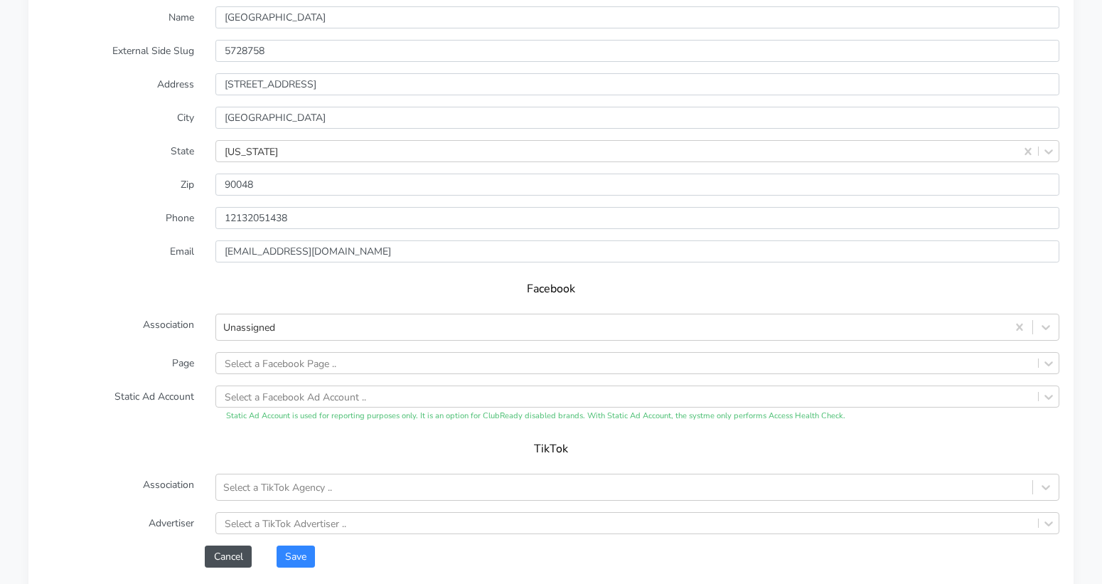
scroll to position [1203, 0]
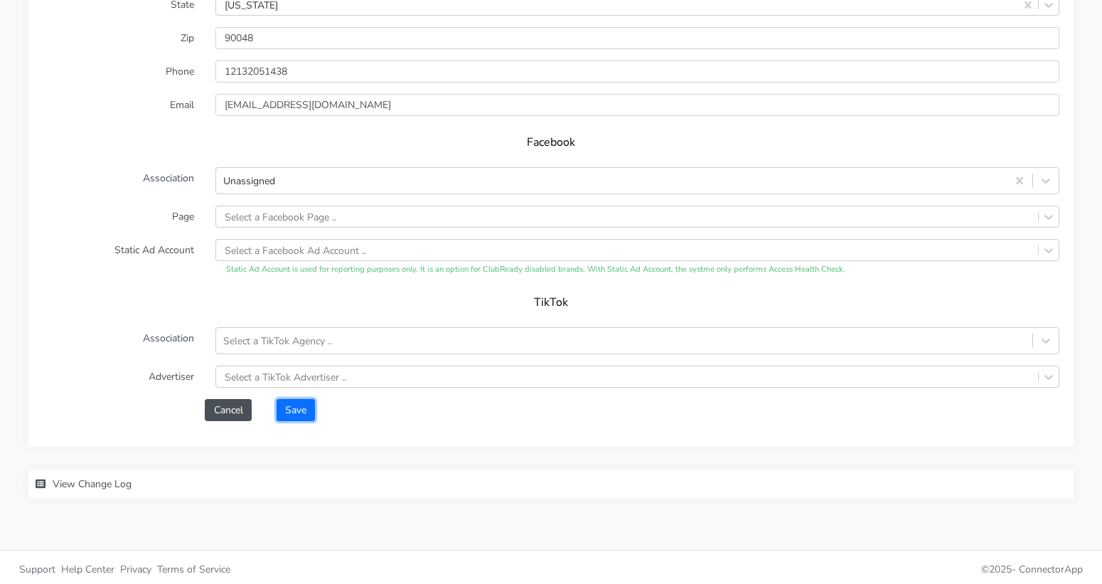
click at [301, 407] on button "Save" at bounding box center [296, 410] width 38 height 22
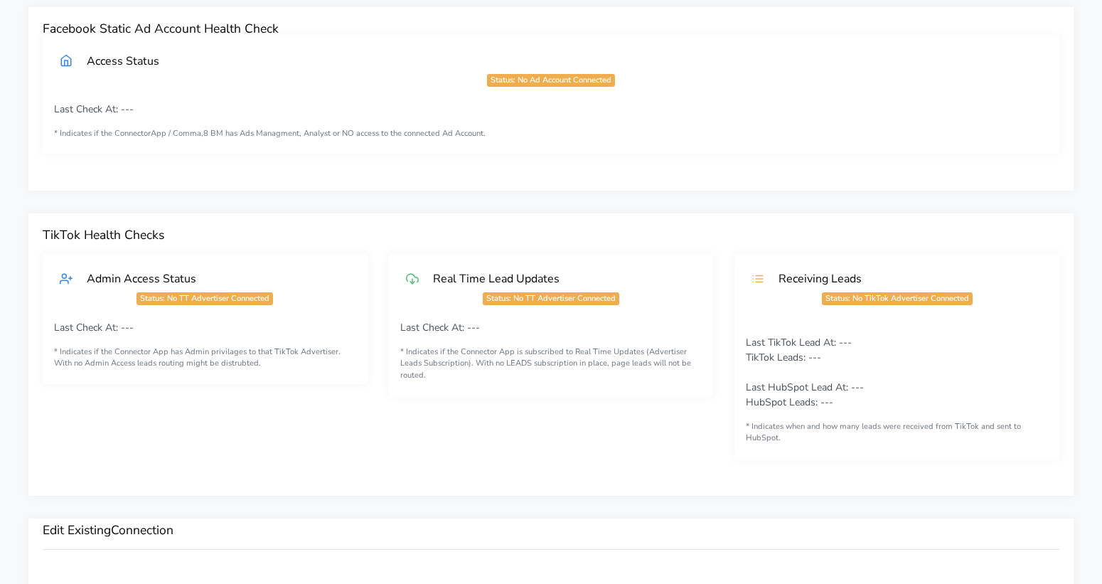
scroll to position [0, 0]
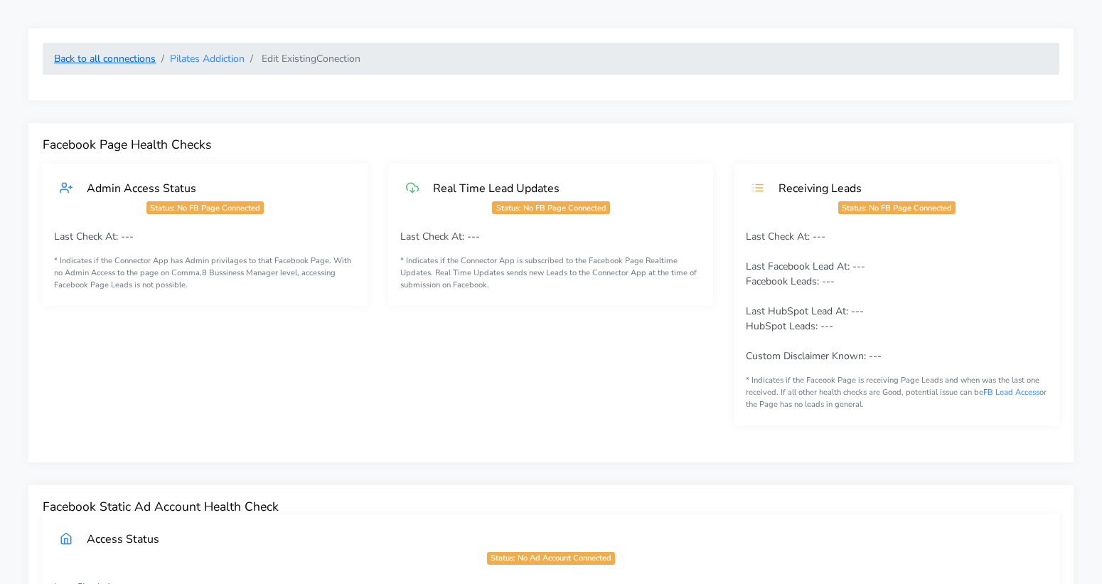
click at [122, 63] on link "Back to all connections" at bounding box center [105, 59] width 102 height 14
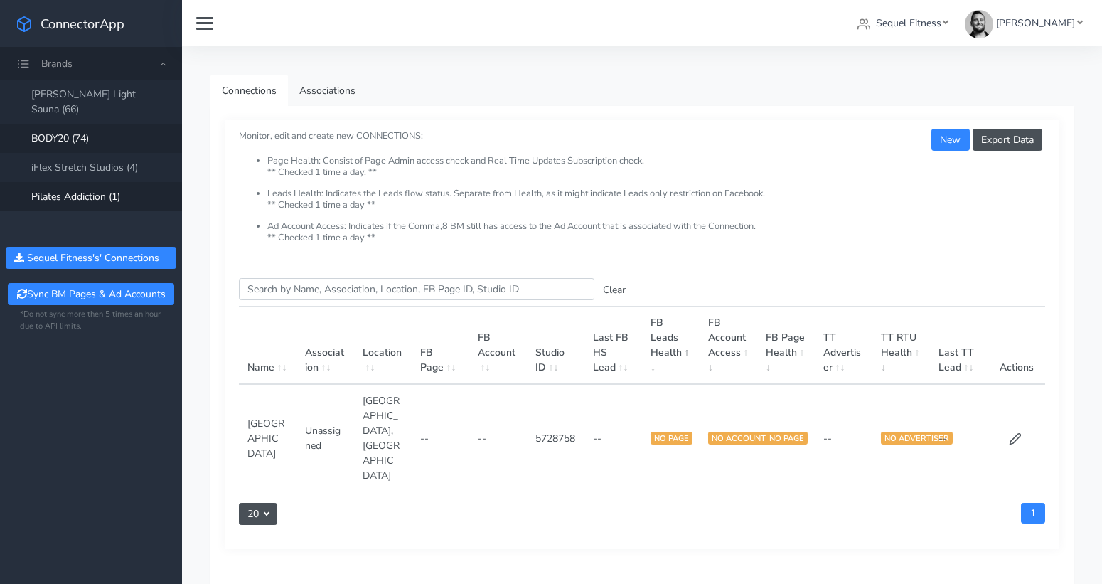
click at [85, 124] on link "BODY20 (74)" at bounding box center [91, 138] width 182 height 29
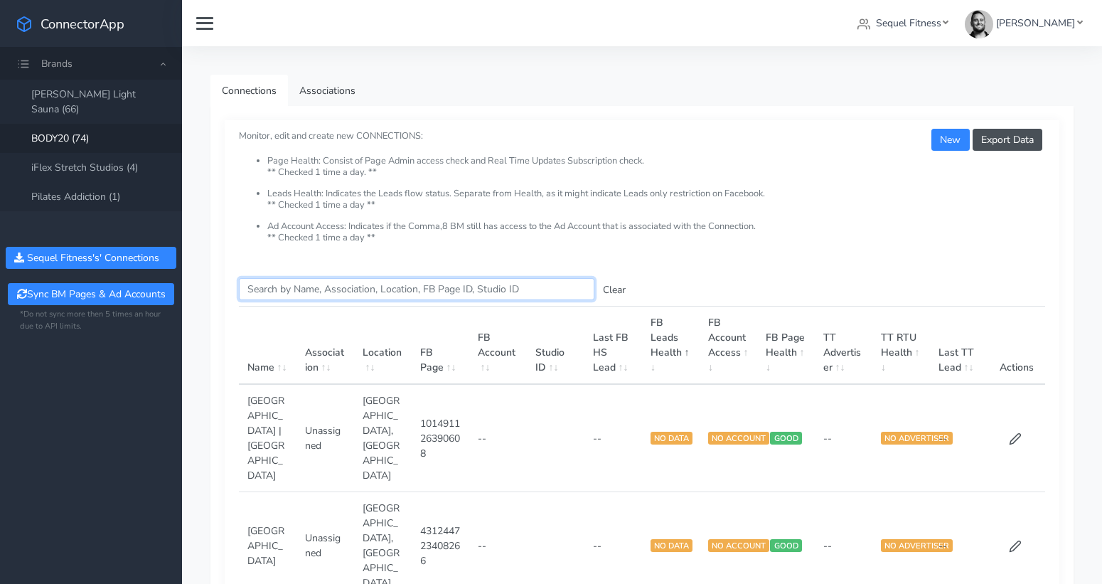
click at [309, 285] on input "Search this table" at bounding box center [417, 289] width 356 height 22
paste input "Las Sendas"
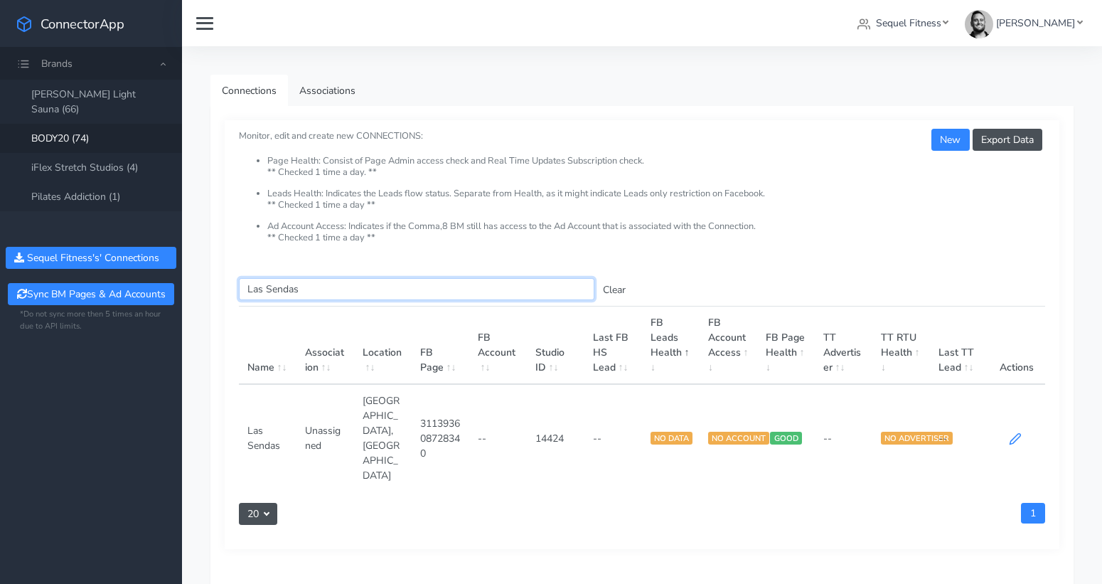
type input "Las Sendas"
click at [1014, 432] on icon at bounding box center [1015, 438] width 13 height 13
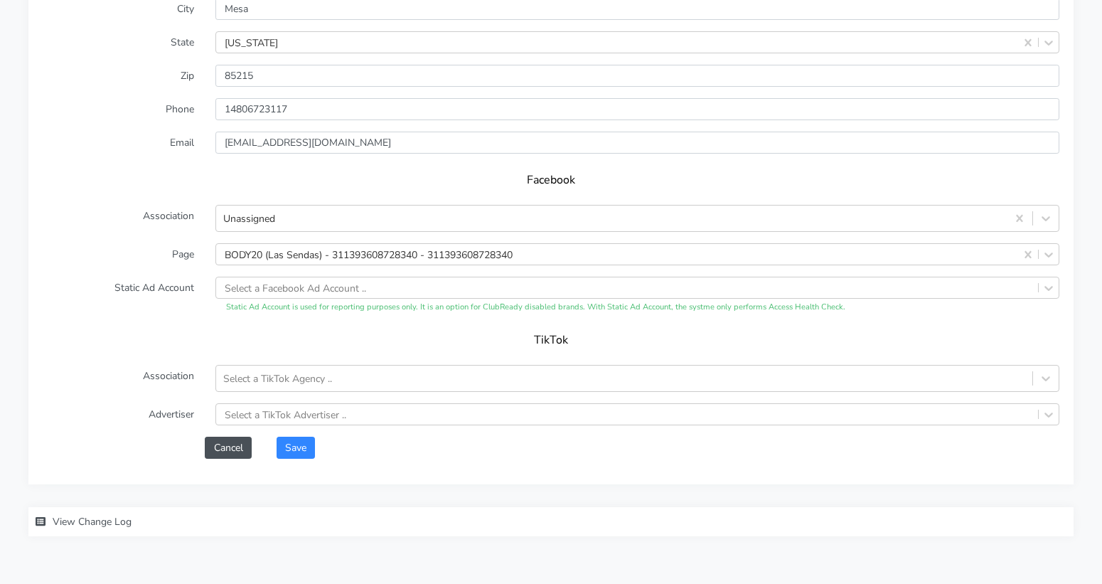
scroll to position [1221, 0]
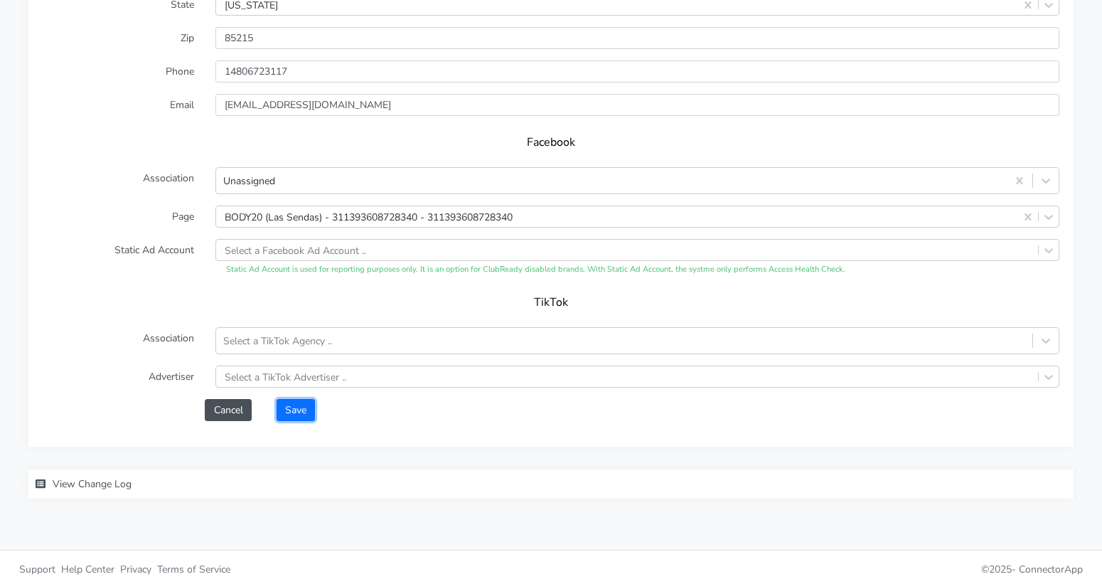
click at [300, 410] on button "Save" at bounding box center [296, 410] width 38 height 22
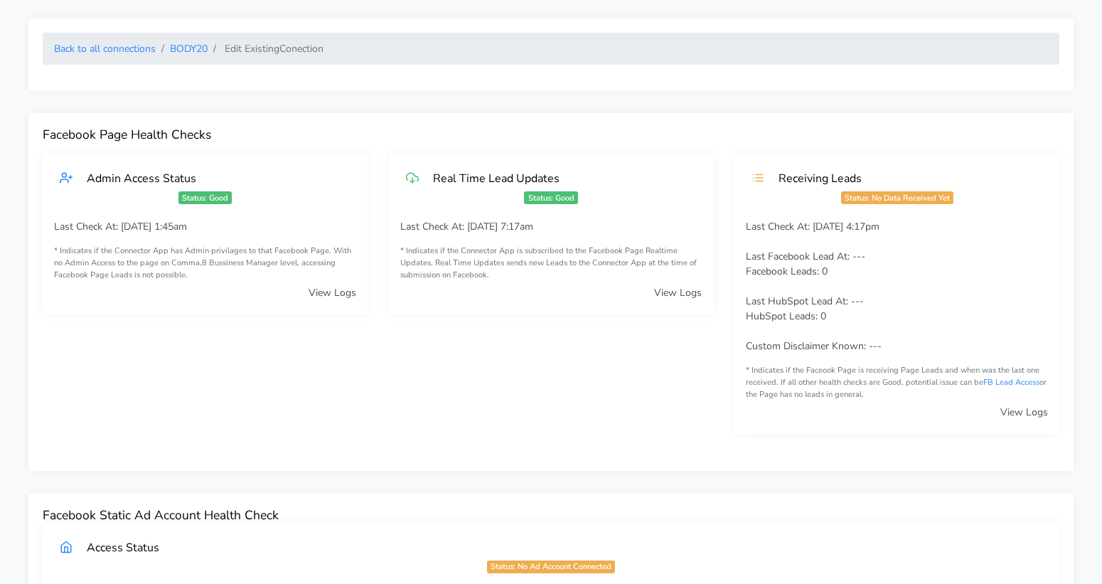
scroll to position [0, 0]
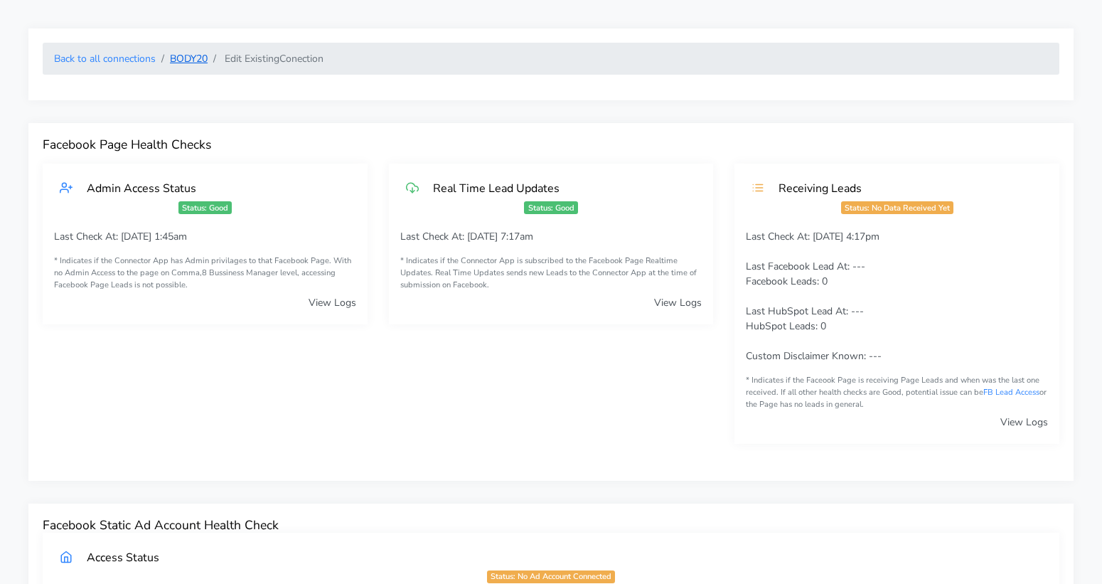
click at [181, 58] on link "BODY20" at bounding box center [189, 59] width 38 height 14
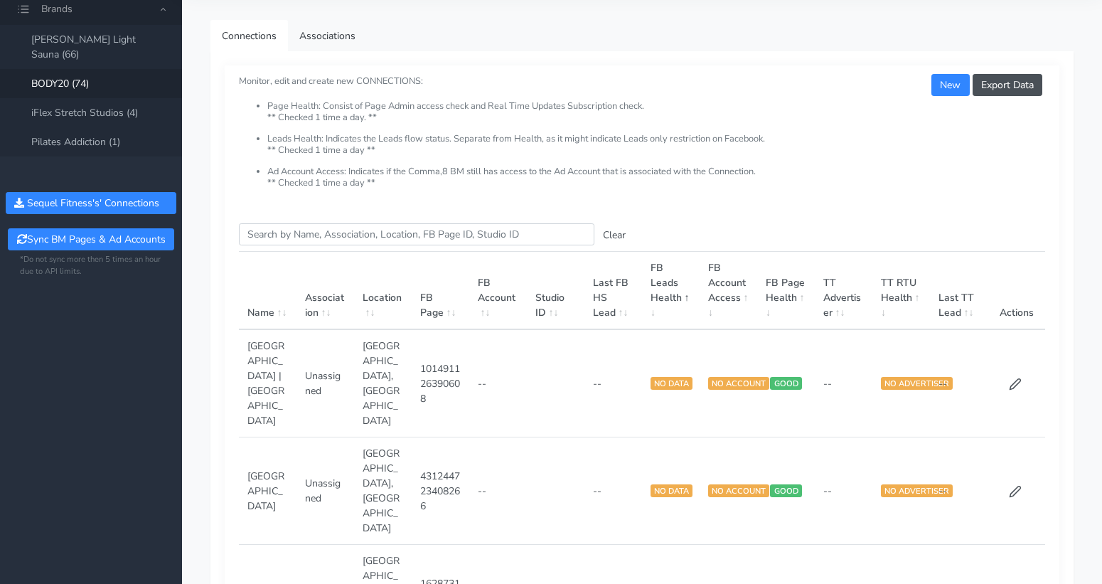
scroll to position [53, 0]
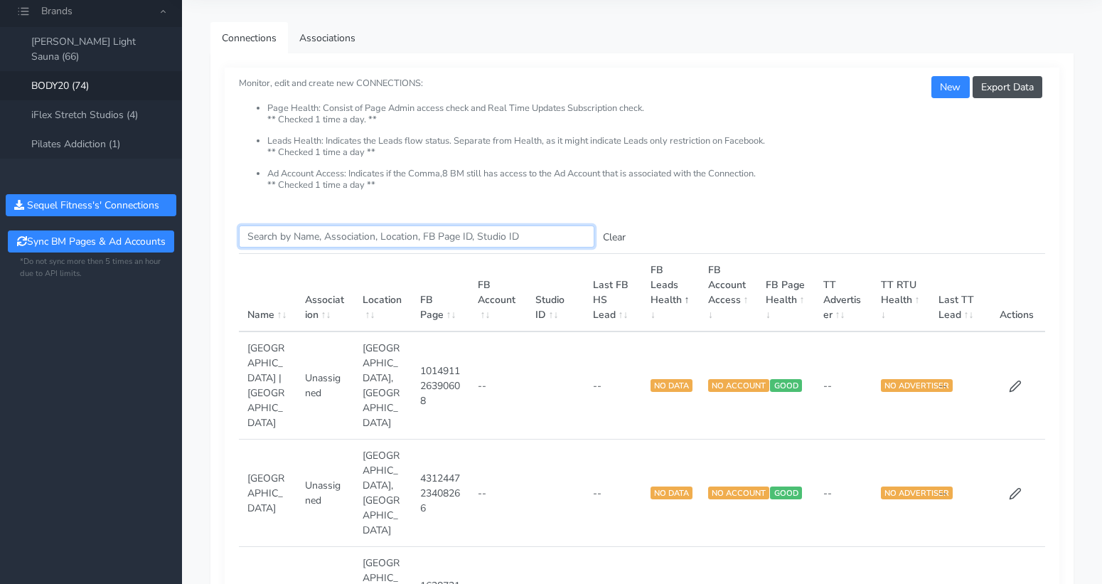
click at [316, 233] on input "Search this table" at bounding box center [417, 236] width 356 height 22
paste input "[GEOGRAPHIC_DATA]"
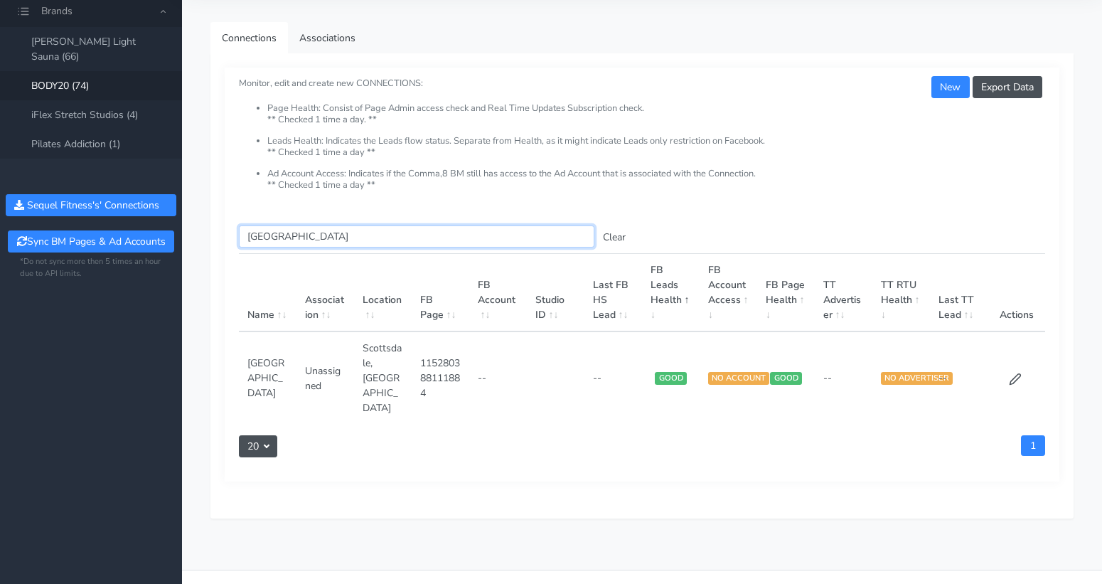
scroll to position [45, 0]
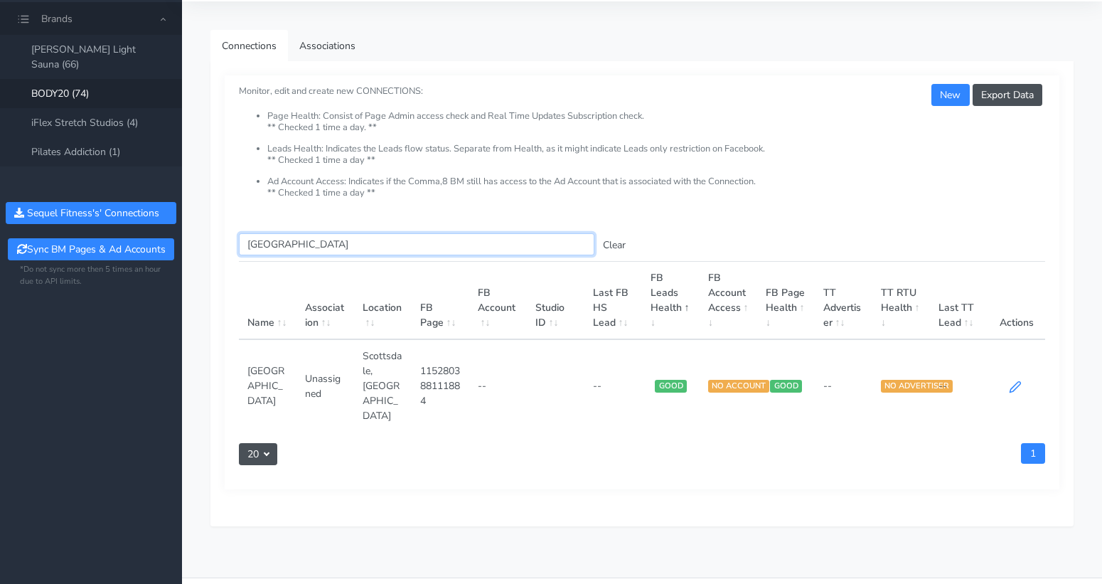
type input "[GEOGRAPHIC_DATA]"
click at [1011, 381] on icon at bounding box center [1015, 387] width 13 height 13
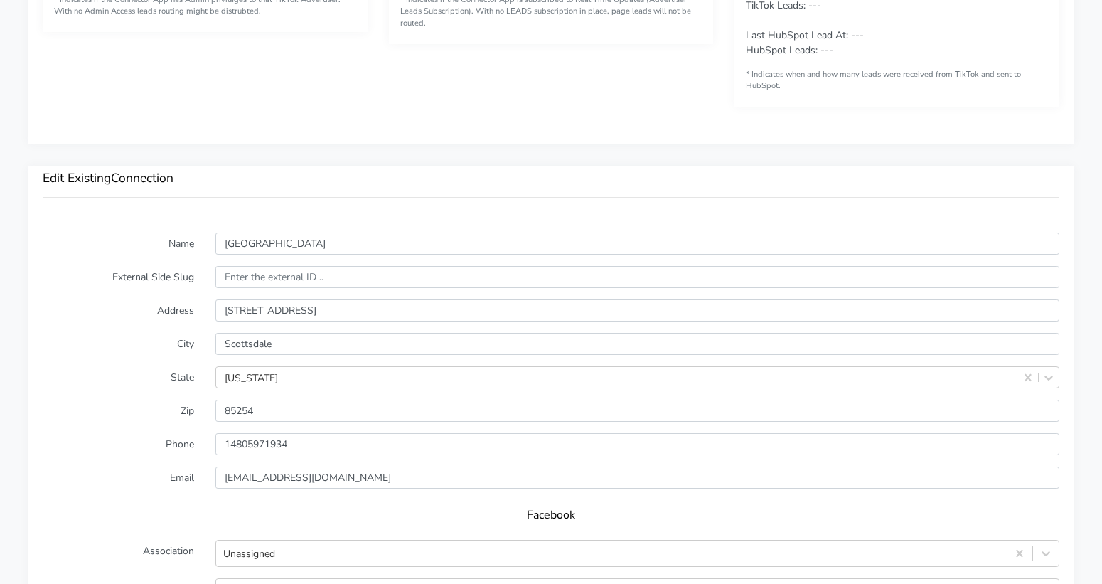
scroll to position [891, 0]
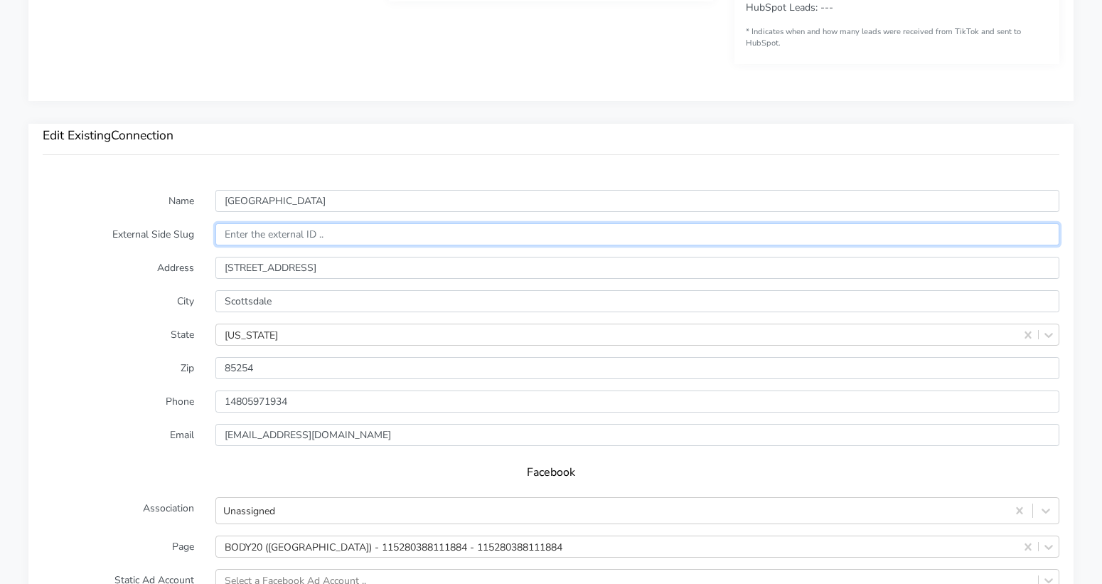
click at [270, 236] on input "text" at bounding box center [638, 234] width 844 height 22
paste input "13204"
type input "13204"
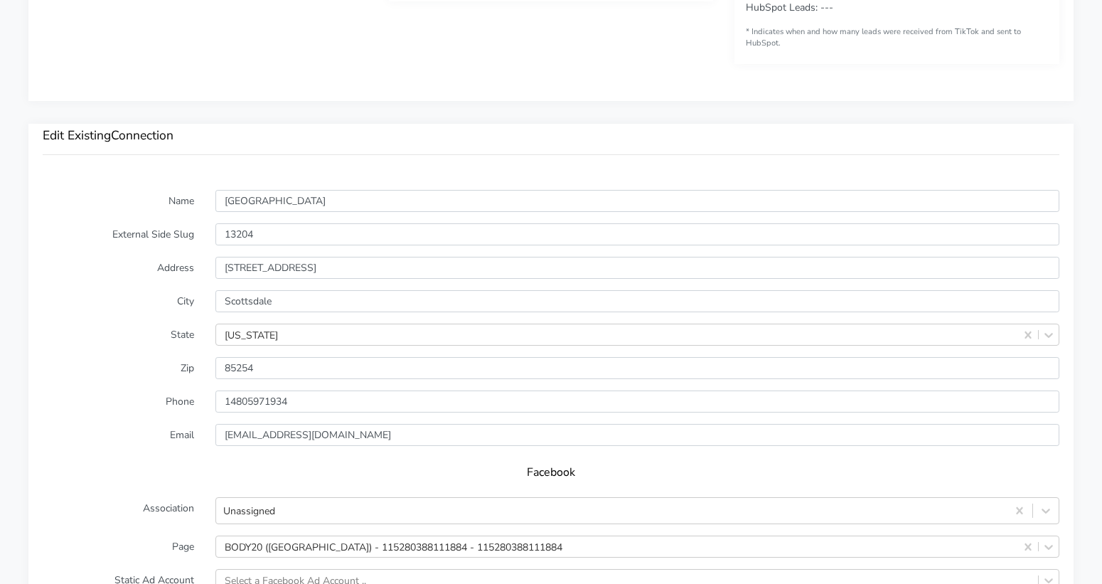
click at [139, 263] on label "Address" at bounding box center [118, 268] width 173 height 22
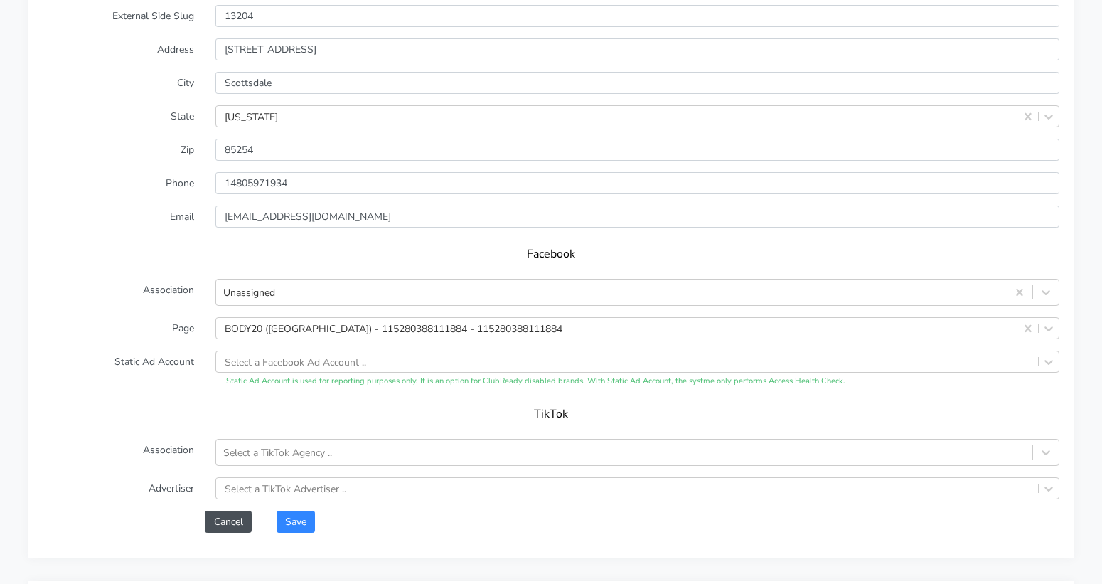
scroll to position [1221, 0]
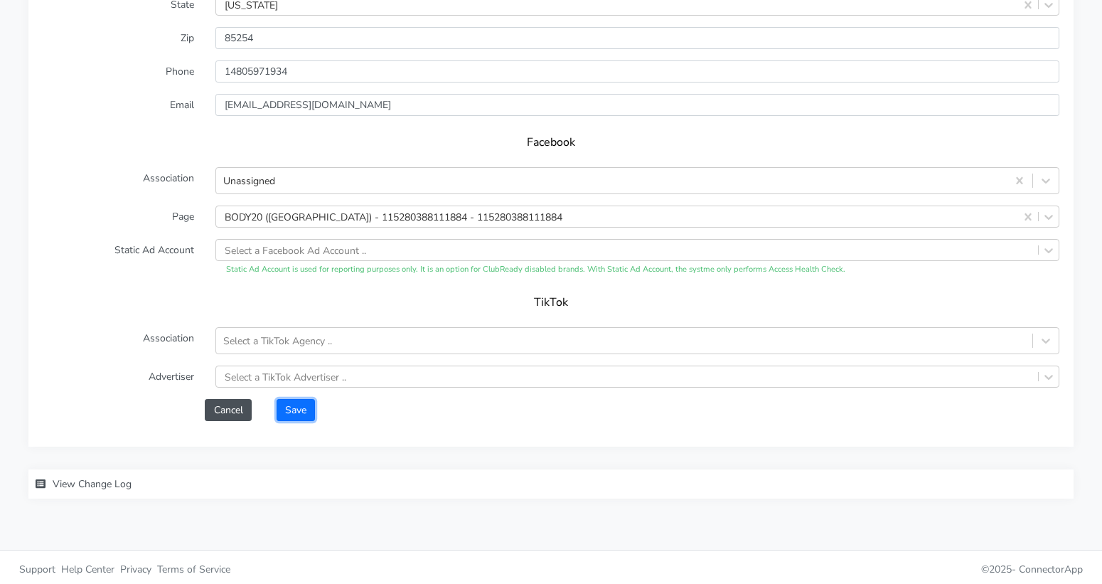
click at [289, 403] on button "Save" at bounding box center [296, 410] width 38 height 22
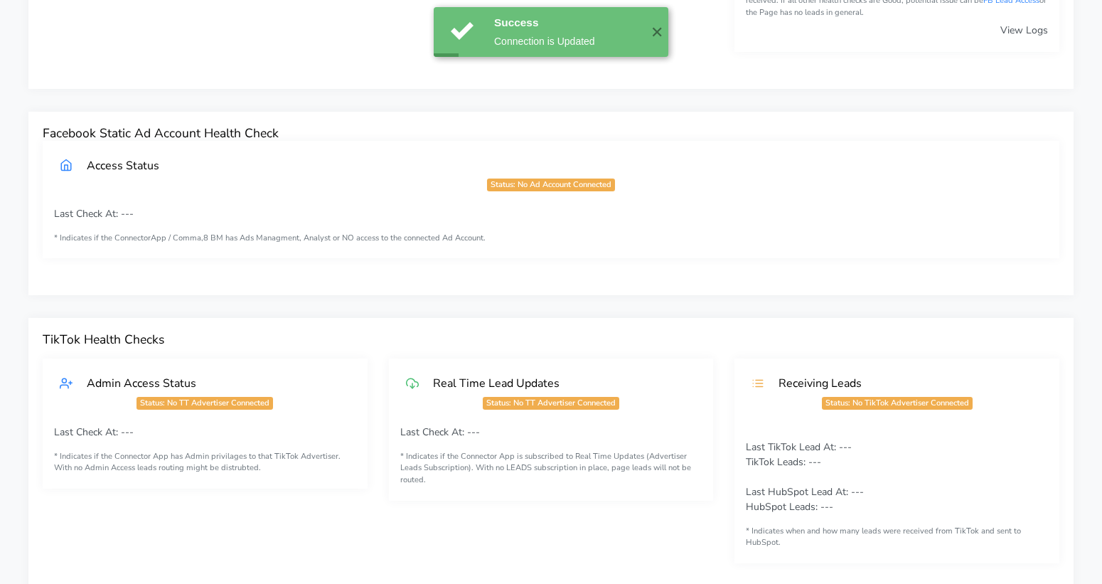
scroll to position [0, 0]
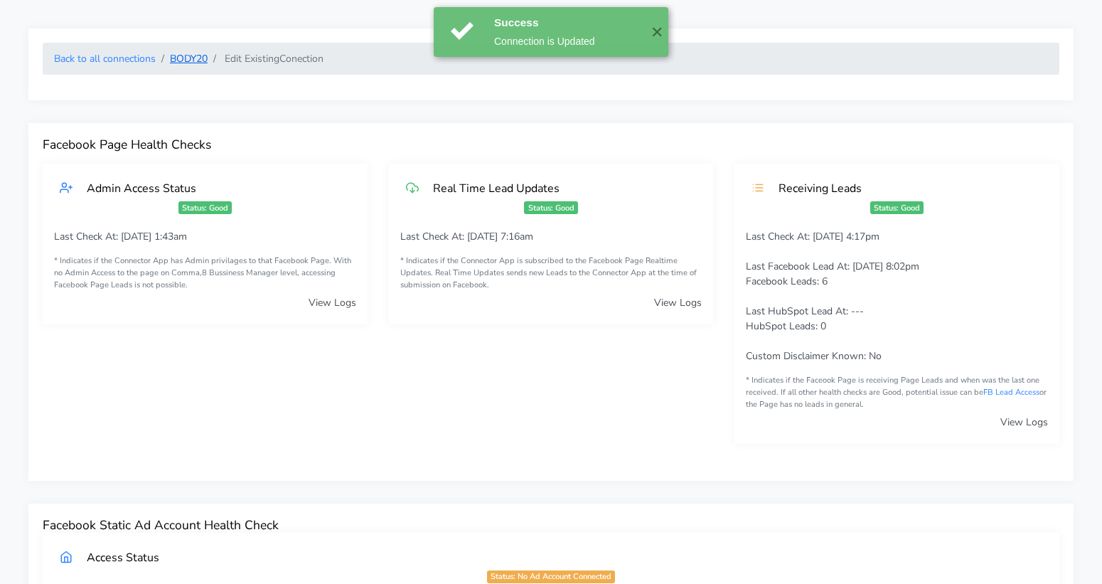
click at [191, 58] on link "BODY20" at bounding box center [189, 59] width 38 height 14
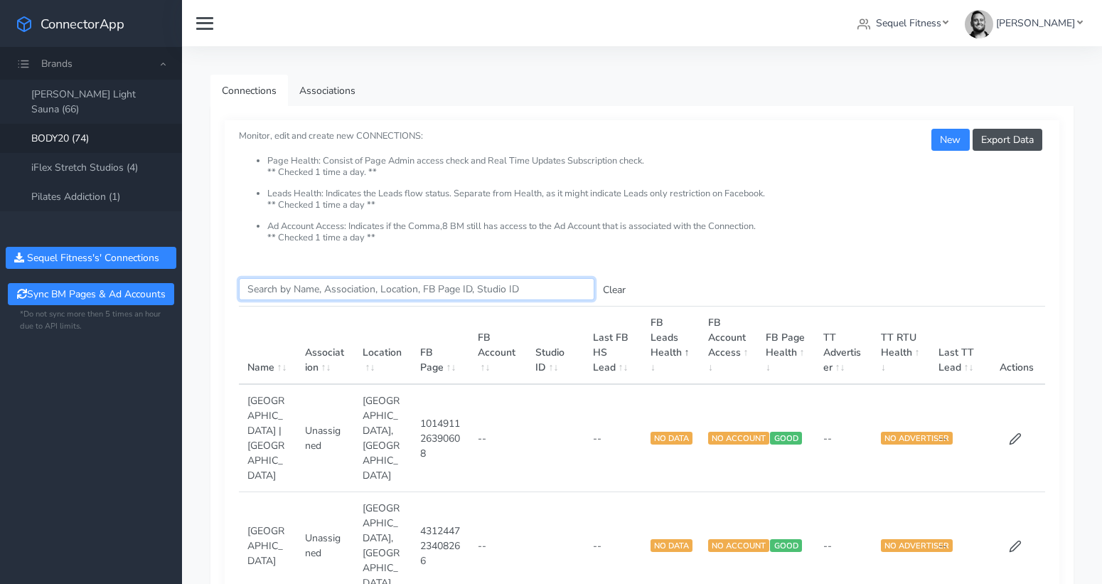
click at [315, 286] on input "Search this table" at bounding box center [417, 289] width 356 height 22
paste input "Tempe"
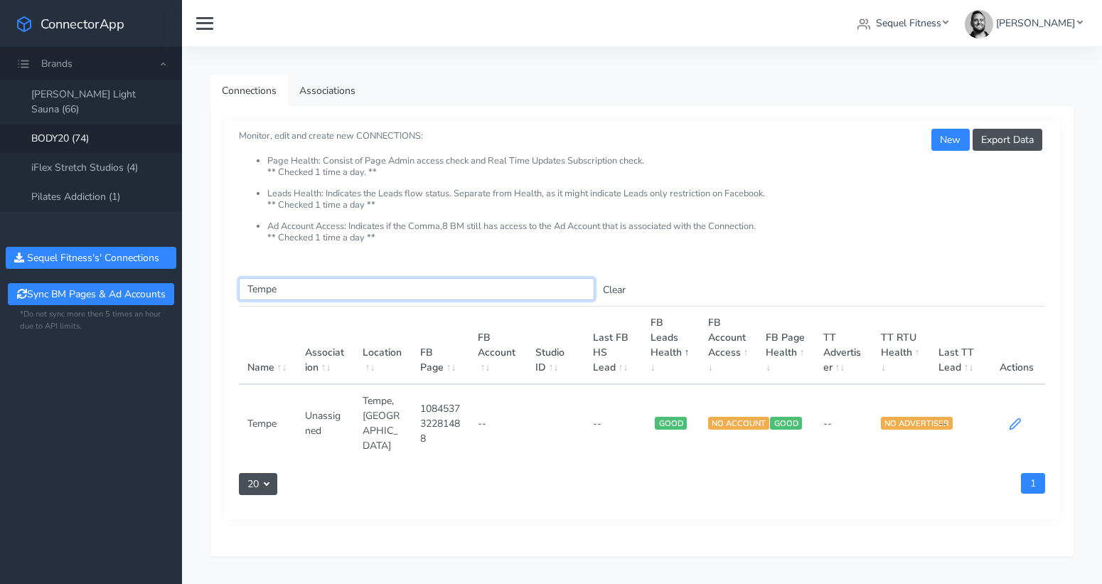
type input "Tempe"
click at [1012, 418] on icon at bounding box center [1015, 424] width 13 height 13
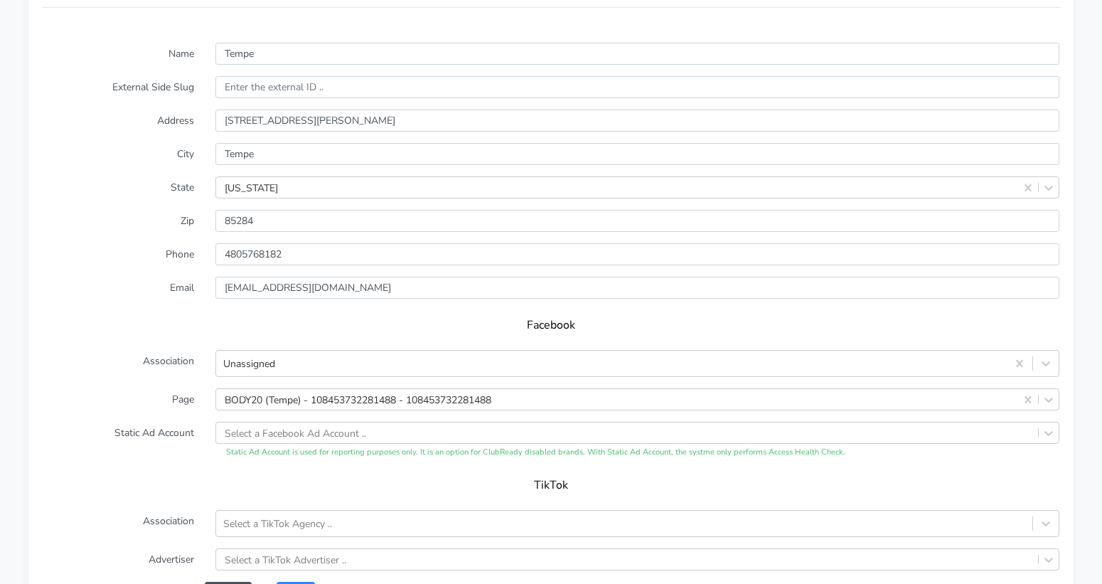
scroll to position [1053, 0]
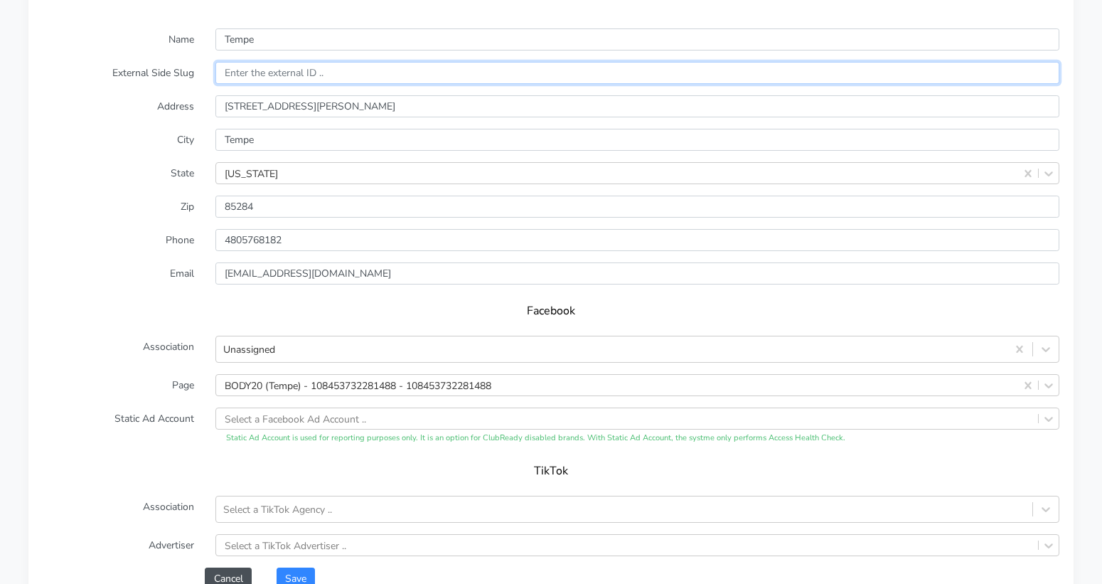
click at [260, 69] on input "text" at bounding box center [638, 73] width 844 height 22
paste input "13548"
type input "13548"
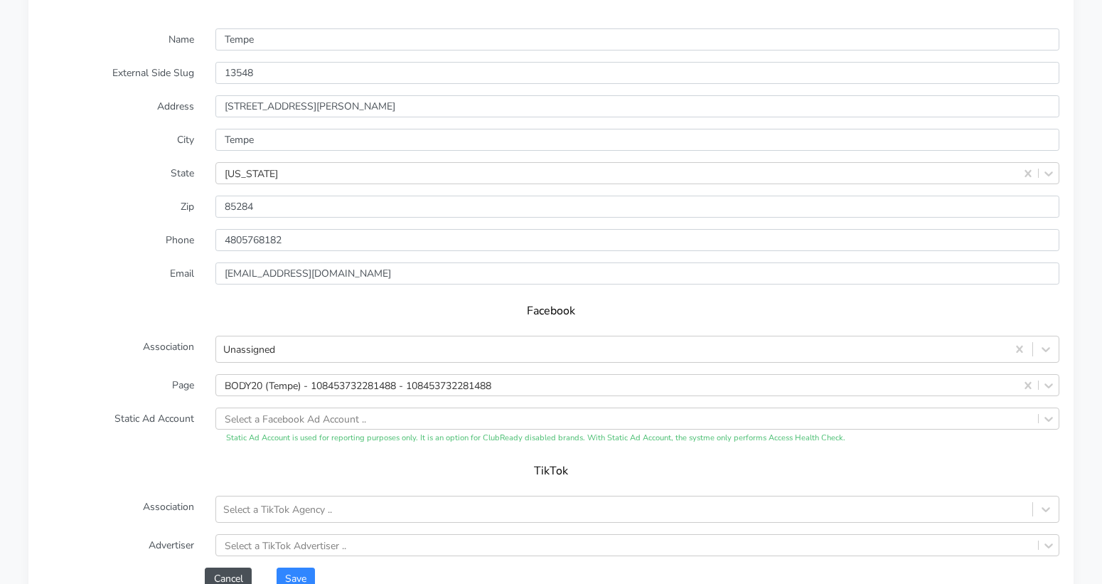
click at [92, 163] on label "State" at bounding box center [118, 173] width 173 height 22
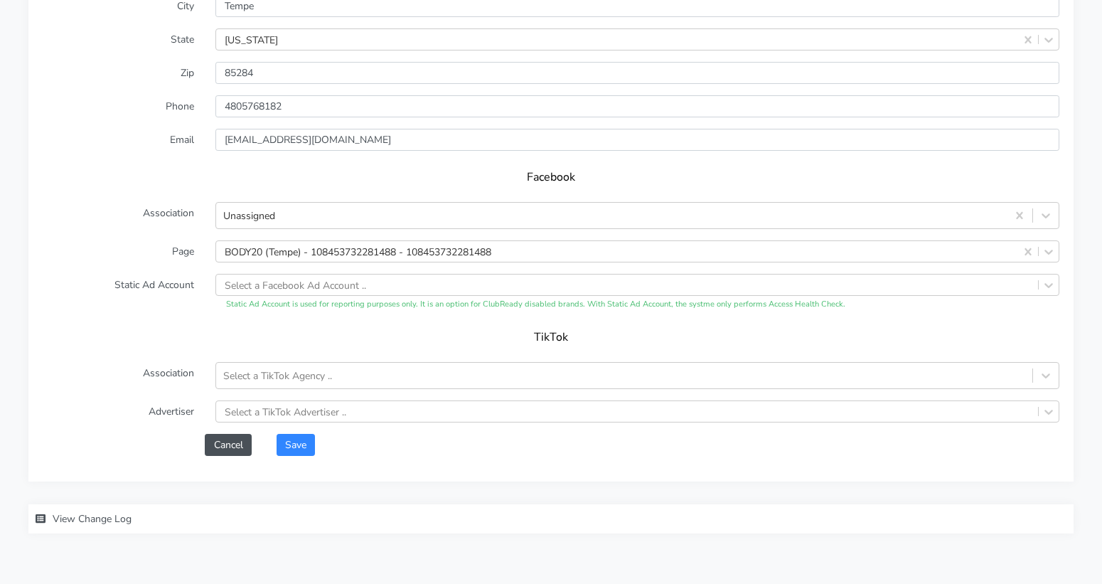
scroll to position [1221, 0]
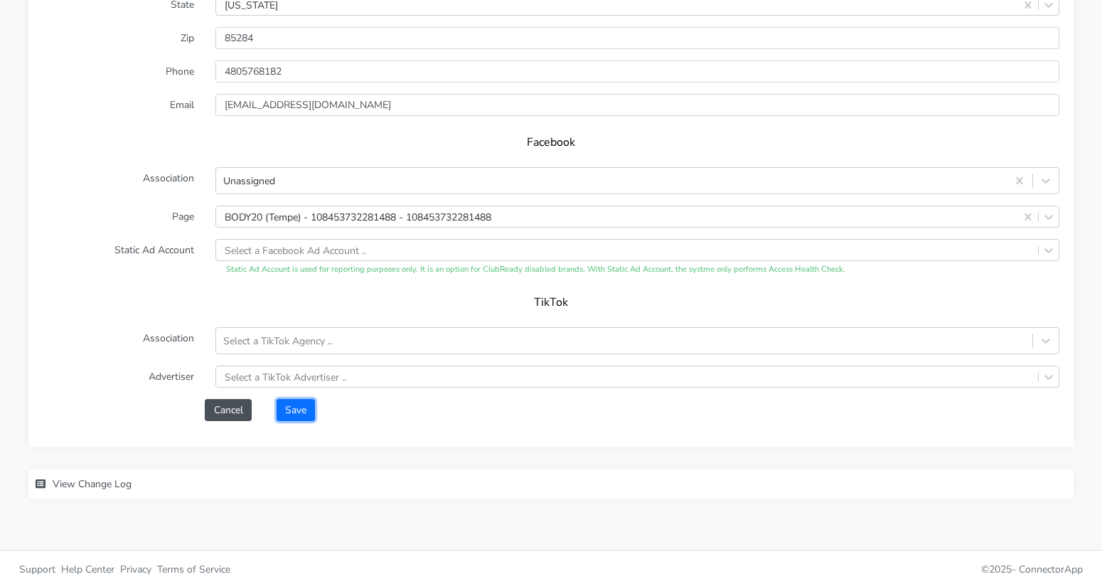
click at [298, 408] on button "Save" at bounding box center [296, 410] width 38 height 22
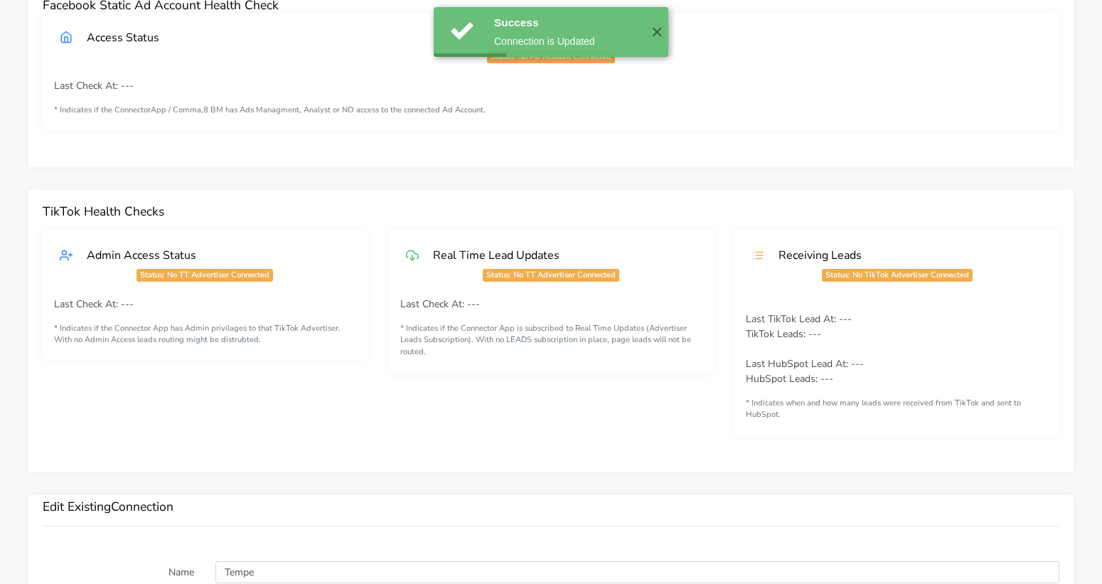
scroll to position [0, 0]
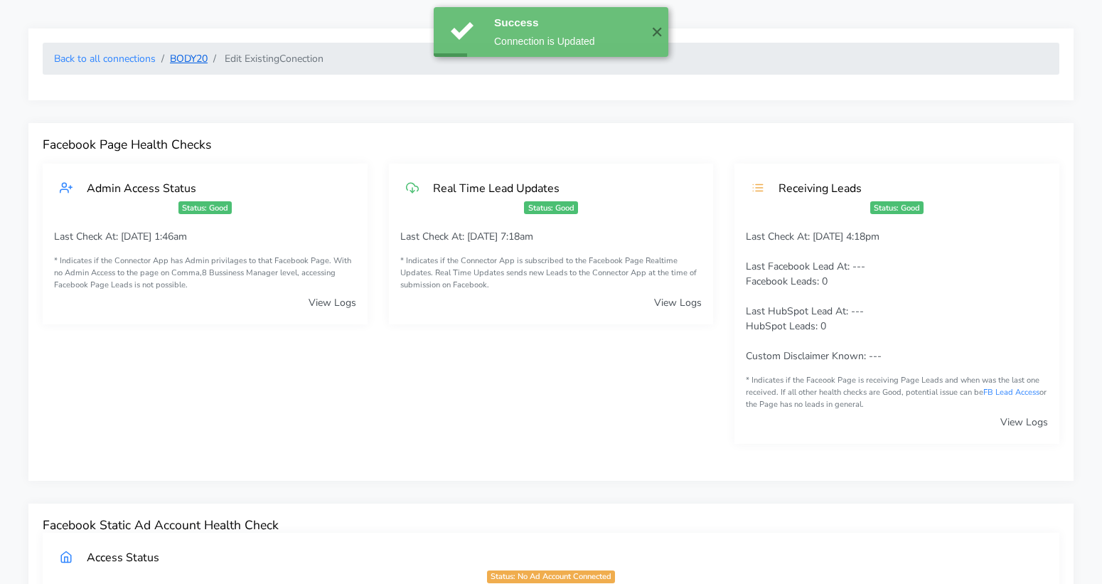
click at [186, 58] on link "BODY20" at bounding box center [189, 59] width 38 height 14
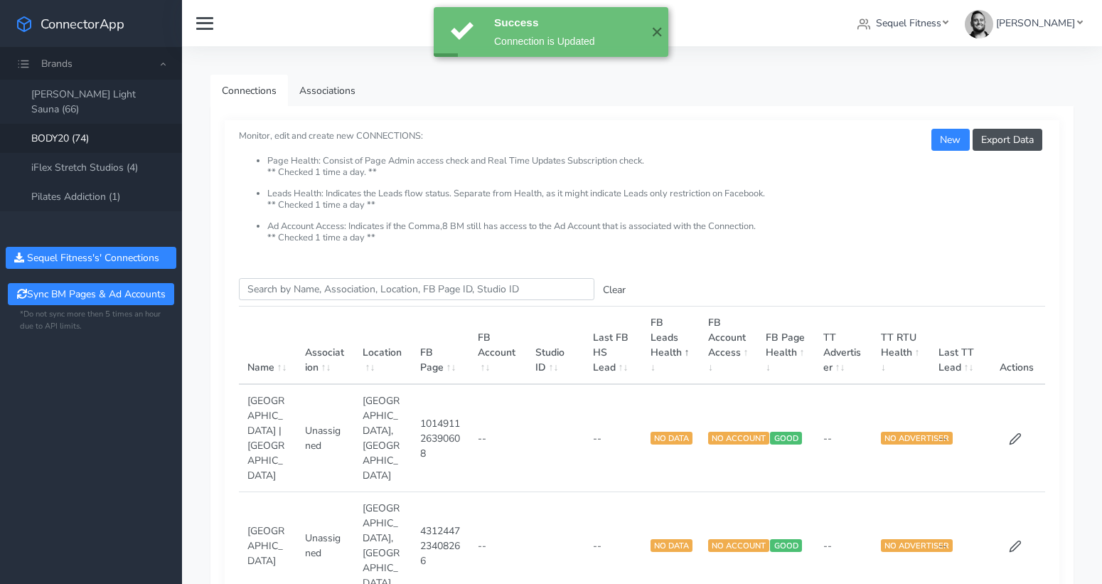
click at [326, 299] on input "Search this table" at bounding box center [417, 289] width 356 height 22
paste input "Carlsbad"
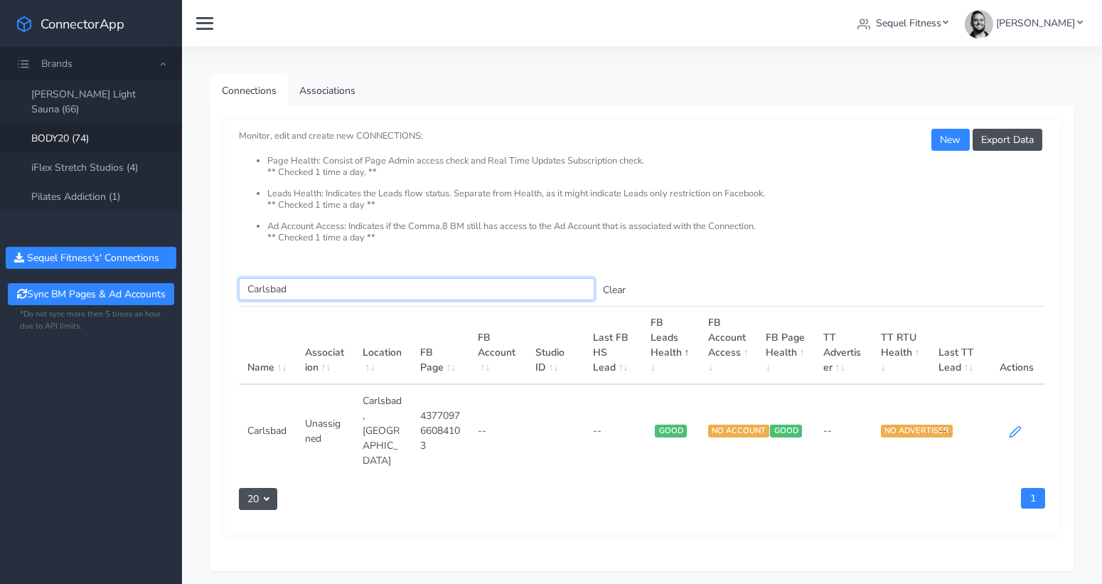
type input "Carlsbad"
click at [1016, 425] on icon at bounding box center [1015, 431] width 13 height 13
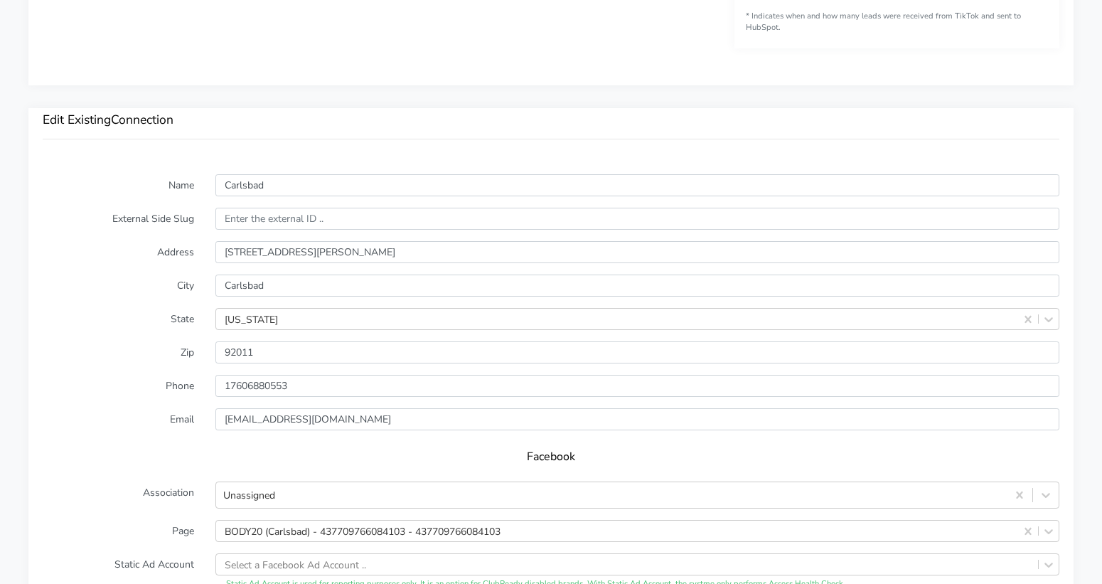
scroll to position [1005, 0]
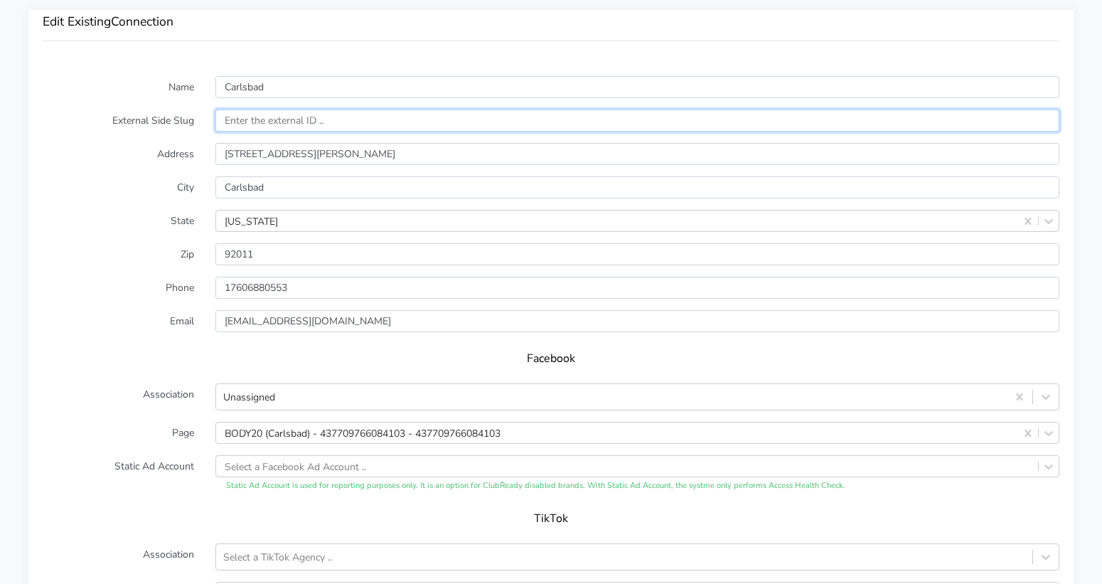
click at [247, 119] on input "text" at bounding box center [638, 121] width 844 height 22
paste input "14545"
type input "14545"
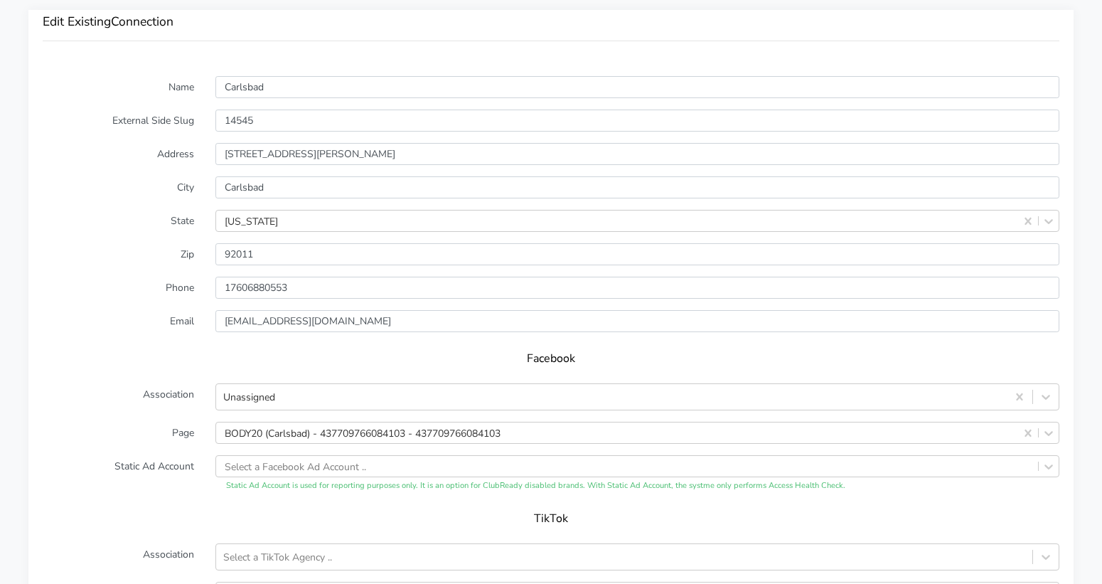
click at [124, 165] on form "Name Carlsbad External Side Slug 14545 Address [STREET_ADDRESS][PERSON_NAME][US…" at bounding box center [551, 356] width 1017 height 561
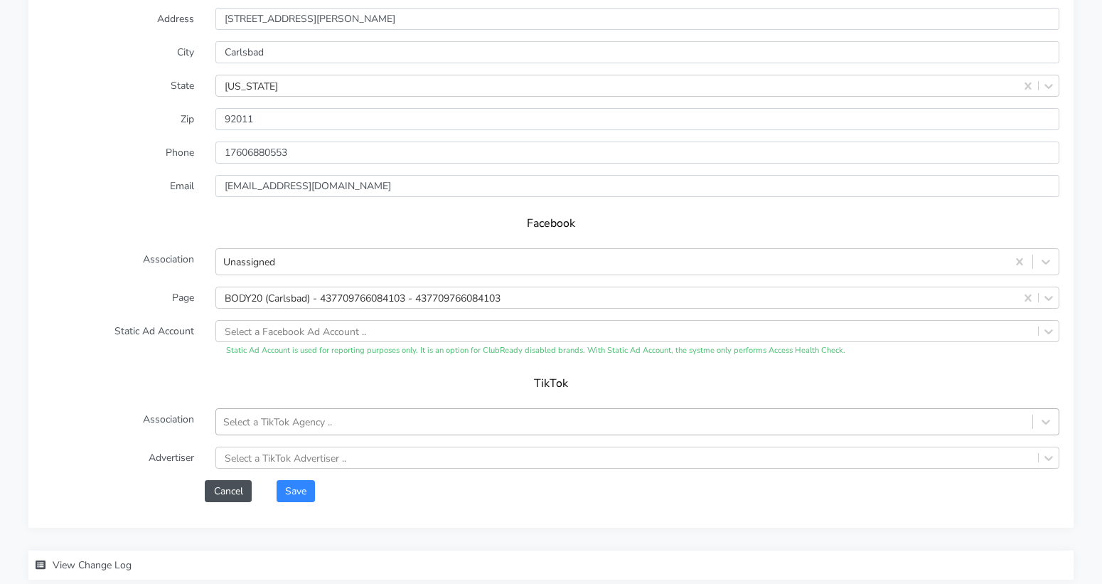
scroll to position [1221, 0]
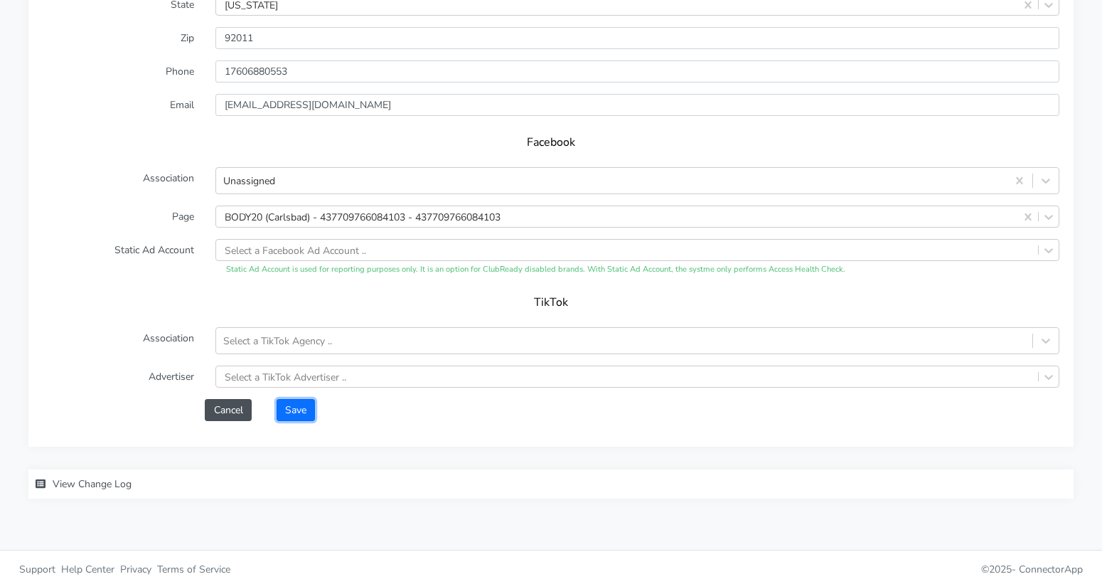
click at [289, 405] on button "Save" at bounding box center [296, 410] width 38 height 22
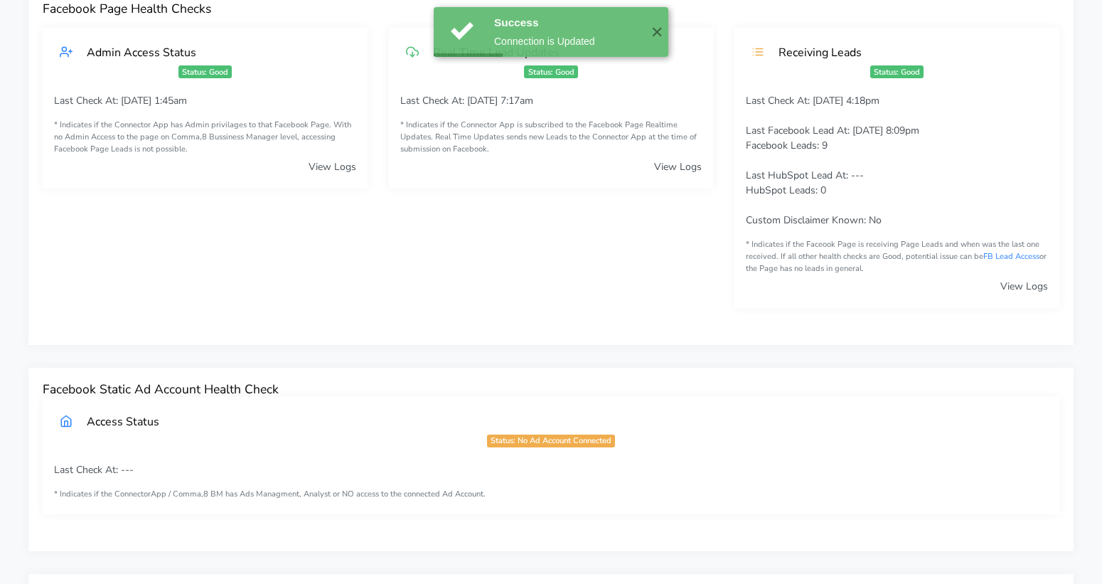
scroll to position [0, 0]
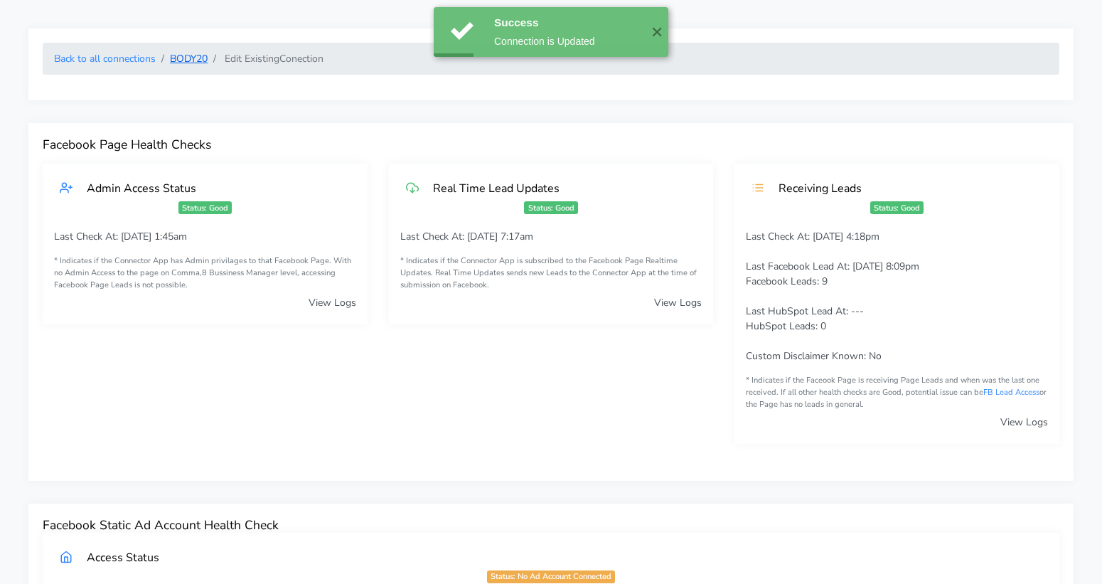
click at [186, 60] on link "BODY20" at bounding box center [189, 59] width 38 height 14
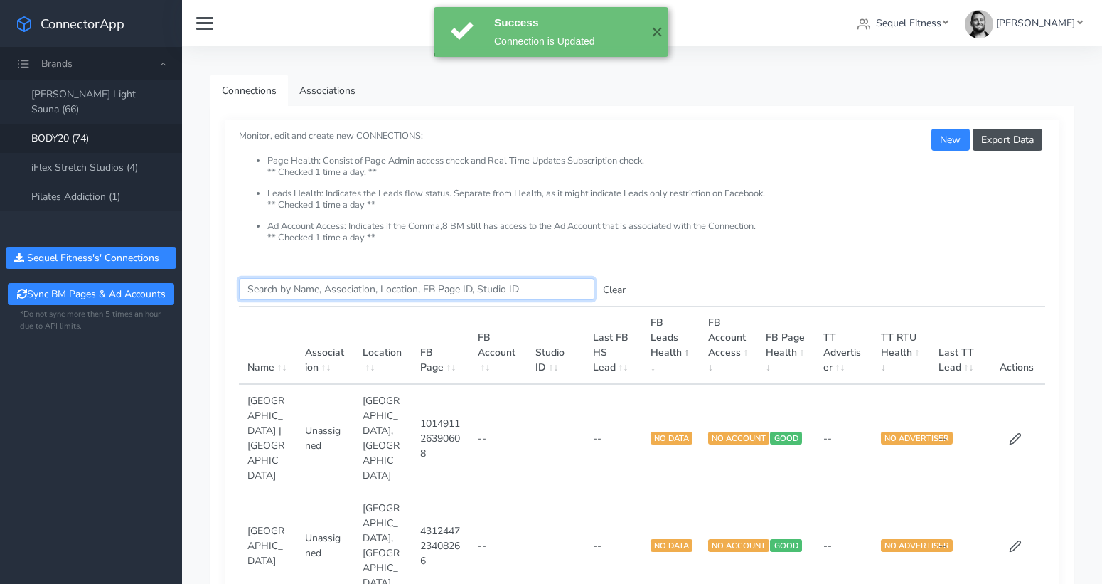
click at [312, 289] on input "Search this table" at bounding box center [417, 289] width 356 height 22
paste input "Del Mar"
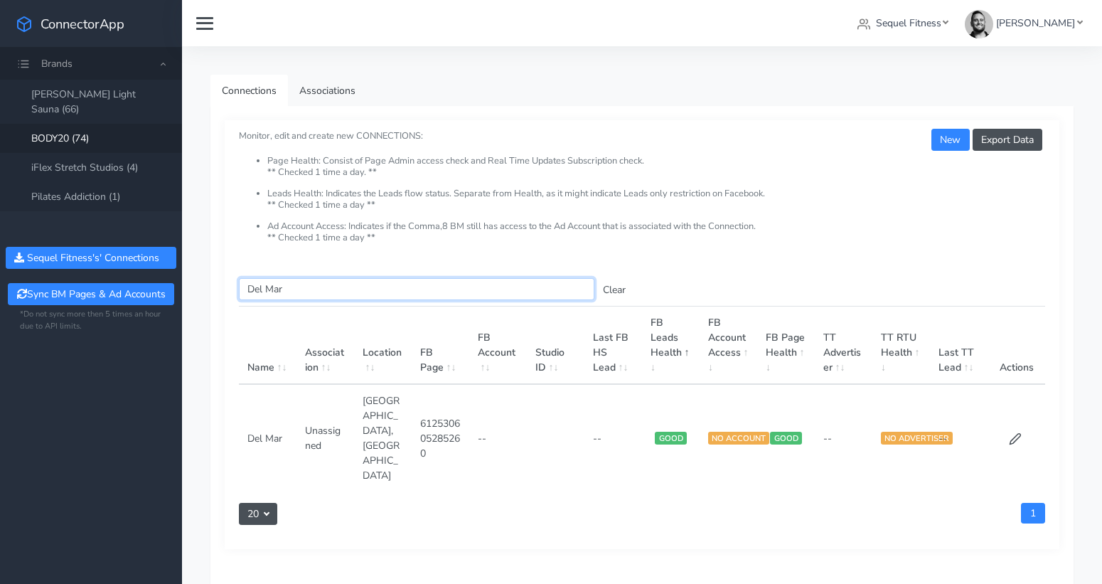
type input "Del Mar"
drag, startPoint x: 1001, startPoint y: 419, endPoint x: 1009, endPoint y: 420, distance: 8.6
click at [1006, 420] on td at bounding box center [1017, 437] width 58 height 107
click at [1013, 434] on icon at bounding box center [1015, 439] width 11 height 11
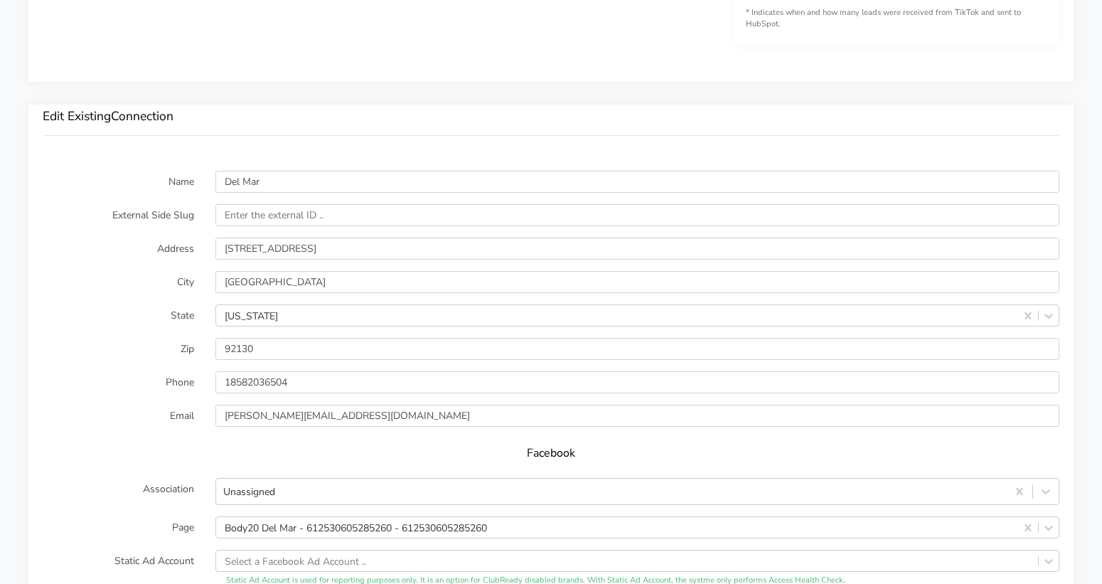
scroll to position [965, 0]
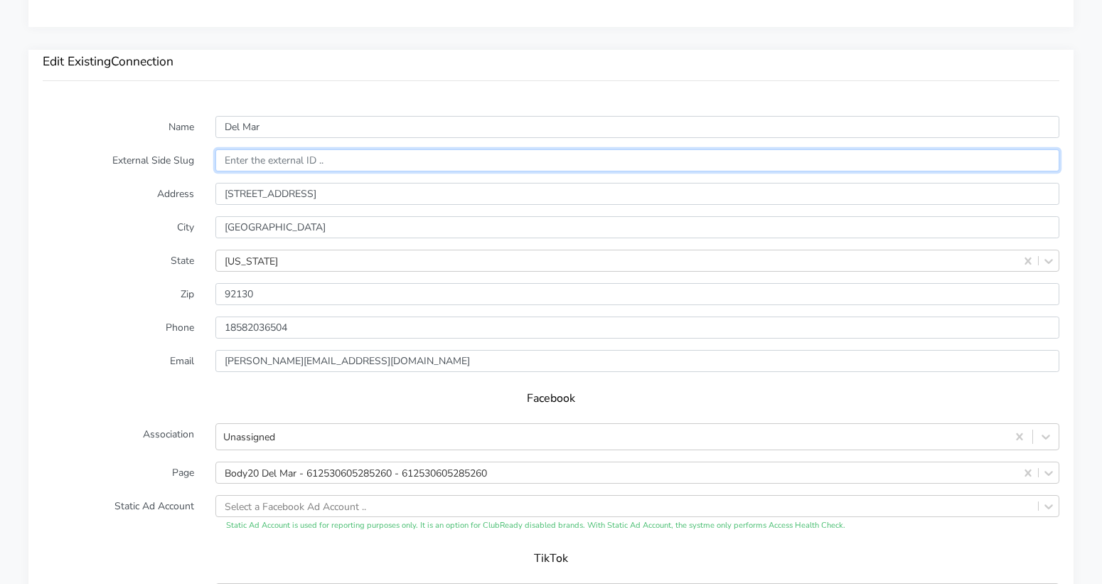
click at [257, 158] on input "text" at bounding box center [638, 160] width 844 height 22
paste input "15003"
type input "15003"
click at [115, 237] on form "Name Del Mar External Side Slug 15003 Address [STREET_ADDRESS][US_STATE] Zip Ph…" at bounding box center [551, 396] width 1017 height 561
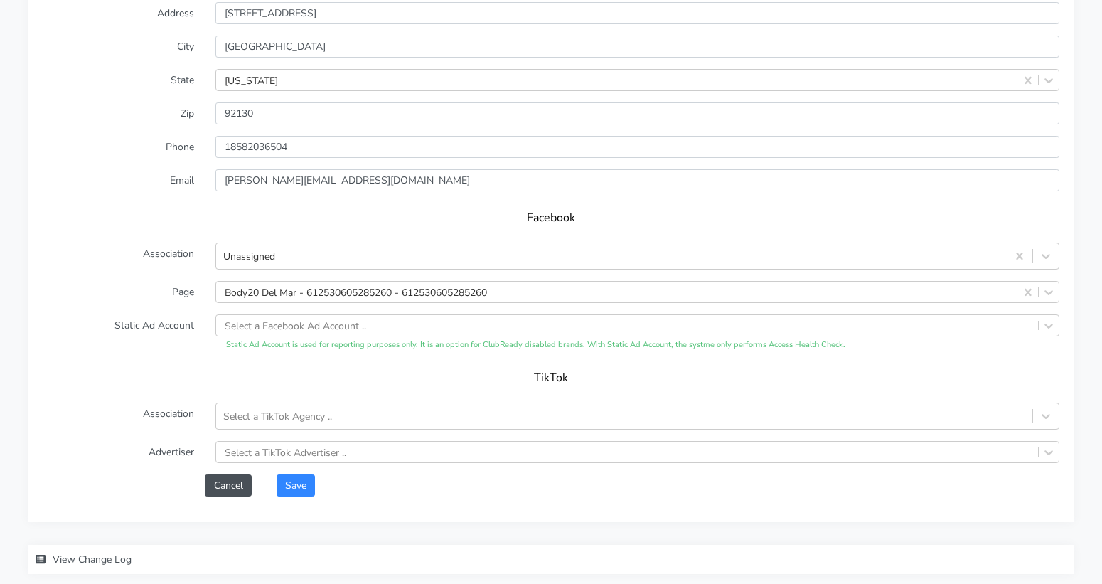
scroll to position [1221, 0]
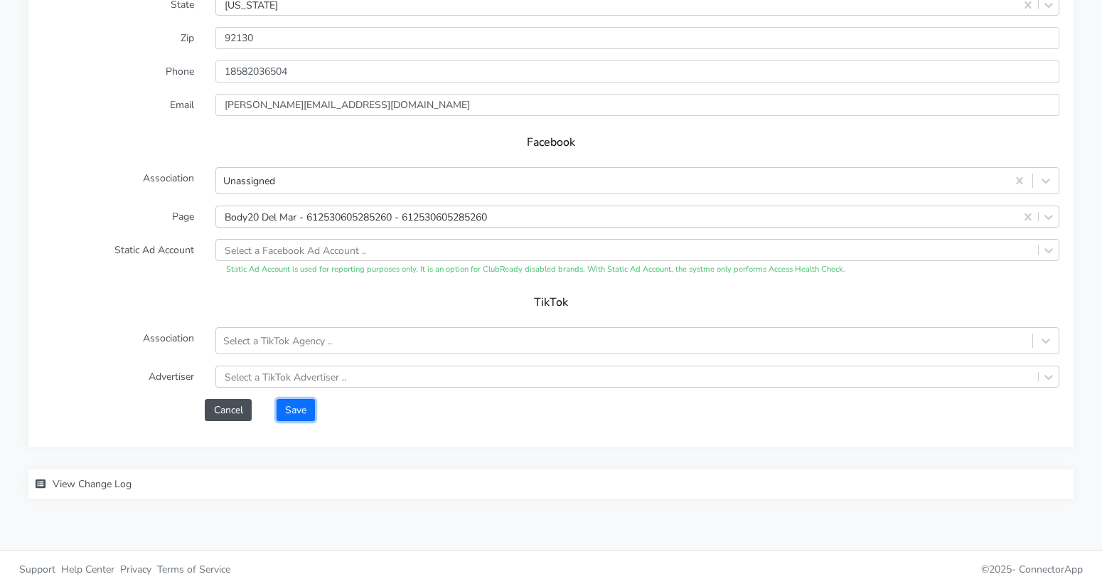
click at [294, 403] on button "Save" at bounding box center [296, 410] width 38 height 22
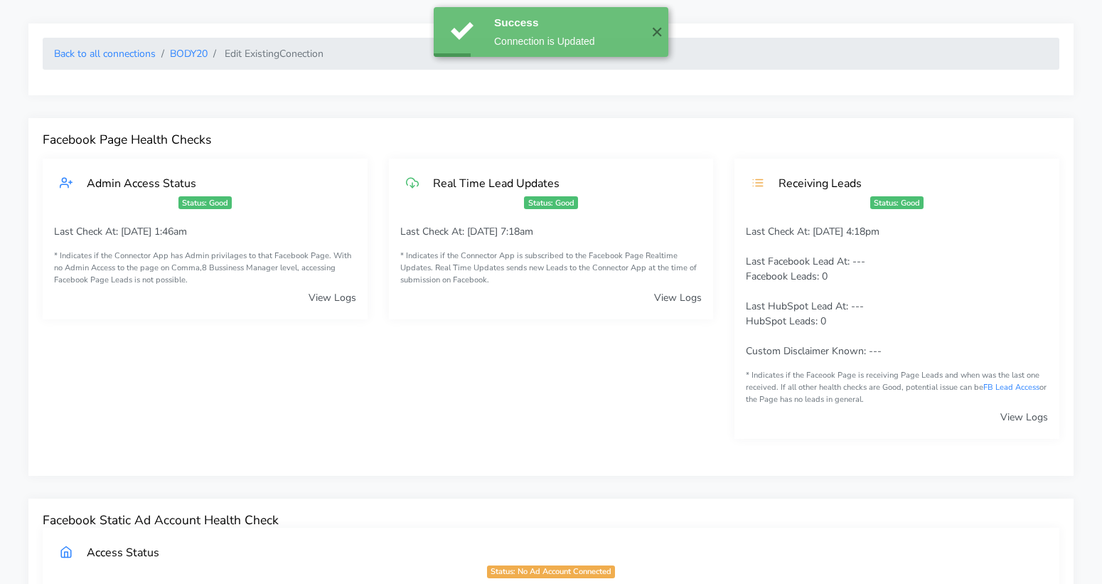
scroll to position [0, 0]
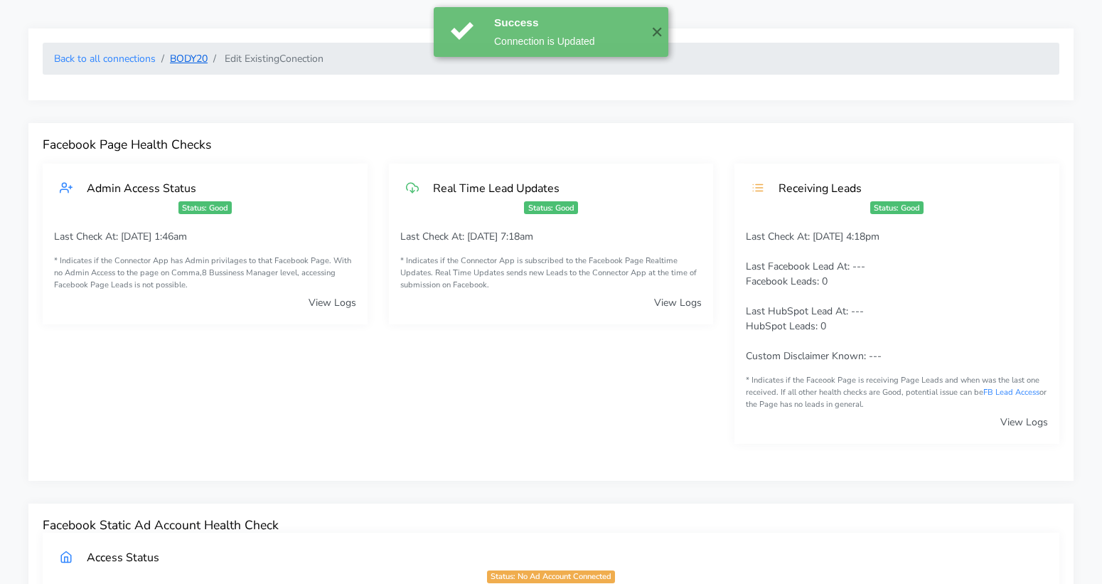
click at [183, 58] on link "BODY20" at bounding box center [189, 59] width 38 height 14
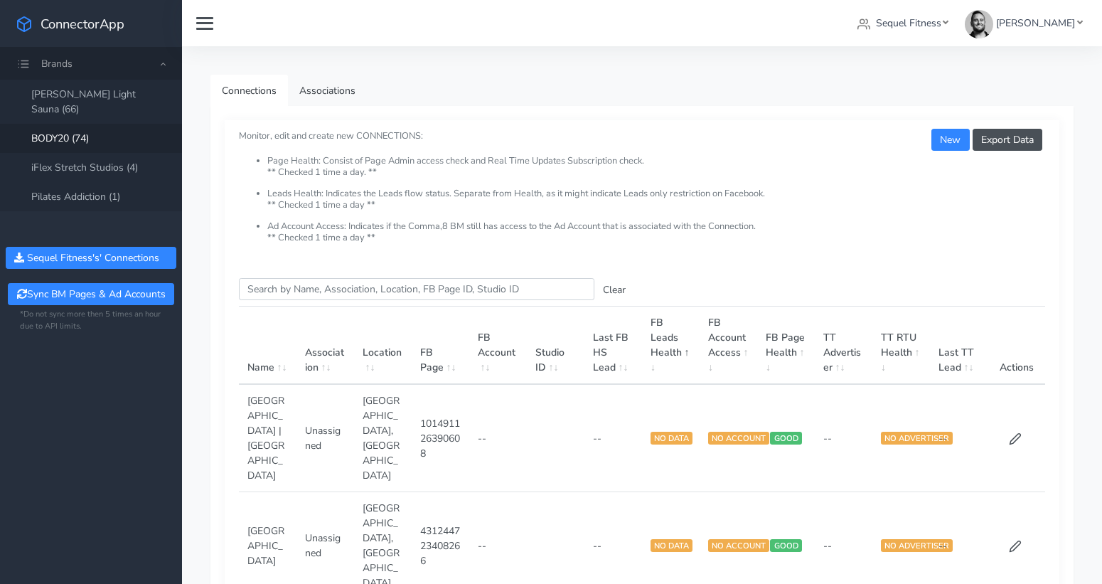
click at [295, 291] on input "Search this table" at bounding box center [417, 289] width 356 height 22
paste input "[GEOGRAPHIC_DATA]"
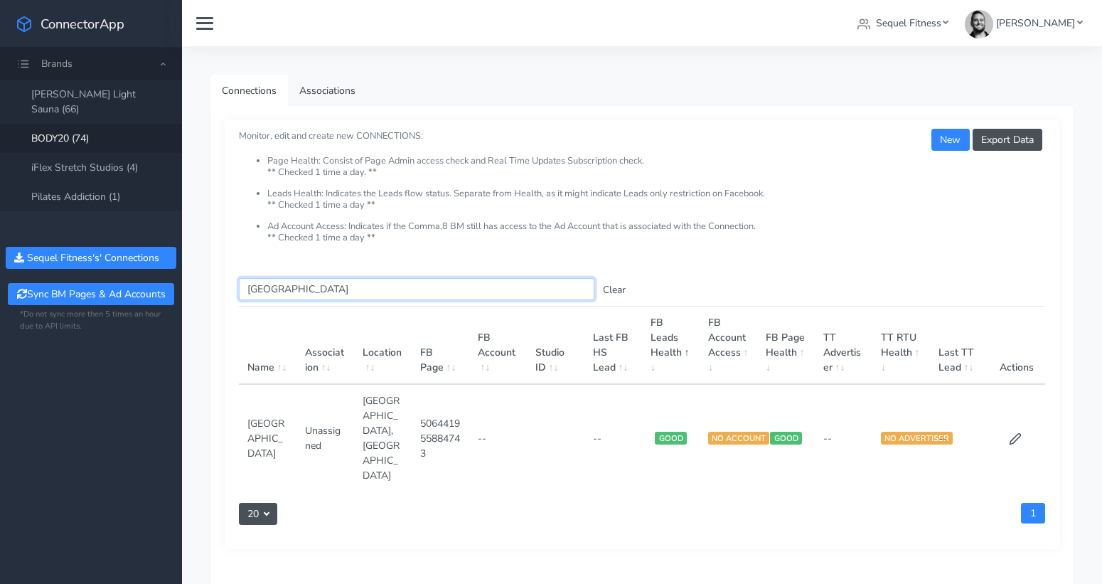
type input "[GEOGRAPHIC_DATA]"
click at [1016, 434] on icon at bounding box center [1015, 439] width 11 height 11
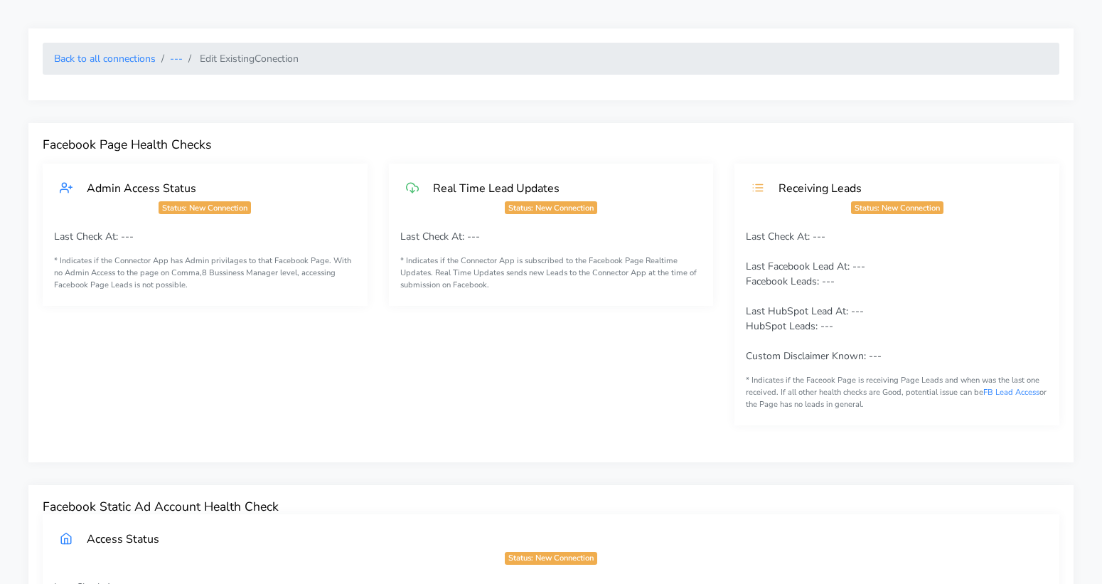
click at [1016, 415] on div "Last Check At: --- Last Facebook Lead At: --- Facebook Leads: --- Last HubSpot …" at bounding box center [897, 327] width 325 height 196
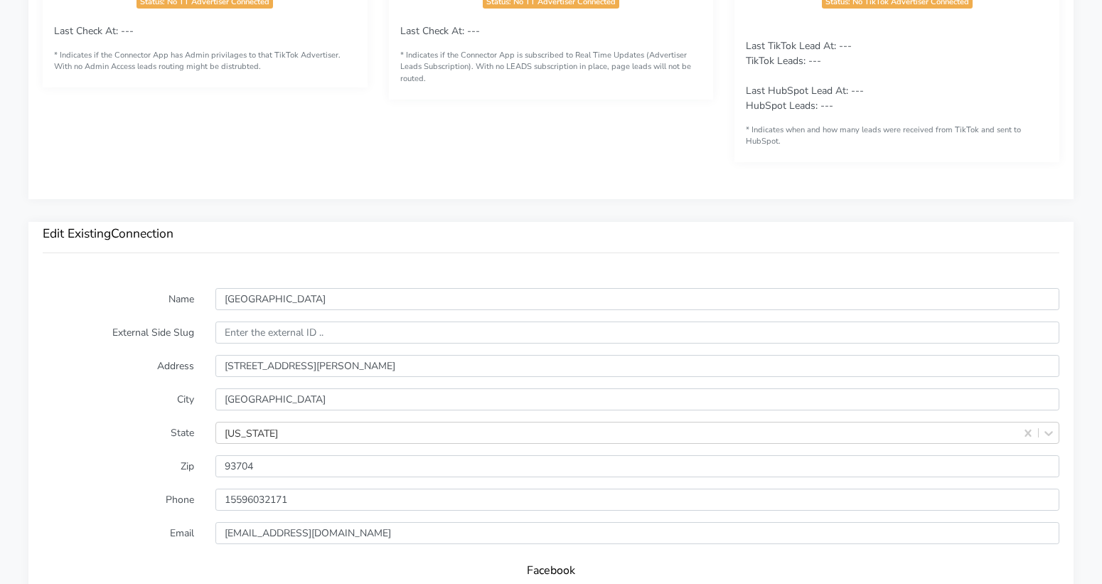
scroll to position [813, 0]
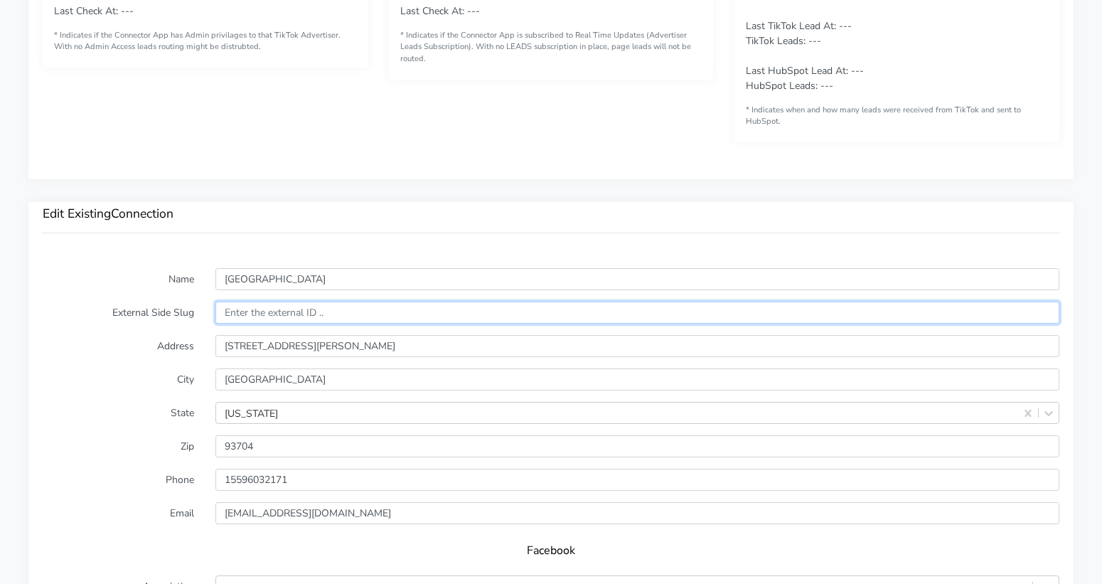
click at [238, 314] on input "text" at bounding box center [638, 313] width 844 height 22
paste input "14690"
type input "14690"
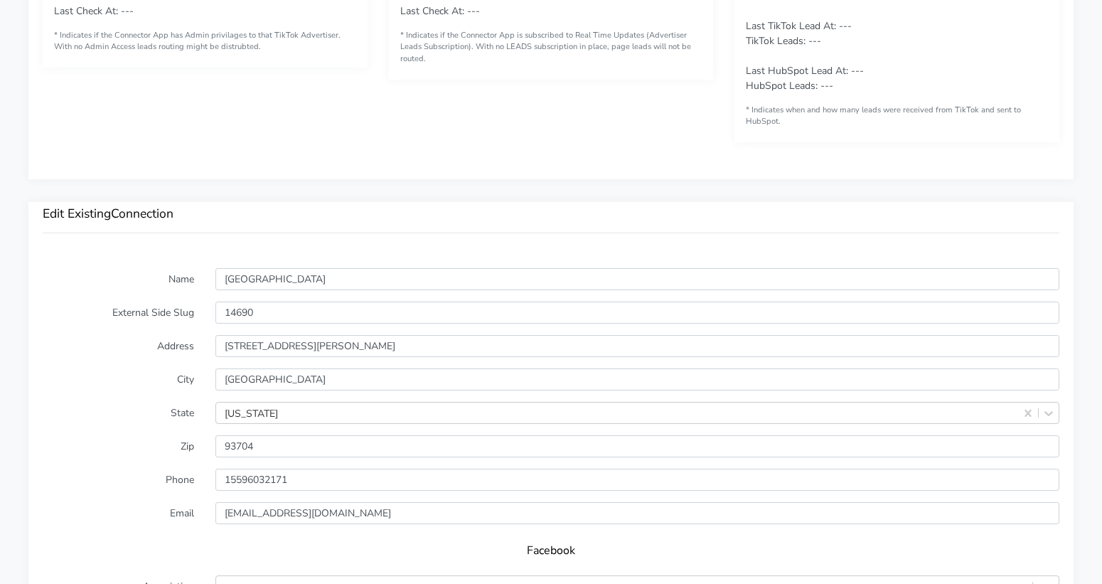
click at [129, 392] on form "Name [GEOGRAPHIC_DATA] External Side Slug 14690 Address [STREET_ADDRESS][PERSON…" at bounding box center [551, 548] width 1017 height 561
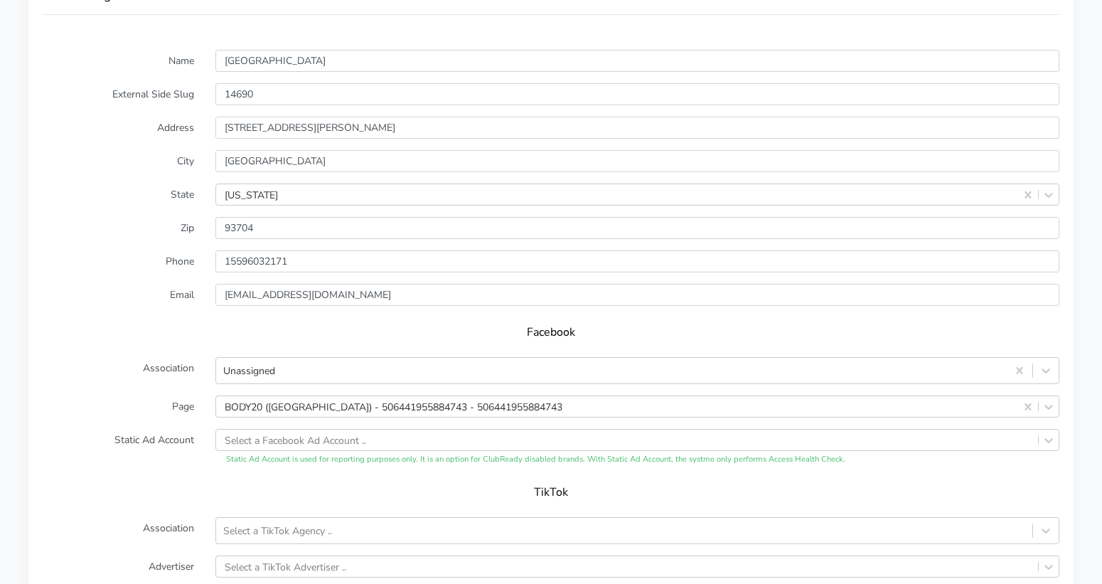
scroll to position [1149, 0]
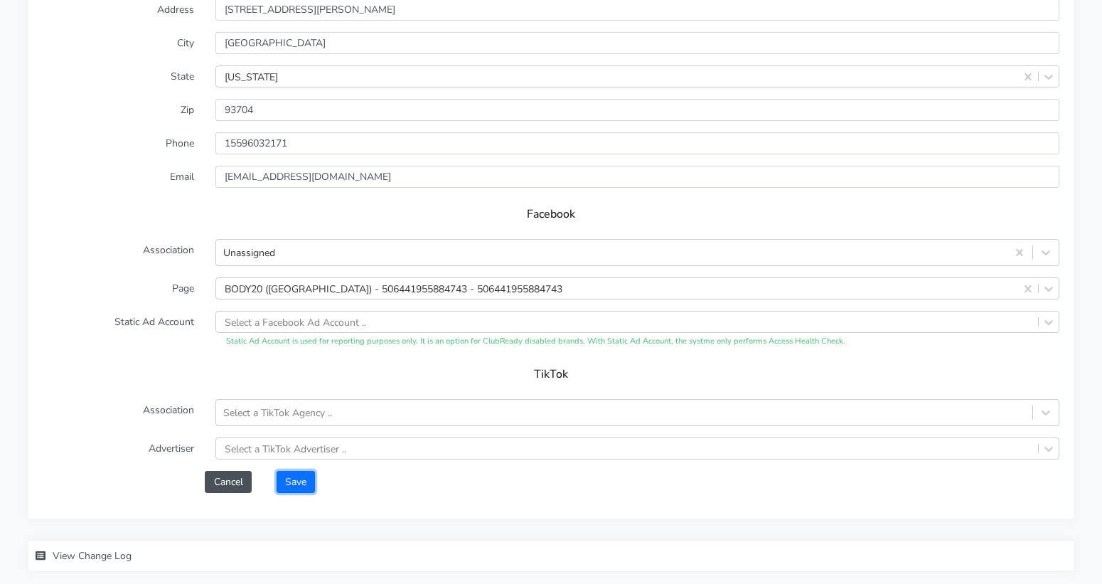
click at [304, 483] on button "Save" at bounding box center [296, 482] width 38 height 22
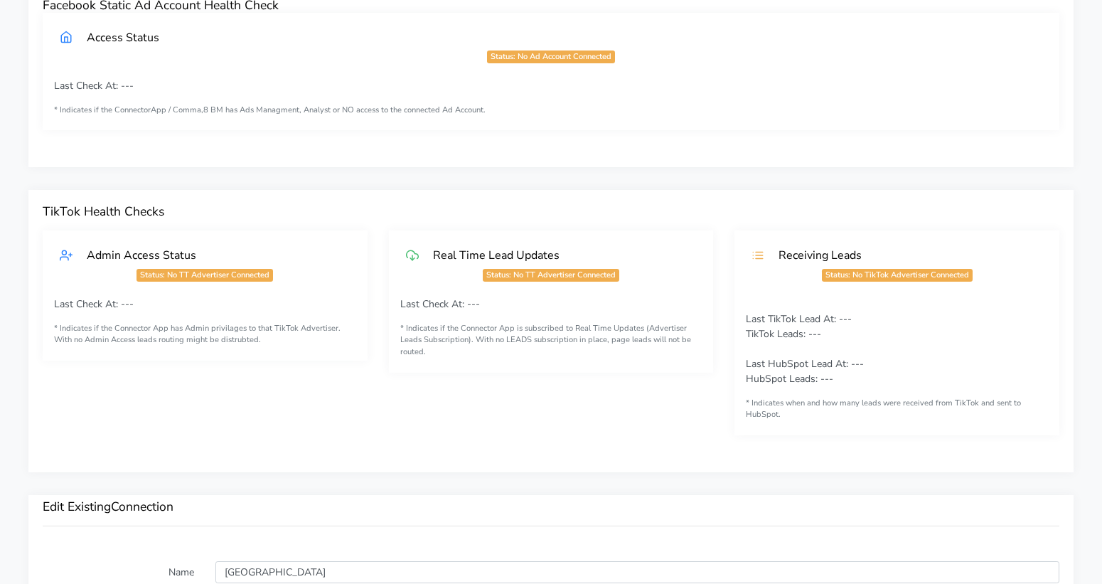
scroll to position [0, 0]
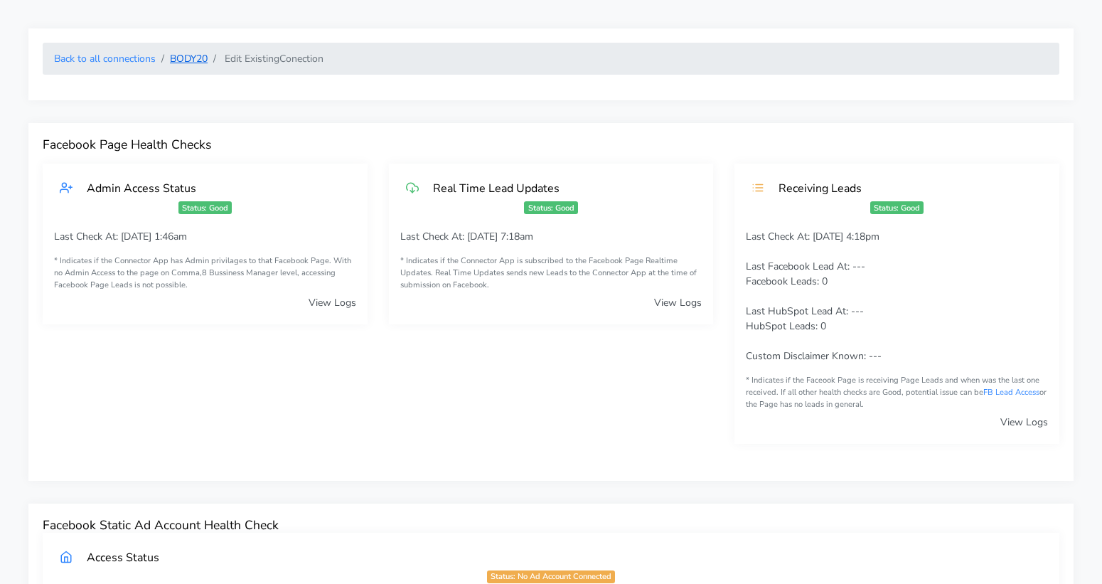
click at [187, 59] on link "BODY20" at bounding box center [189, 59] width 38 height 14
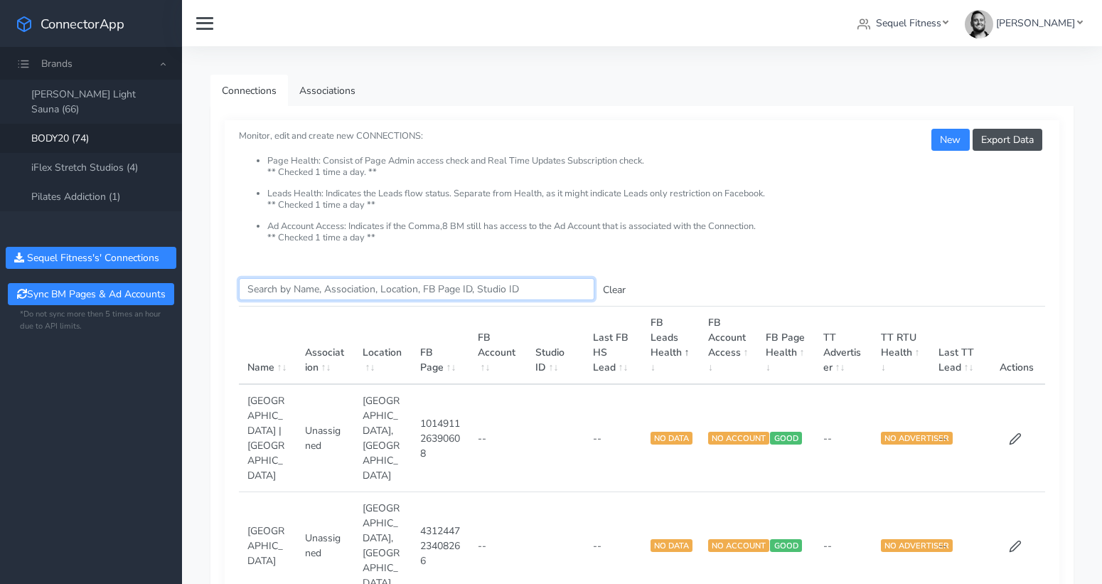
click at [297, 288] on input "Search this table" at bounding box center [417, 289] width 356 height 22
paste input "[GEOGRAPHIC_DATA]"
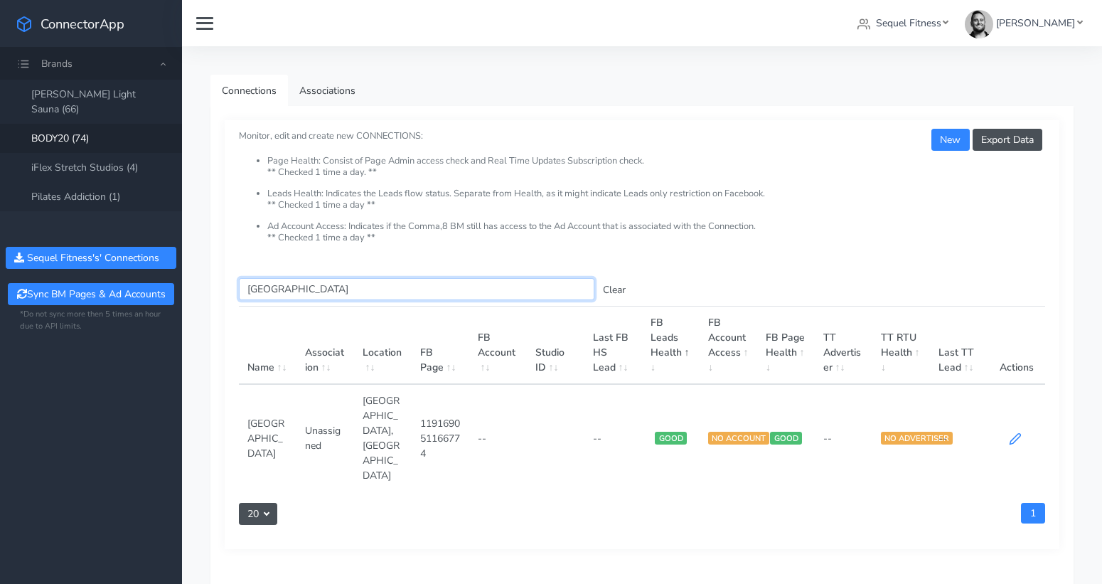
type input "[GEOGRAPHIC_DATA]"
click at [1011, 432] on icon at bounding box center [1015, 438] width 13 height 13
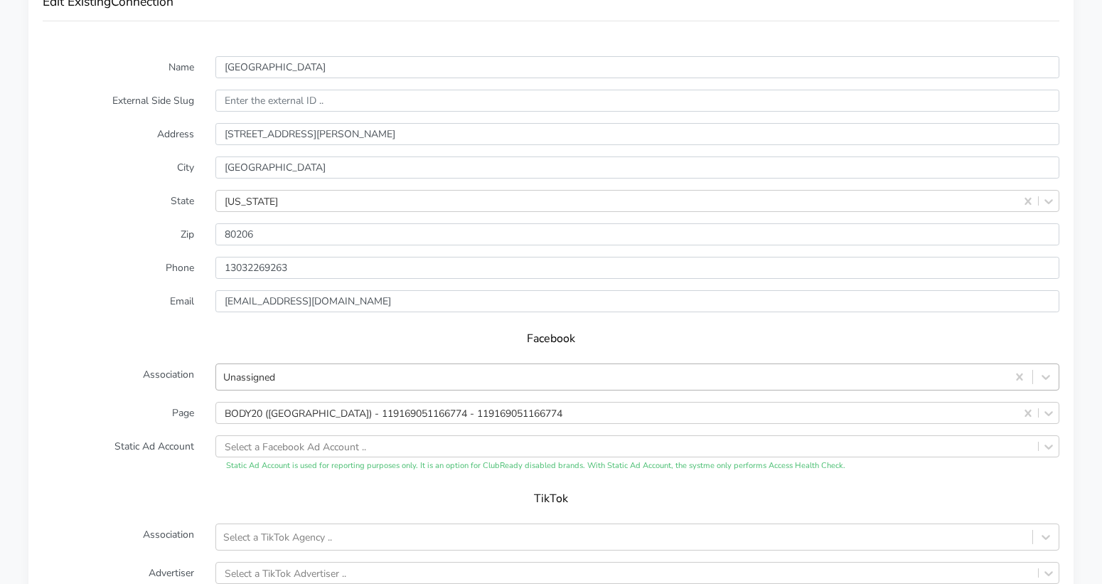
scroll to position [989, 0]
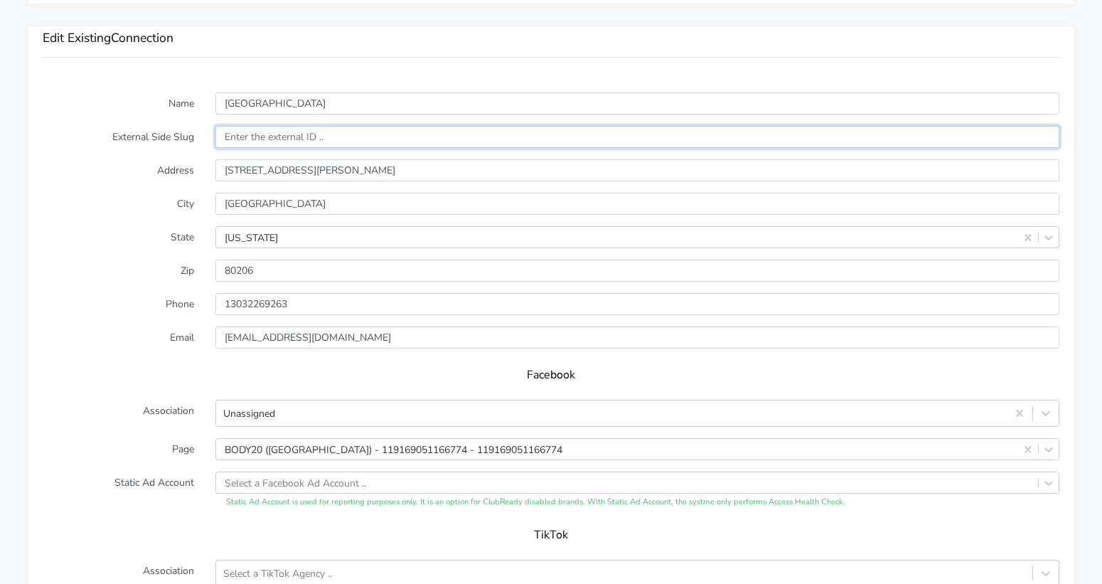
click at [257, 136] on input "text" at bounding box center [638, 137] width 844 height 22
paste input "[GEOGRAPHIC_DATA]"
type input "[GEOGRAPHIC_DATA]"
click at [263, 134] on input "[GEOGRAPHIC_DATA]" at bounding box center [638, 137] width 844 height 22
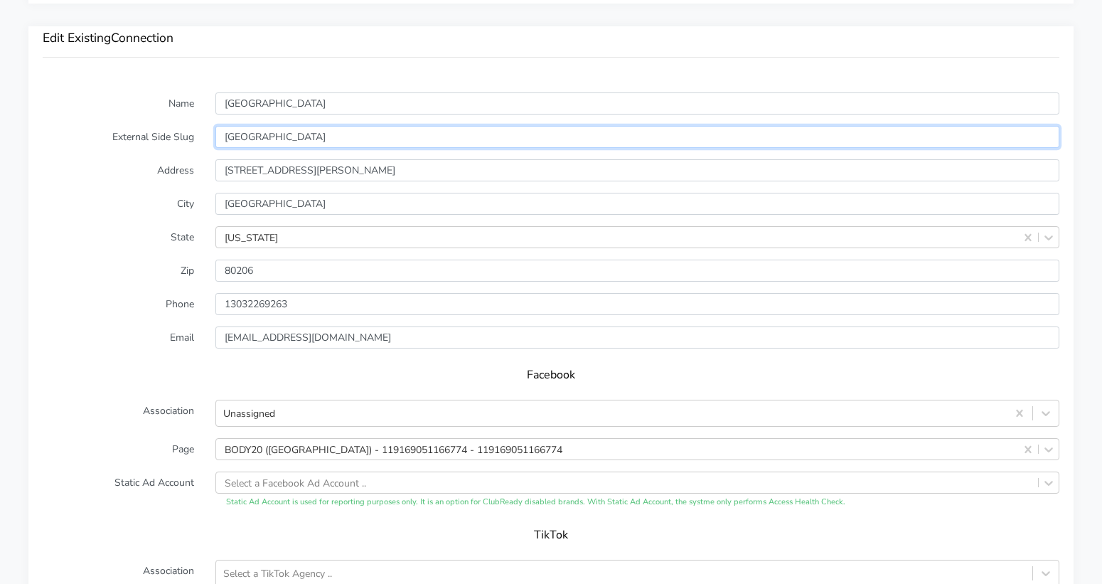
click at [263, 134] on input "[GEOGRAPHIC_DATA]" at bounding box center [638, 137] width 844 height 22
paste input "13450"
type input "13450"
click at [149, 203] on label "City" at bounding box center [118, 204] width 173 height 22
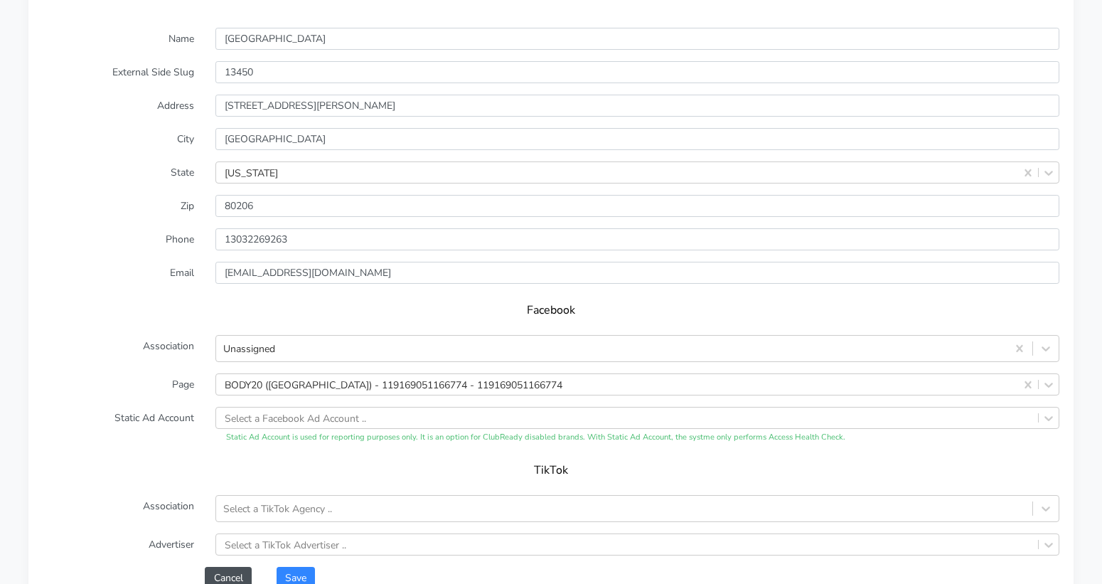
scroll to position [1221, 0]
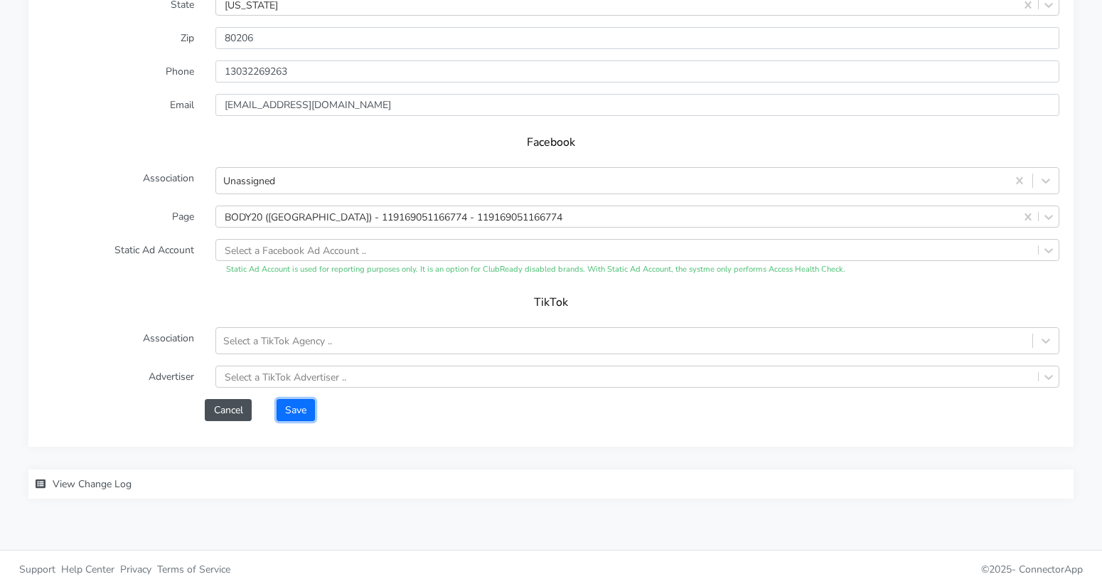
click at [298, 401] on button "Save" at bounding box center [296, 410] width 38 height 22
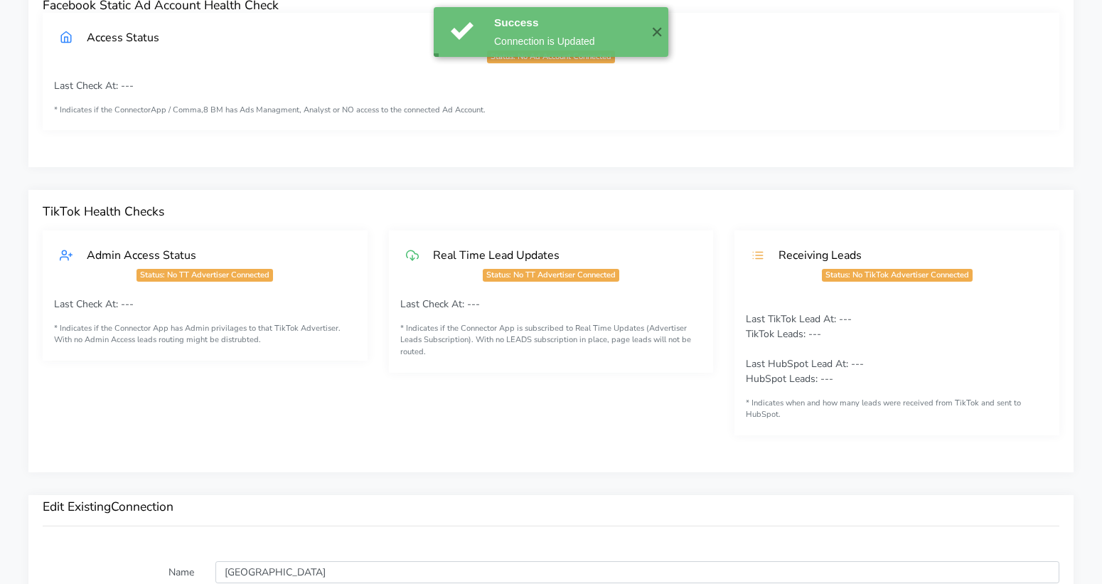
scroll to position [0, 0]
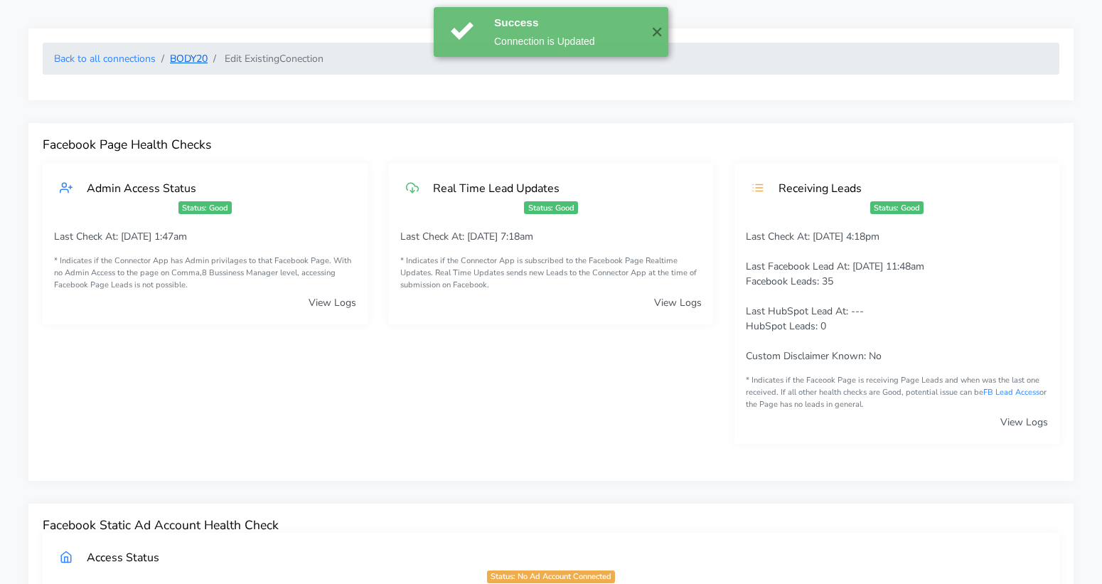
click at [184, 58] on link "BODY20" at bounding box center [189, 59] width 38 height 14
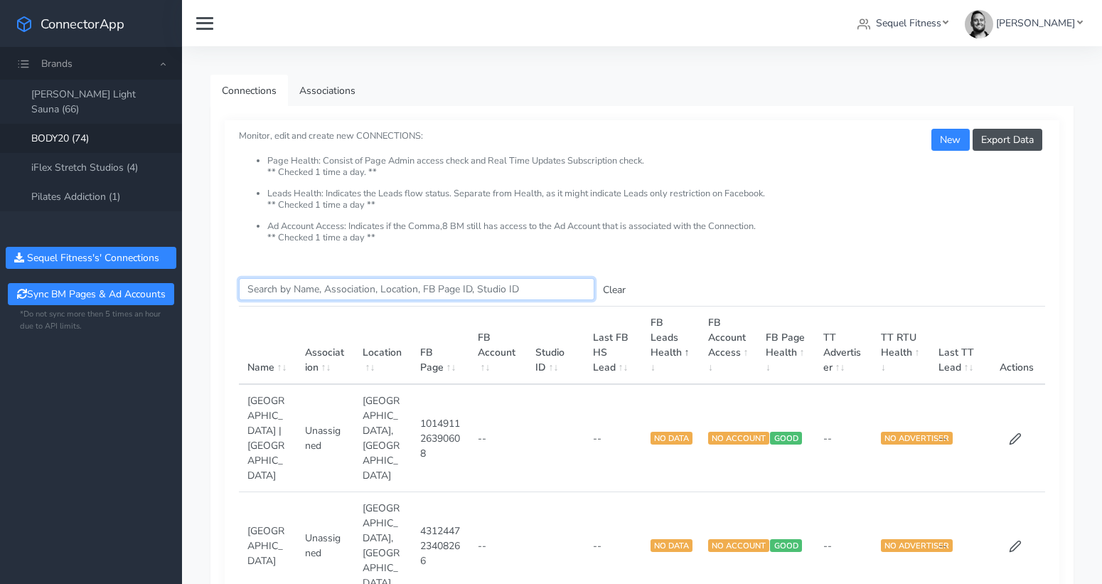
click at [310, 284] on input "Search this table" at bounding box center [417, 289] width 356 height 22
paste input "12377"
type input "12377"
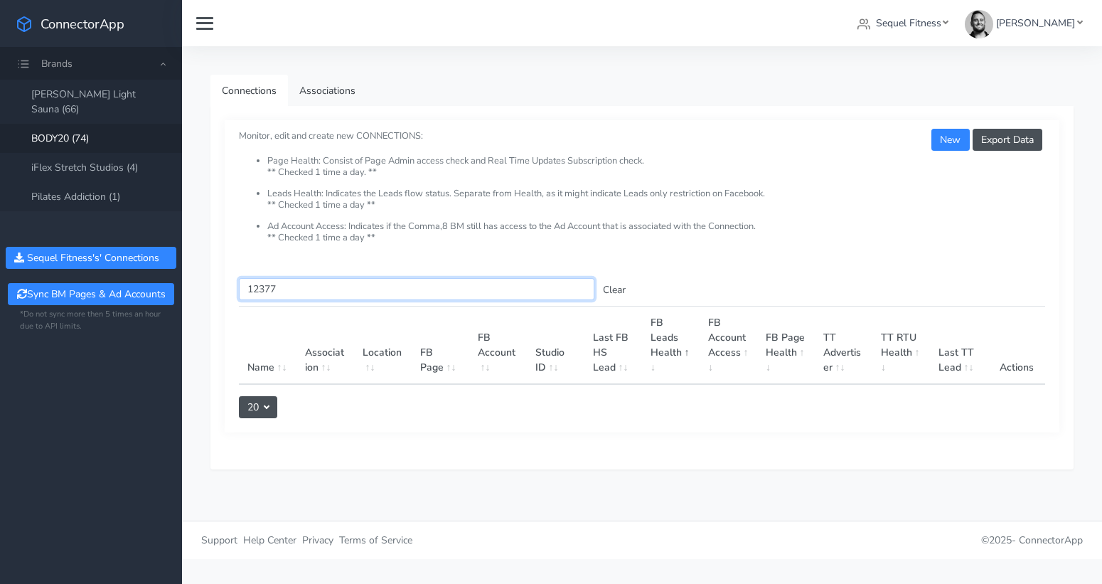
click at [187, 282] on div "Connections Associations Export Data New Monitor, edit and create new CONNECTIO…" at bounding box center [642, 283] width 920 height 474
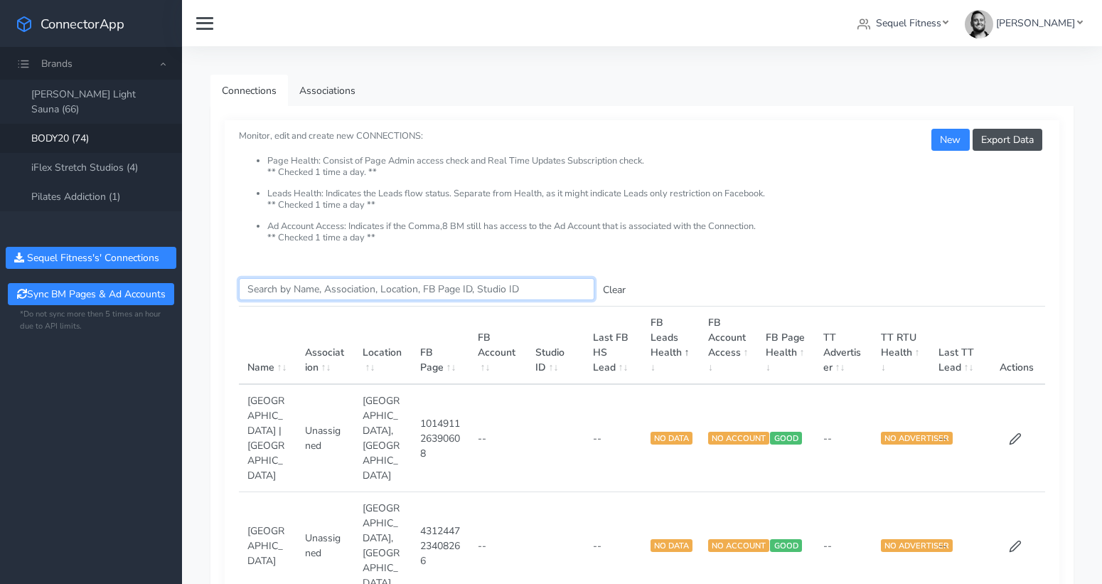
click at [299, 289] on input "Search this table" at bounding box center [417, 289] width 356 height 22
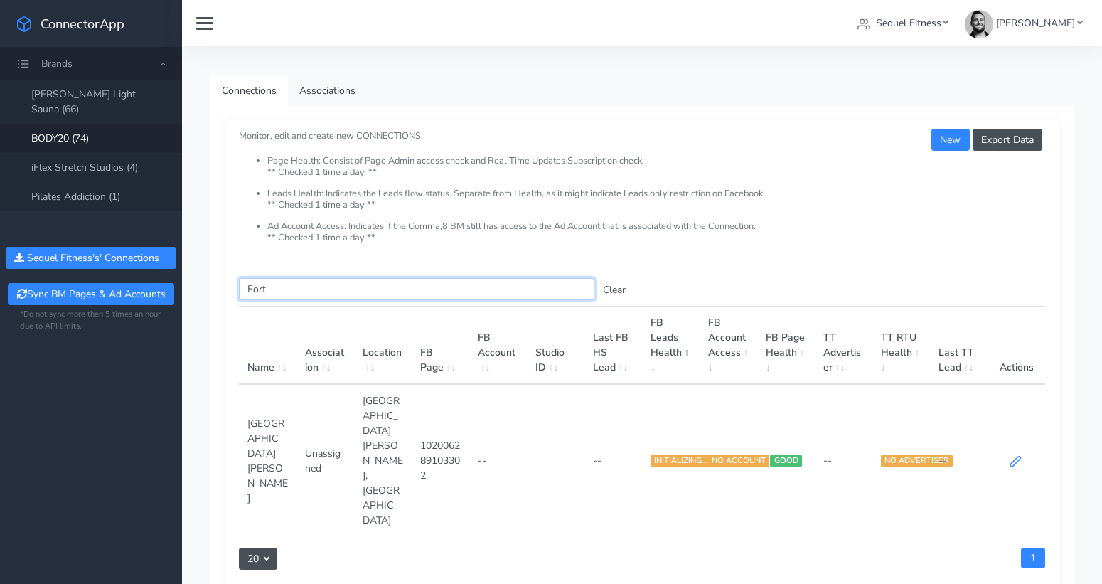
type input "Fort"
click at [1013, 455] on icon at bounding box center [1015, 461] width 13 height 13
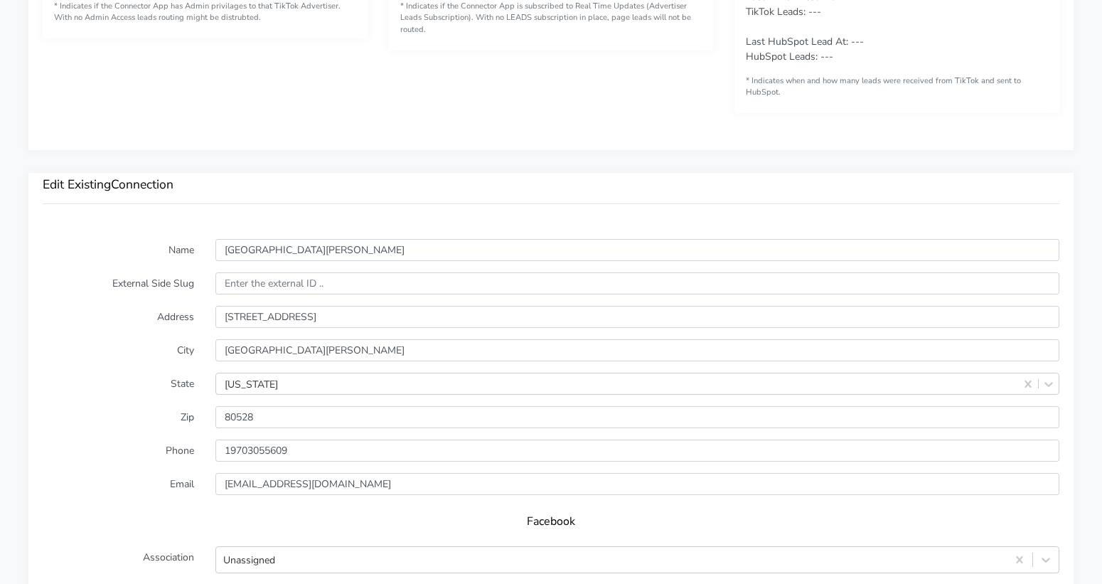
scroll to position [883, 0]
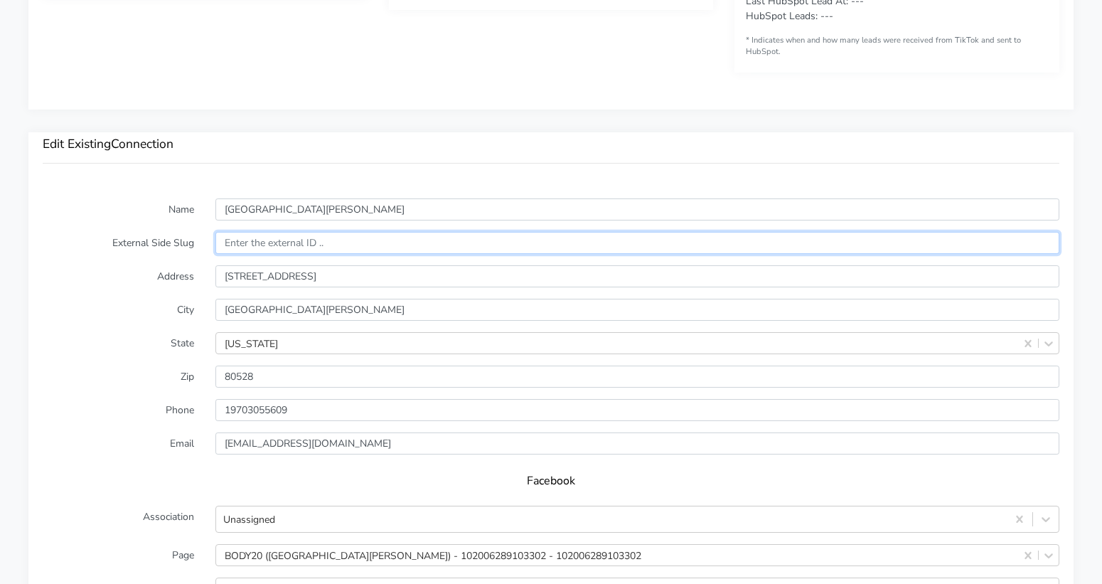
click at [257, 240] on input "text" at bounding box center [638, 243] width 844 height 22
paste input "12377"
type input "12377"
click at [127, 267] on label "Address" at bounding box center [118, 276] width 173 height 22
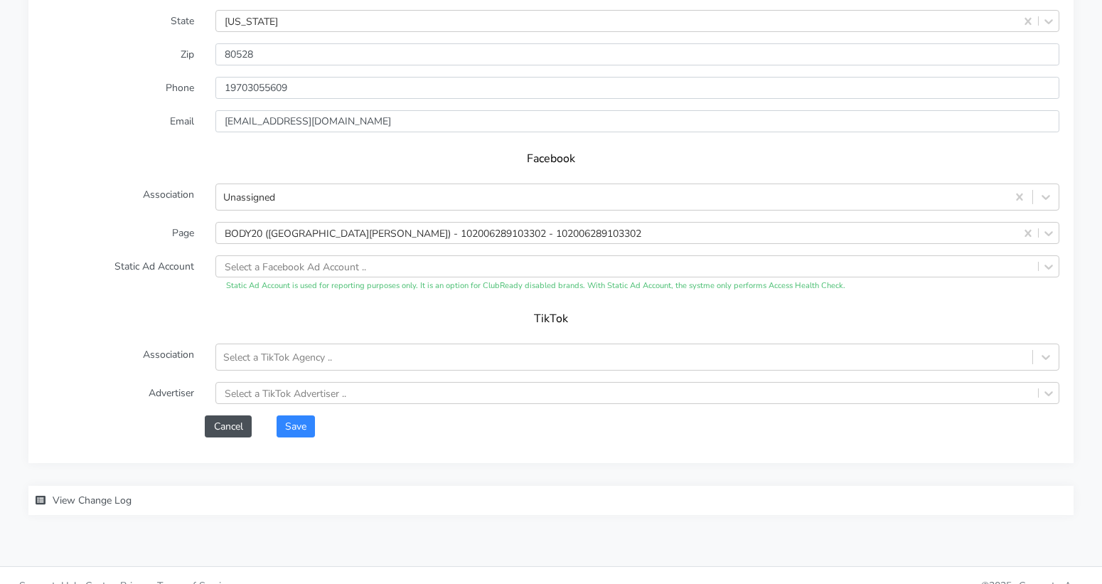
scroll to position [1221, 0]
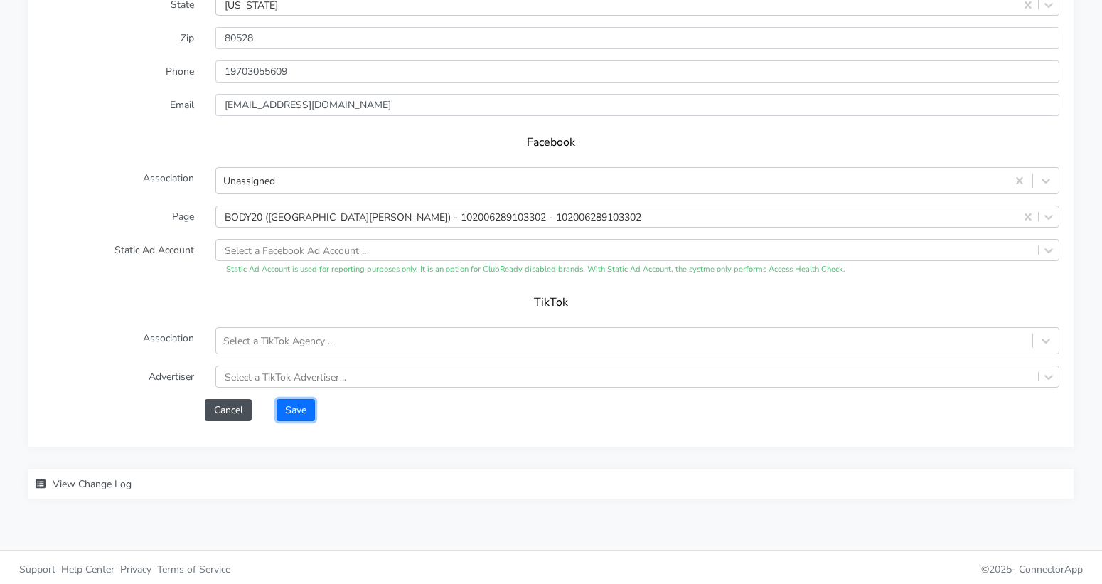
click at [300, 405] on button "Save" at bounding box center [296, 410] width 38 height 22
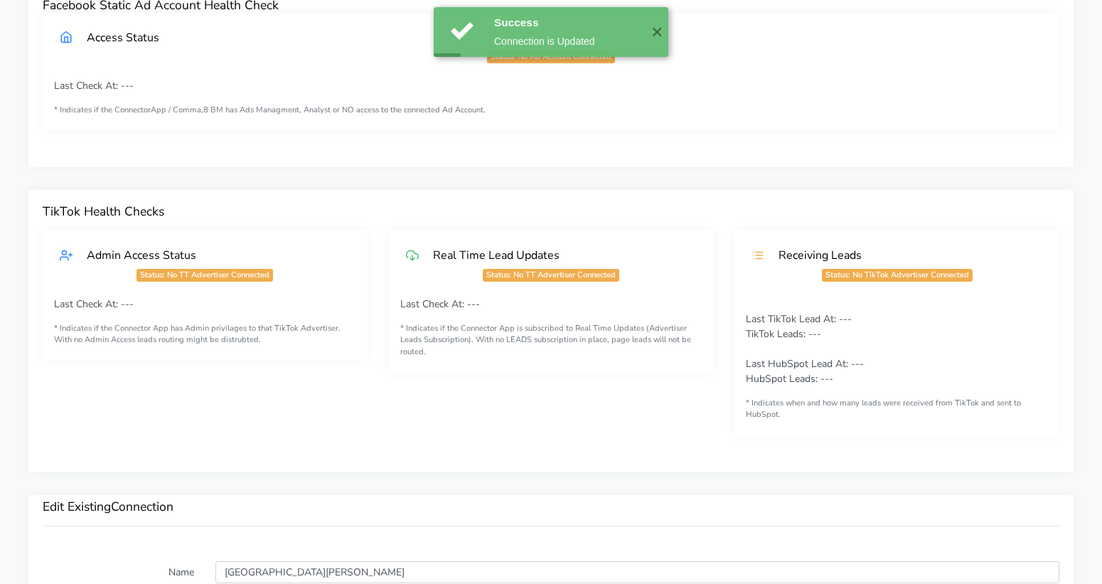
scroll to position [0, 0]
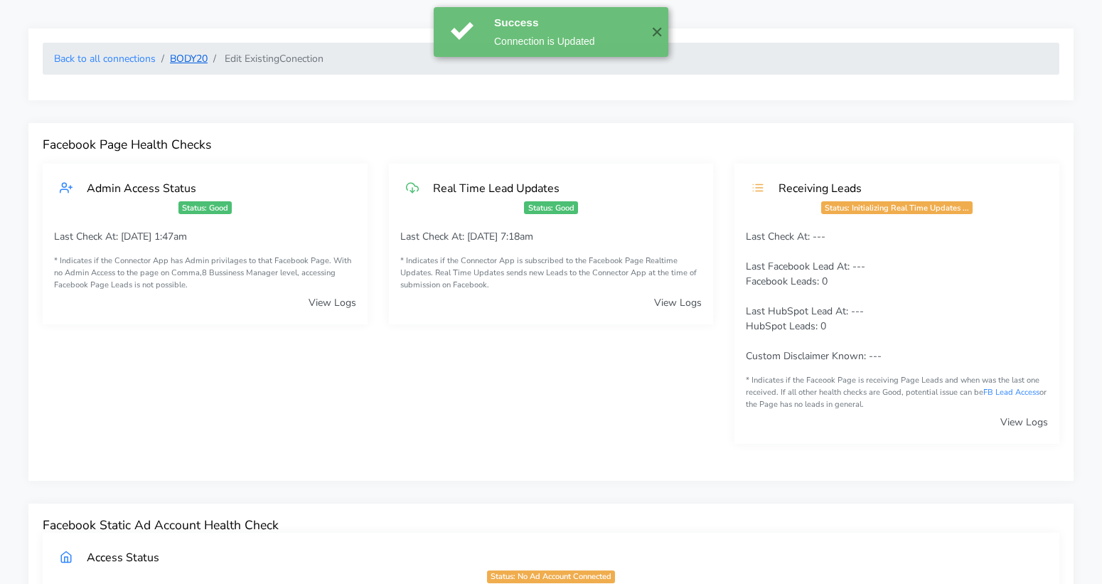
click at [186, 59] on link "BODY20" at bounding box center [189, 59] width 38 height 14
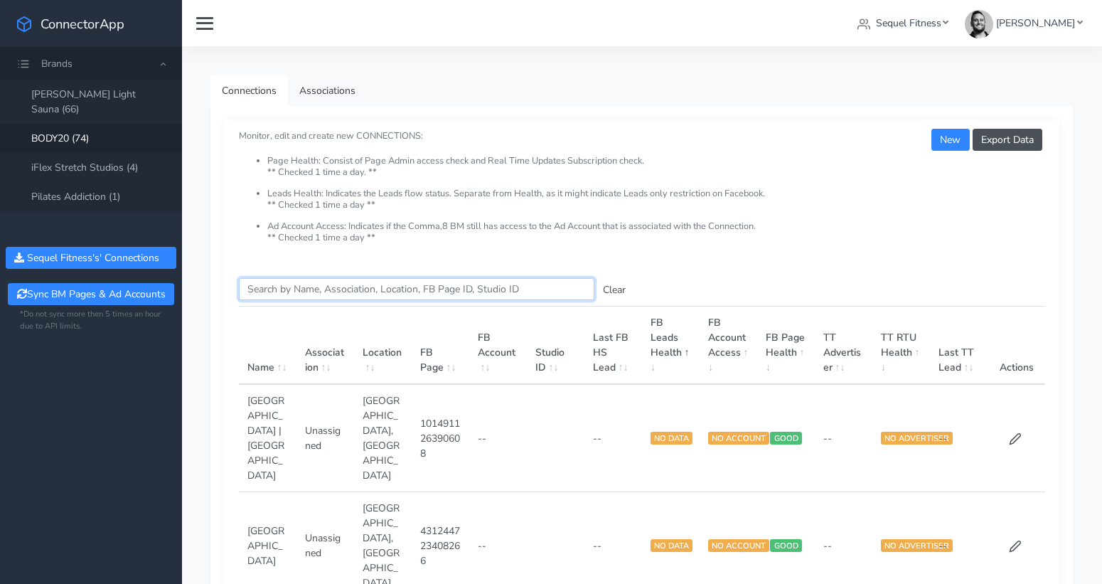
click at [292, 288] on input "Search this table" at bounding box center [417, 289] width 356 height 22
paste input "[GEOGRAPHIC_DATA]"
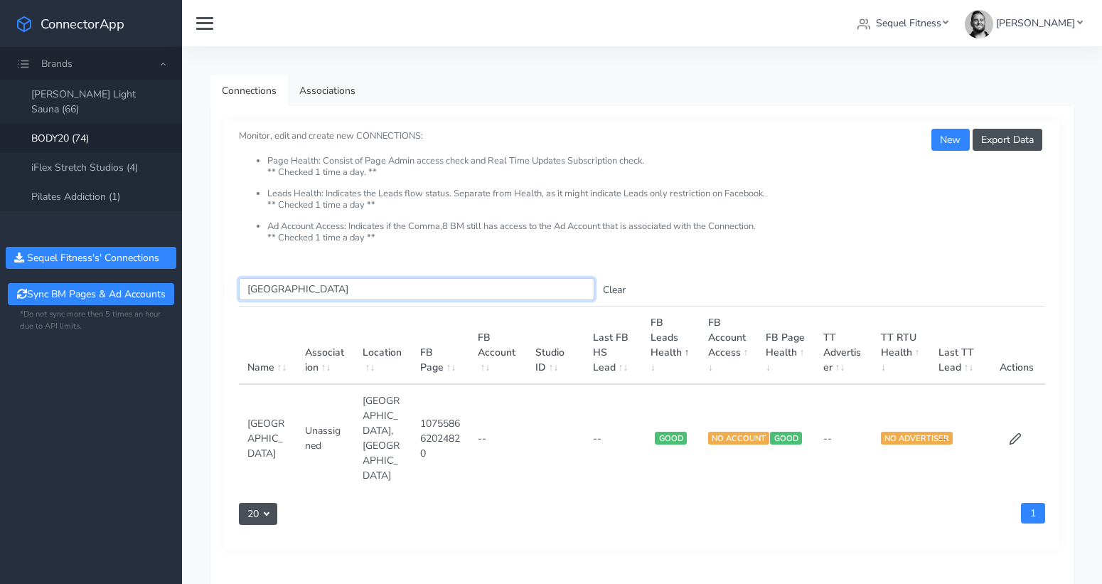
type input "[GEOGRAPHIC_DATA]"
click at [1024, 423] on td at bounding box center [1017, 437] width 58 height 107
click at [1016, 434] on icon at bounding box center [1015, 439] width 11 height 11
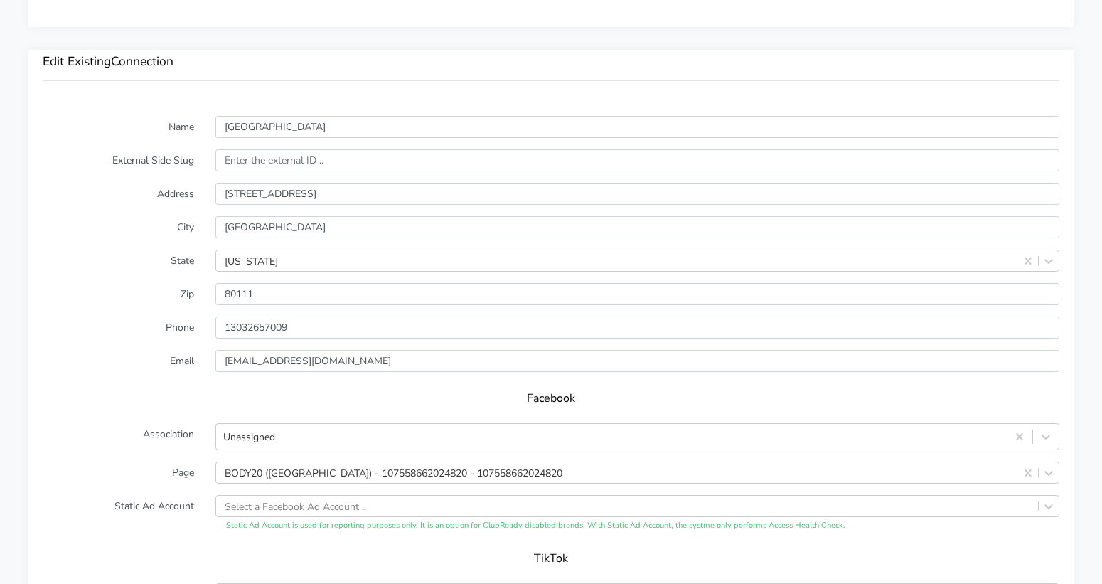
scroll to position [948, 0]
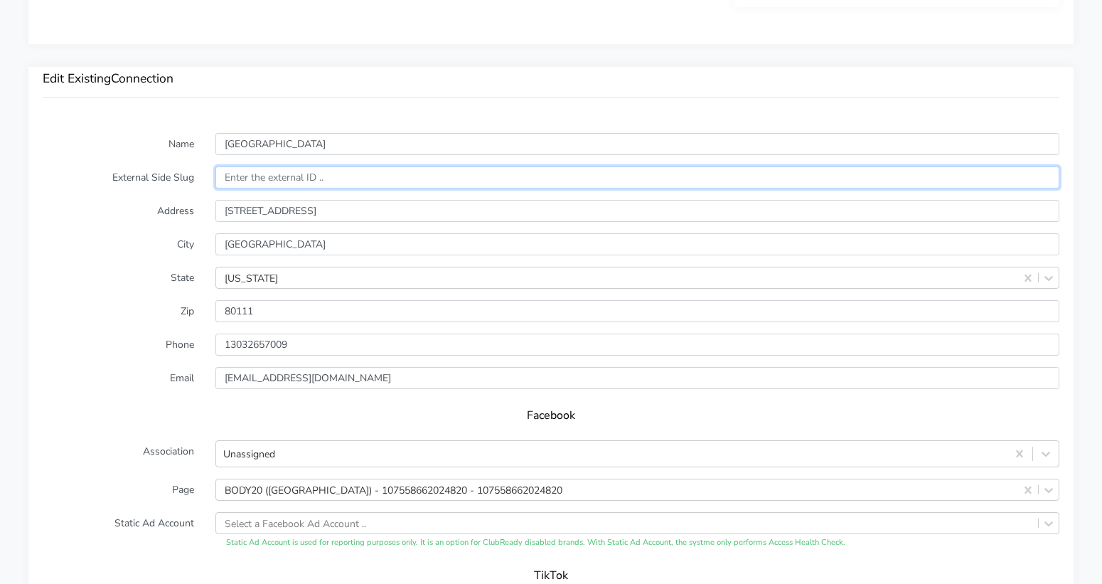
click at [249, 173] on input "text" at bounding box center [638, 177] width 844 height 22
paste input "12563"
type input "12563"
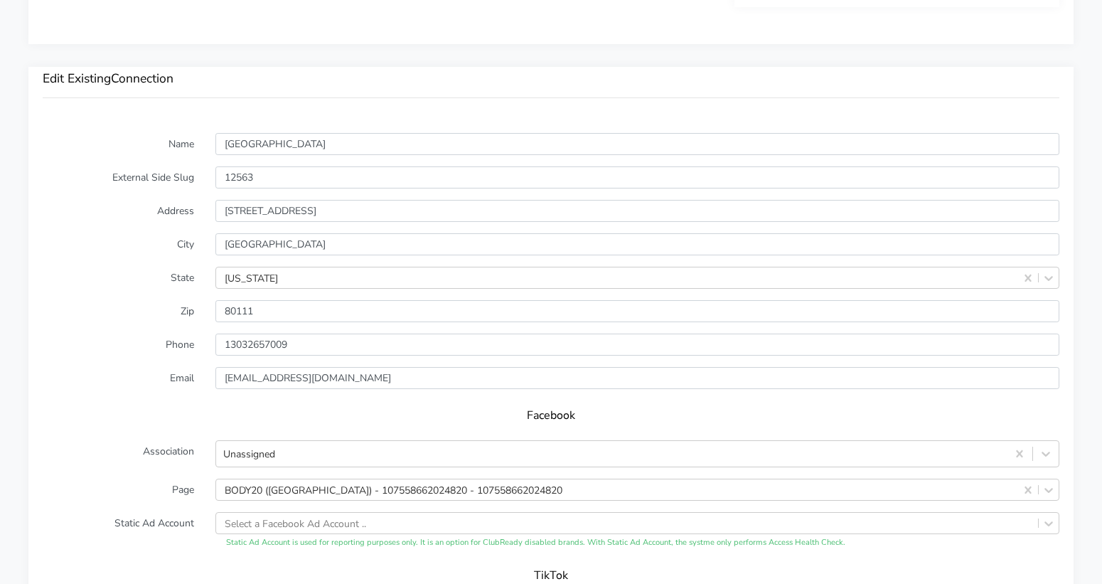
click at [156, 212] on label "Address" at bounding box center [118, 211] width 173 height 22
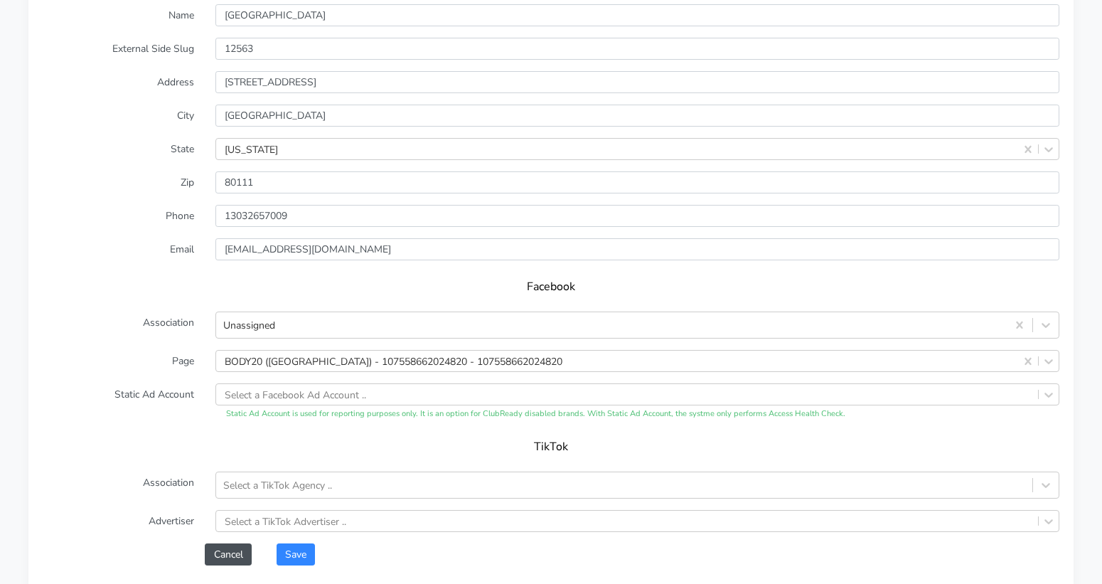
scroll to position [1221, 0]
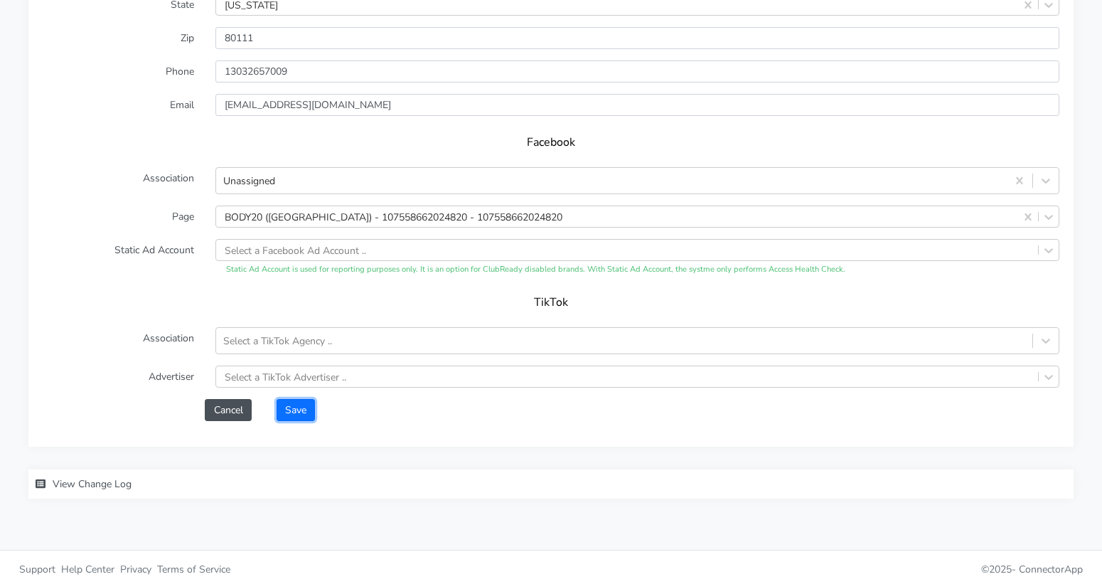
click at [302, 400] on button "Save" at bounding box center [296, 410] width 38 height 22
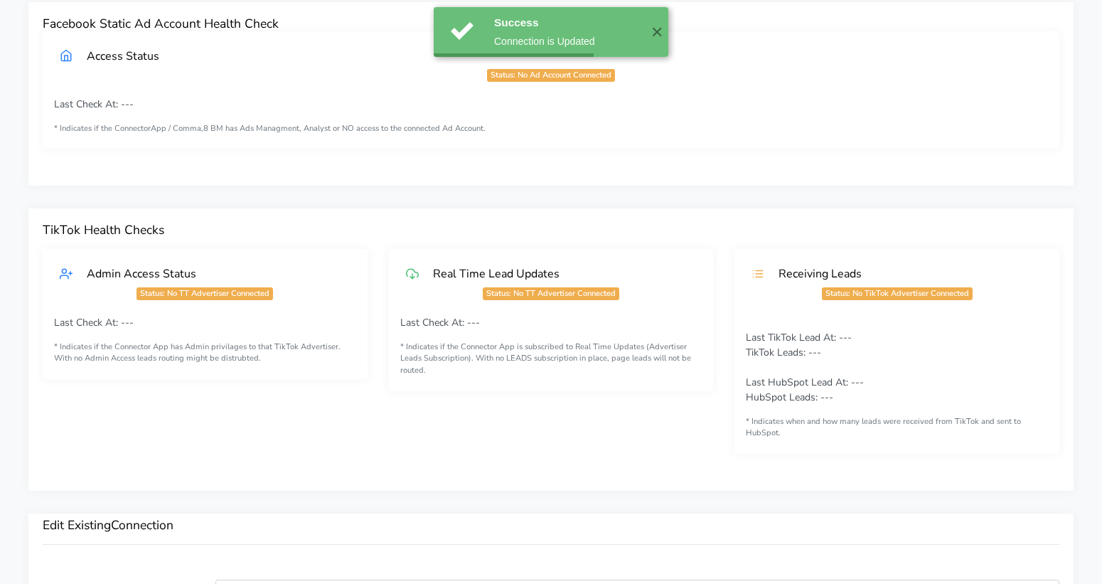
scroll to position [520, 0]
